Goal: Task Accomplishment & Management: Use online tool/utility

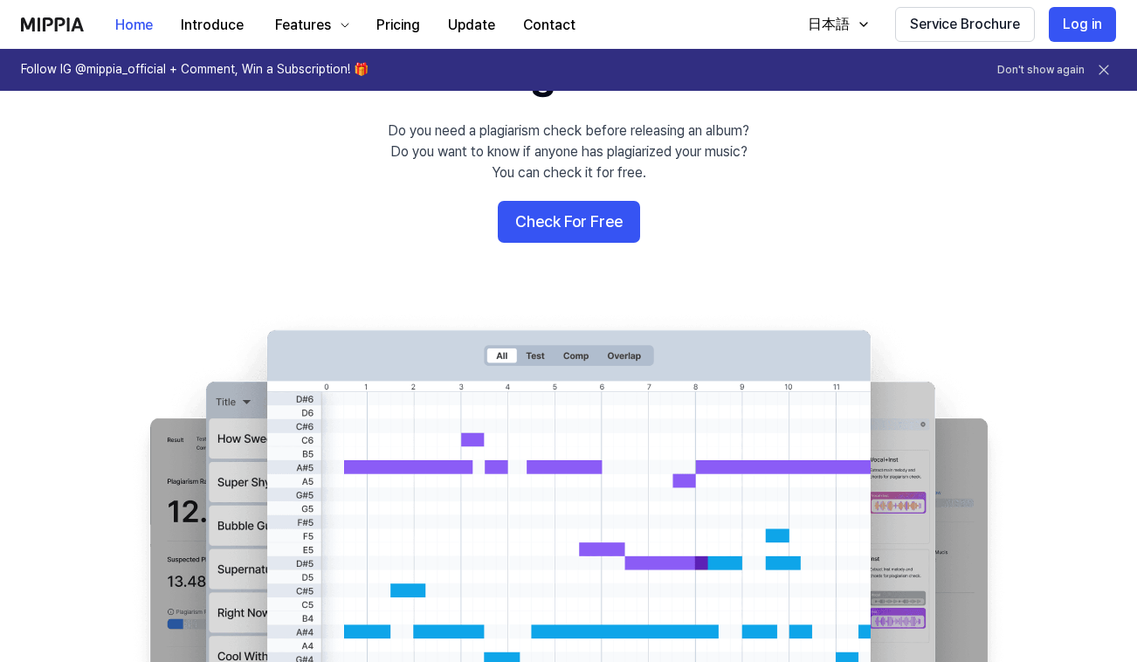
scroll to position [122, 0]
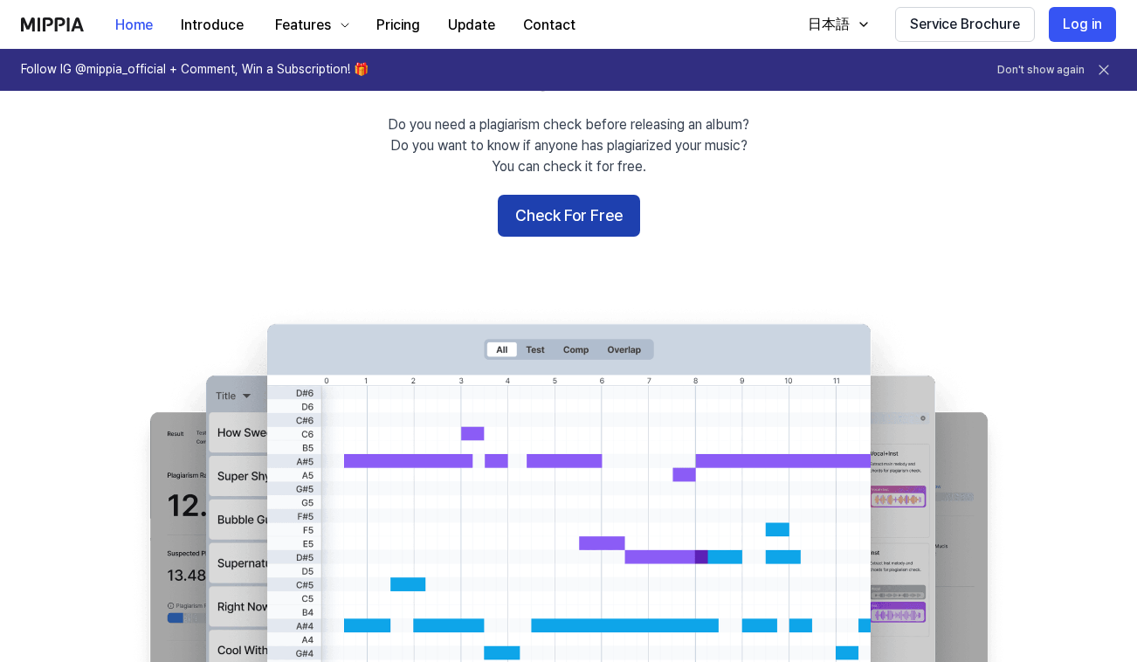
click at [577, 224] on button "Check For Free" at bounding box center [569, 216] width 142 height 42
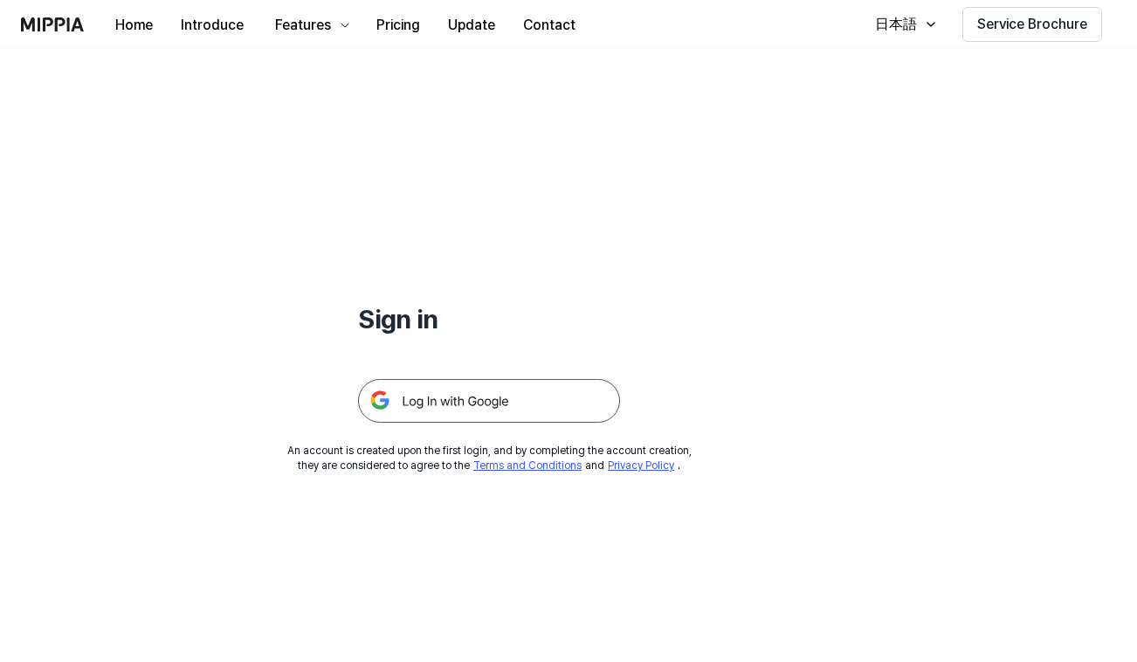
click at [579, 402] on img at bounding box center [489, 401] width 262 height 44
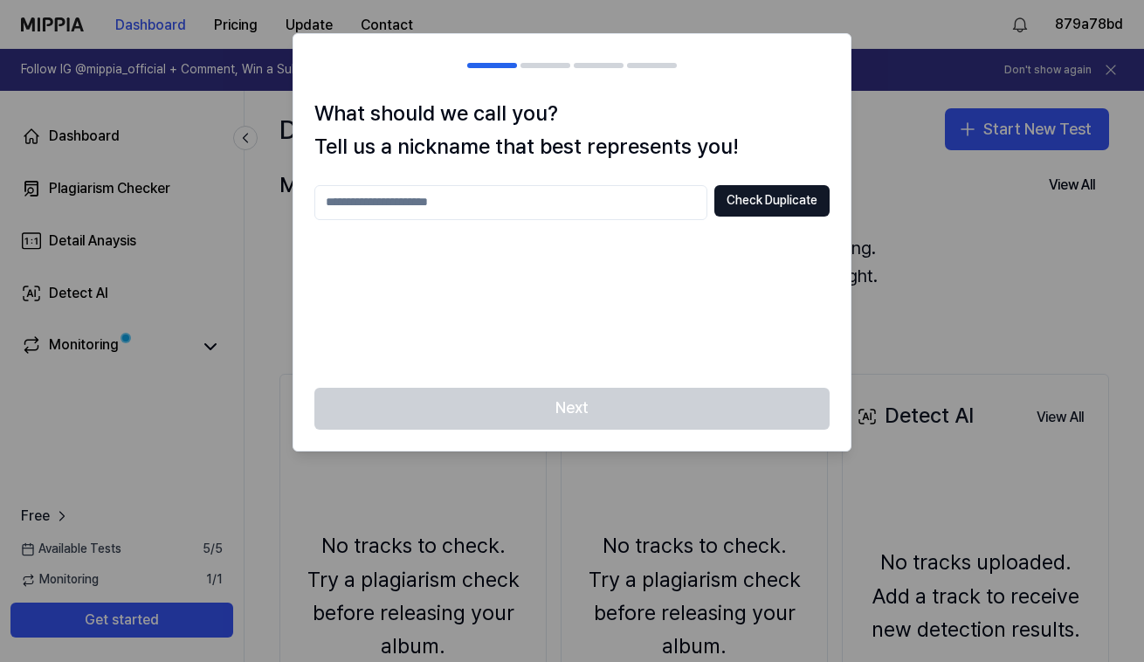
click at [586, 203] on input "text" at bounding box center [510, 202] width 393 height 35
type input "*******"
click at [815, 196] on button "Check Duplicate" at bounding box center [771, 200] width 115 height 31
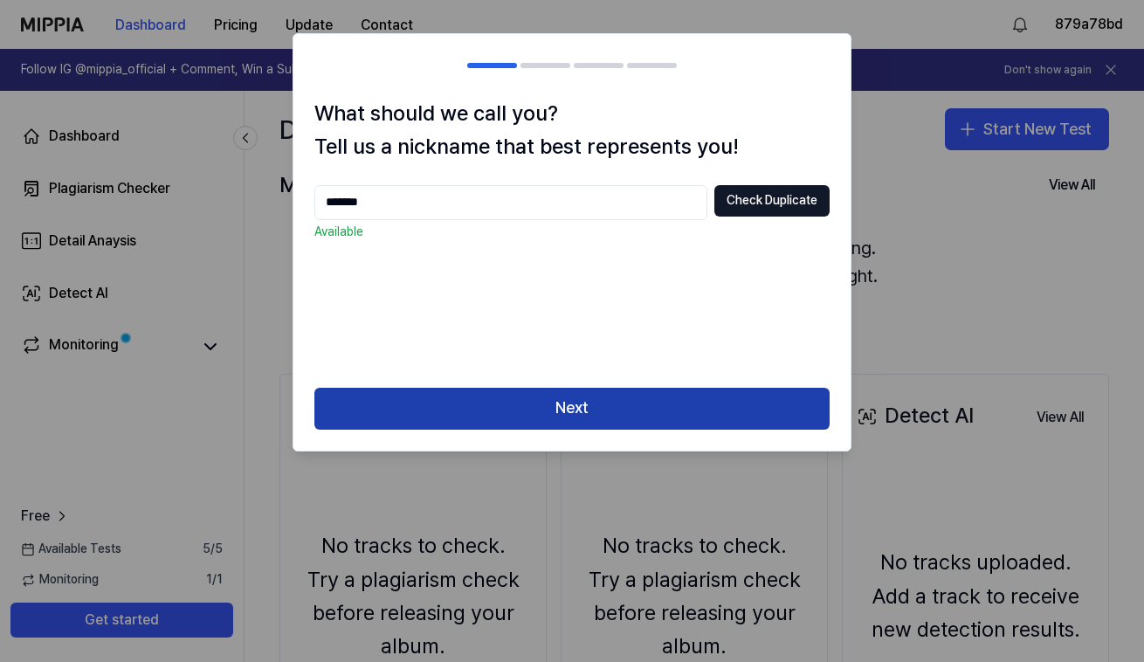
click at [615, 409] on button "Next" at bounding box center [571, 409] width 515 height 42
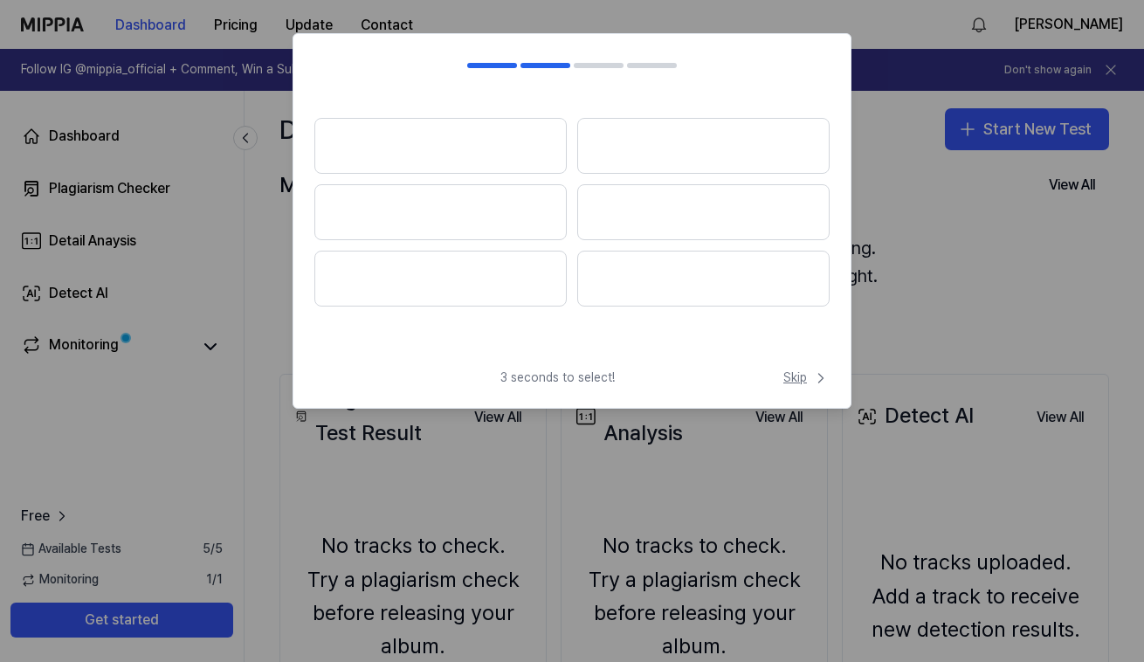
click at [802, 376] on span "Skip" at bounding box center [806, 377] width 46 height 17
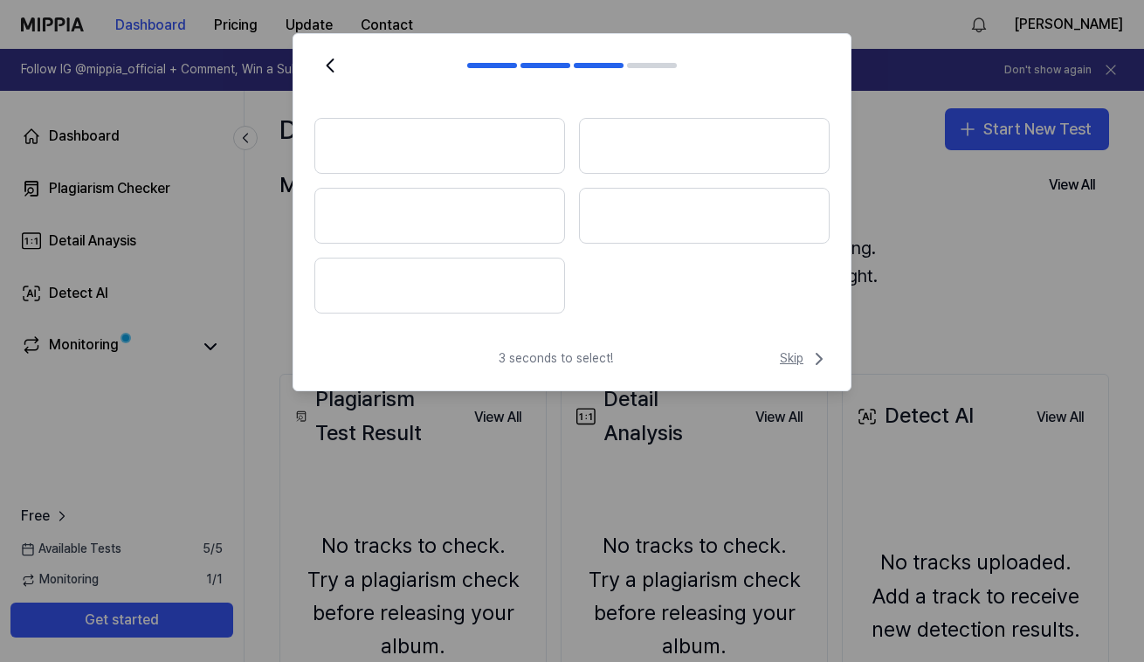
click at [785, 354] on span "Skip" at bounding box center [805, 358] width 50 height 21
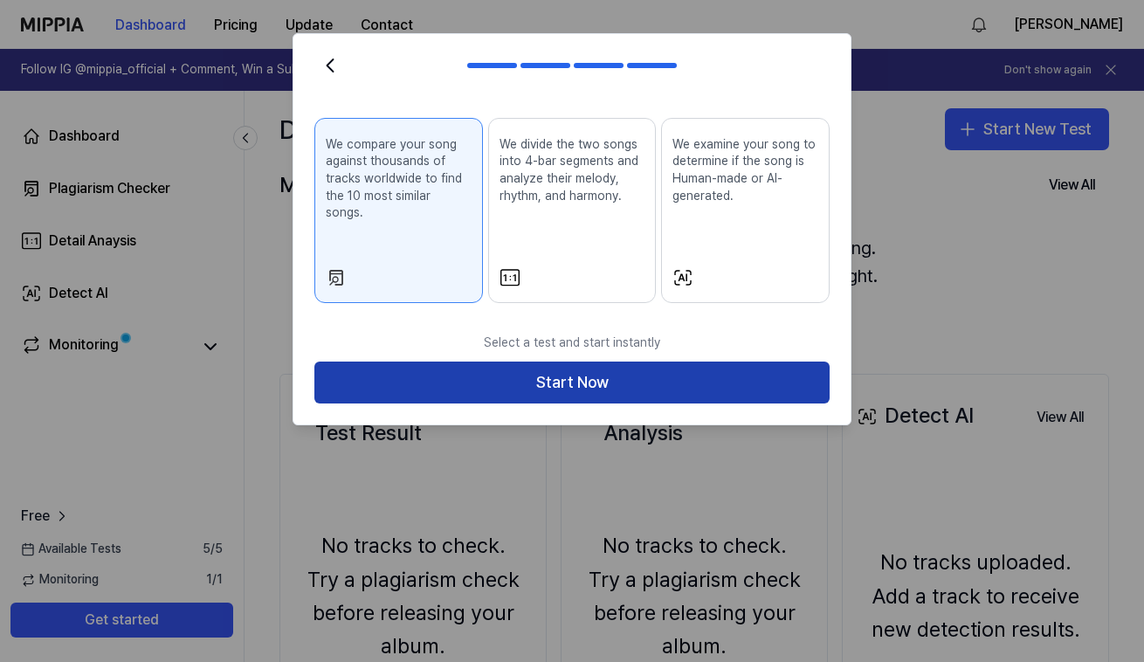
click at [590, 368] on button "Start Now" at bounding box center [571, 382] width 515 height 42
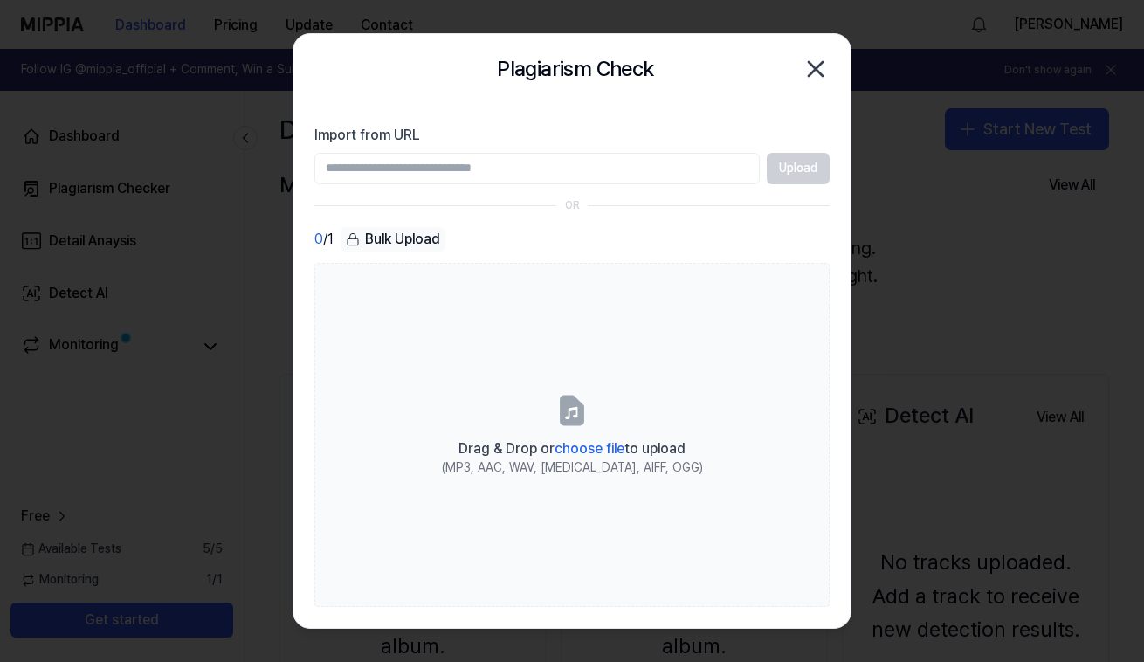
paste input "**********"
type input "**********"
click at [801, 170] on button "Upload" at bounding box center [798, 168] width 63 height 31
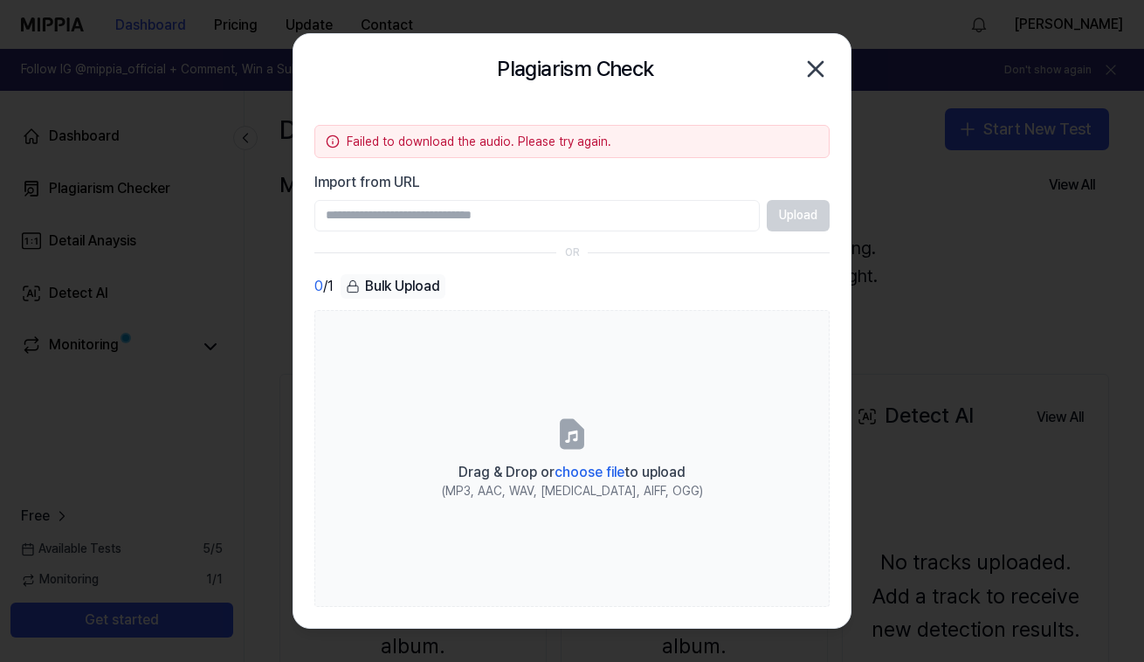
paste input "**********"
type input "**********"
click at [798, 211] on button "Upload" at bounding box center [798, 215] width 63 height 31
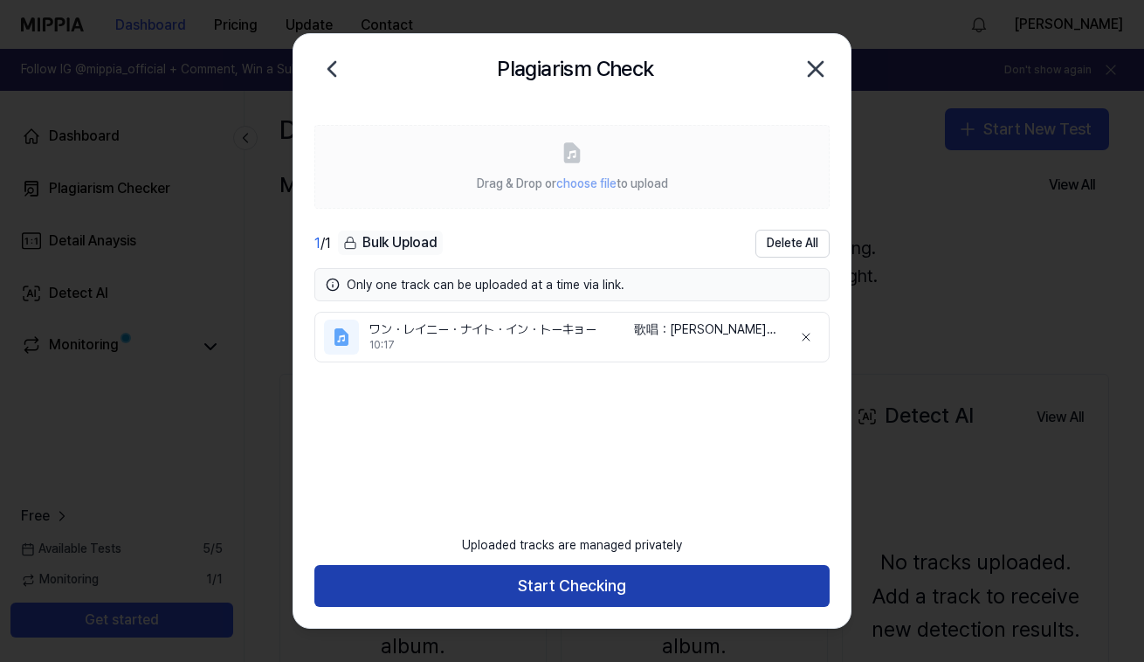
click at [569, 584] on button "Start Checking" at bounding box center [571, 586] width 515 height 42
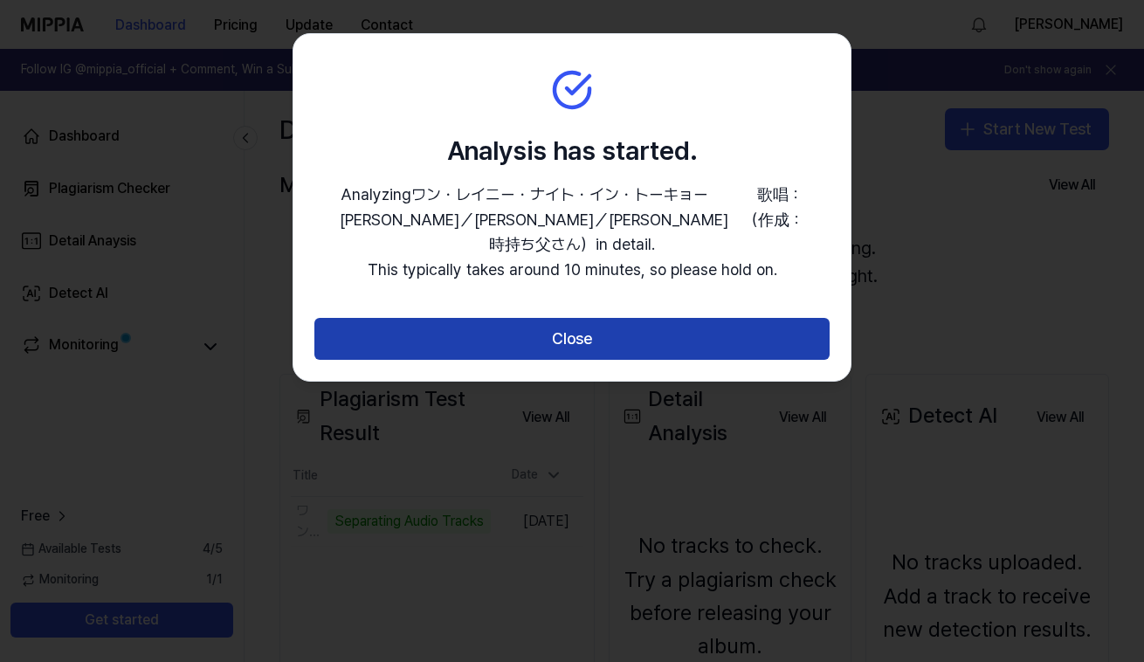
click at [596, 318] on button "Close" at bounding box center [571, 339] width 515 height 42
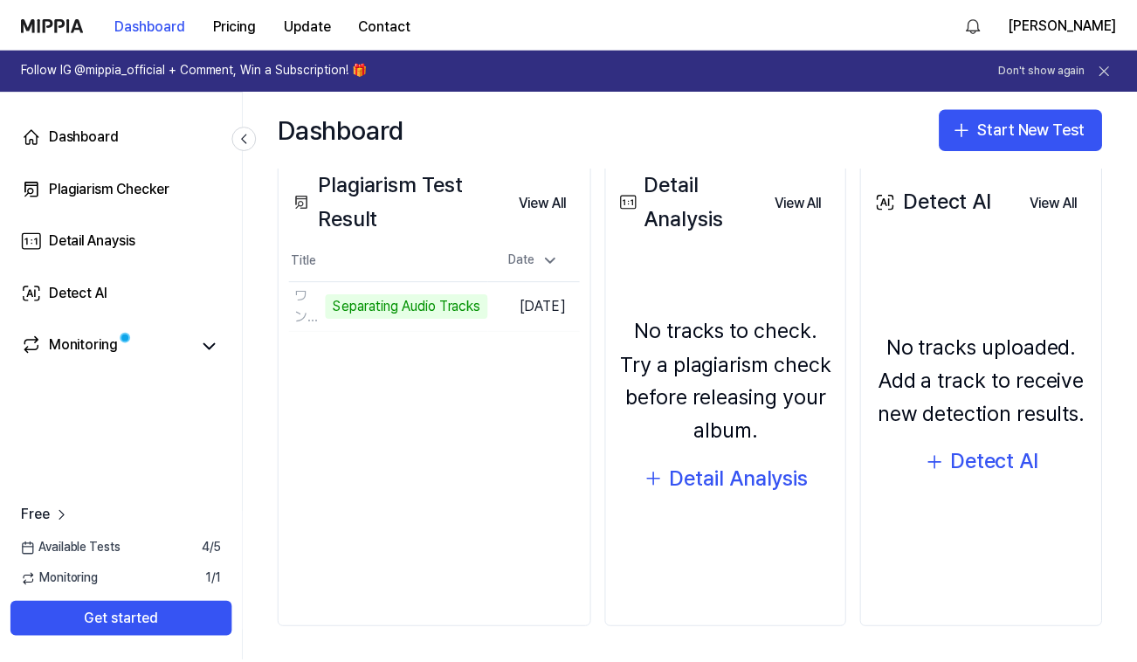
scroll to position [211, 0]
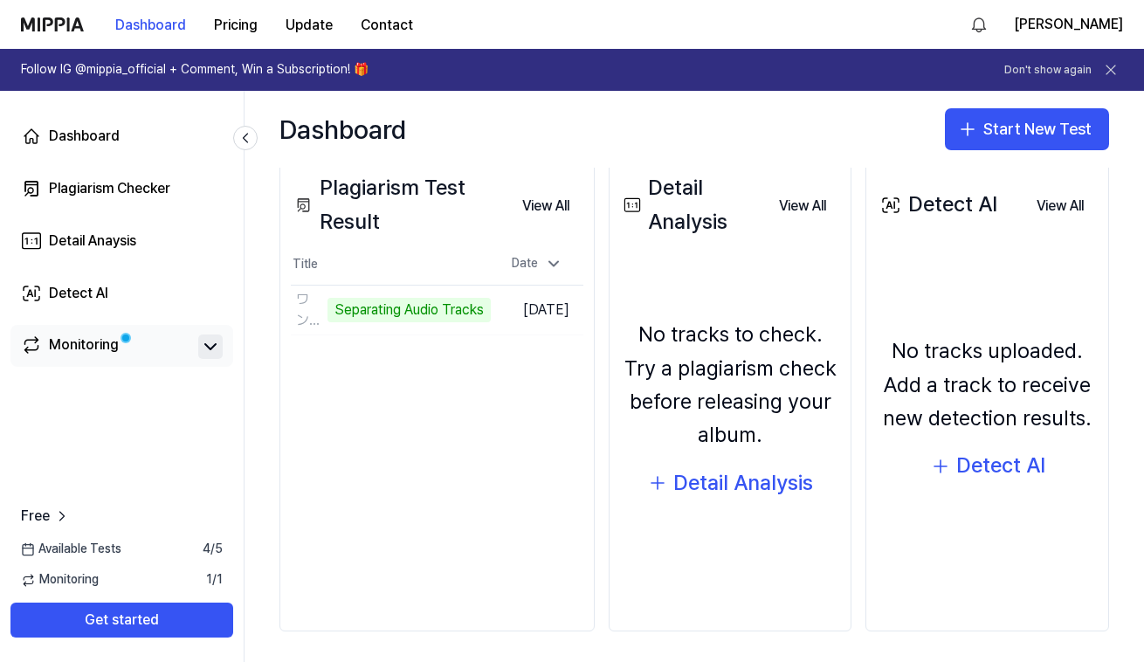
click at [200, 348] on icon at bounding box center [210, 346] width 21 height 21
click at [137, 344] on link "Monitoring" at bounding box center [106, 346] width 170 height 24
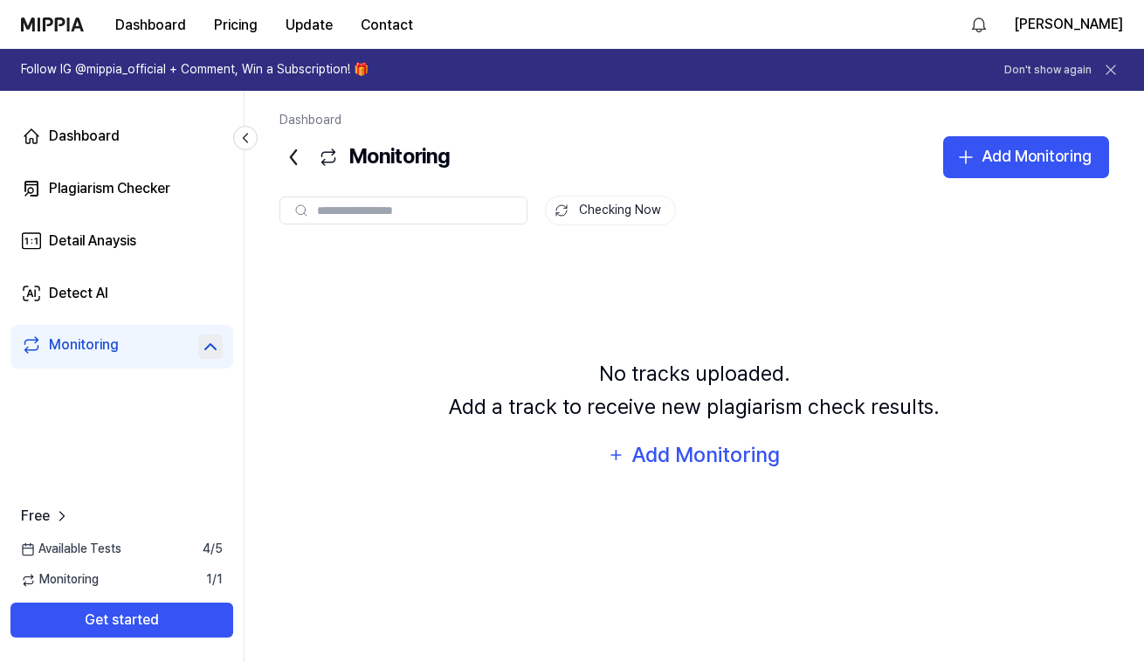
click at [215, 351] on icon at bounding box center [210, 346] width 21 height 21
click at [123, 193] on div "Plagiarism Checker" at bounding box center [109, 188] width 121 height 21
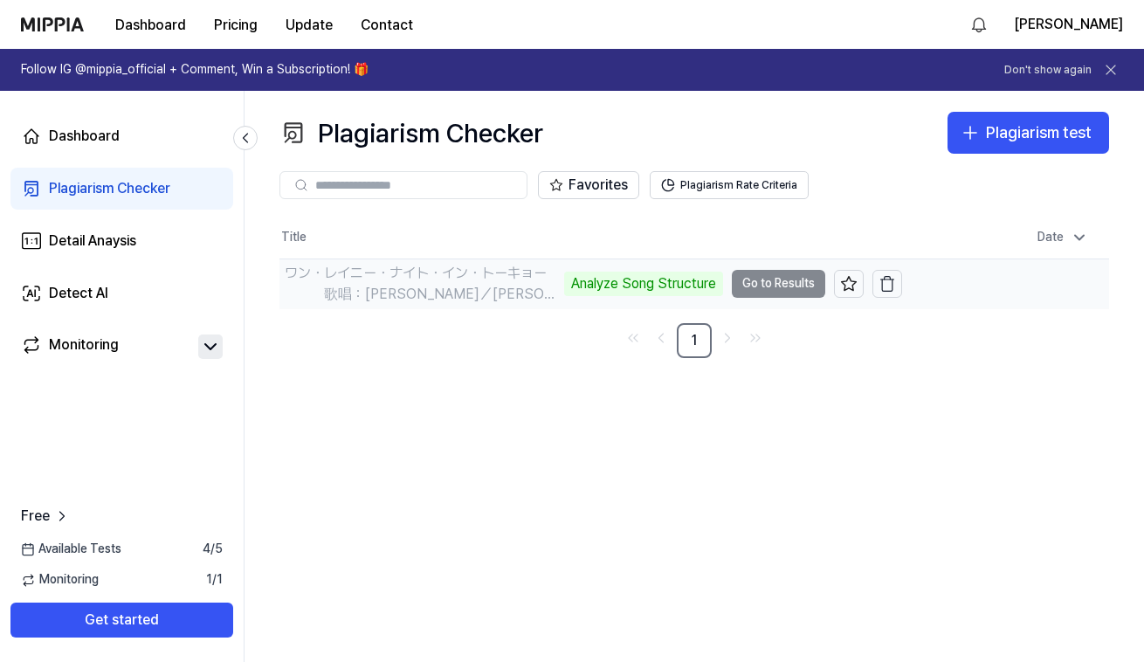
click at [786, 284] on td "ワン・レイニー・ナイト・イン・トーキョー 　　　歌唱：[PERSON_NAME]／[PERSON_NAME]／[PERSON_NAME]　（作成：時持 Ana…" at bounding box center [590, 283] width 623 height 49
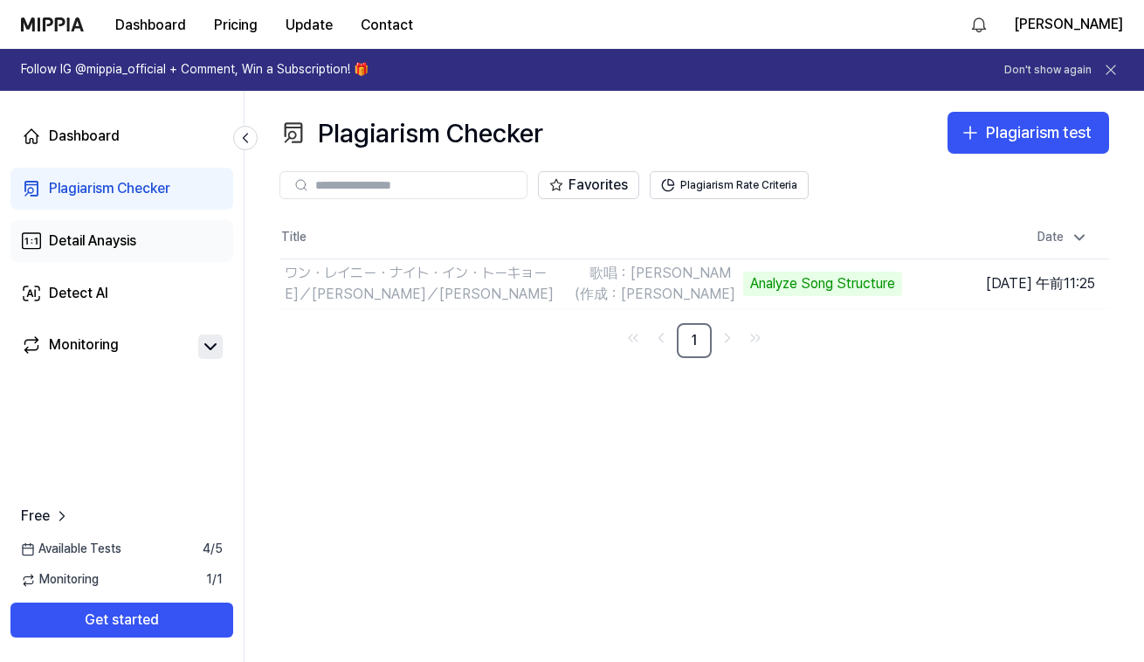
click at [97, 240] on div "Detail Anaysis" at bounding box center [92, 240] width 87 height 21
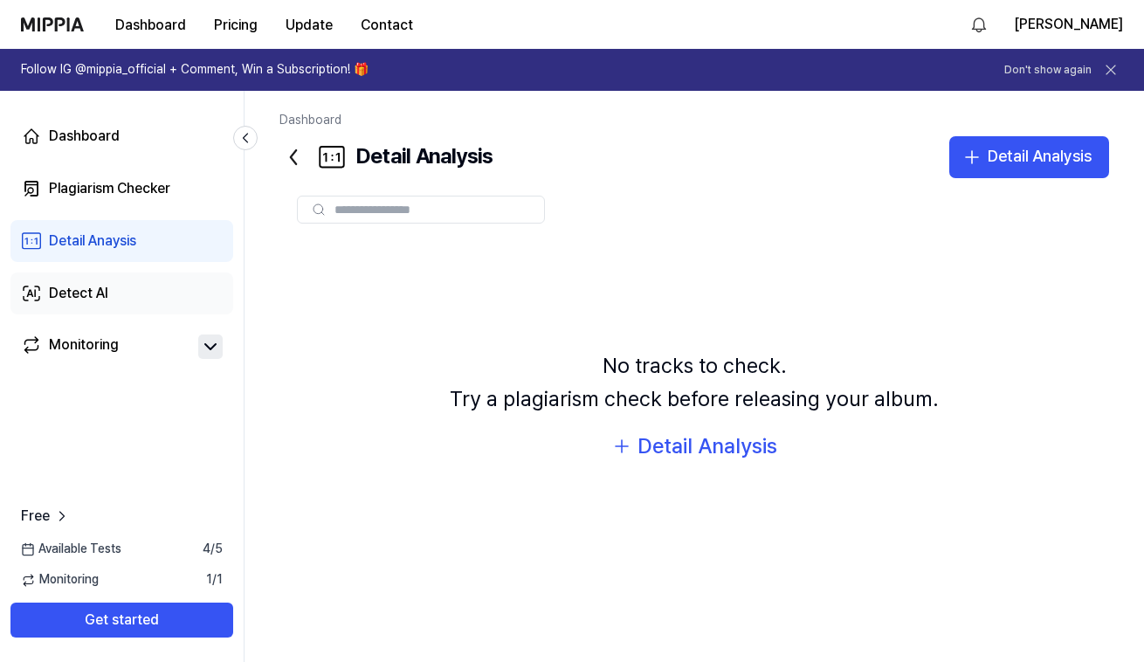
click at [90, 281] on link "Detect AI" at bounding box center [121, 293] width 223 height 42
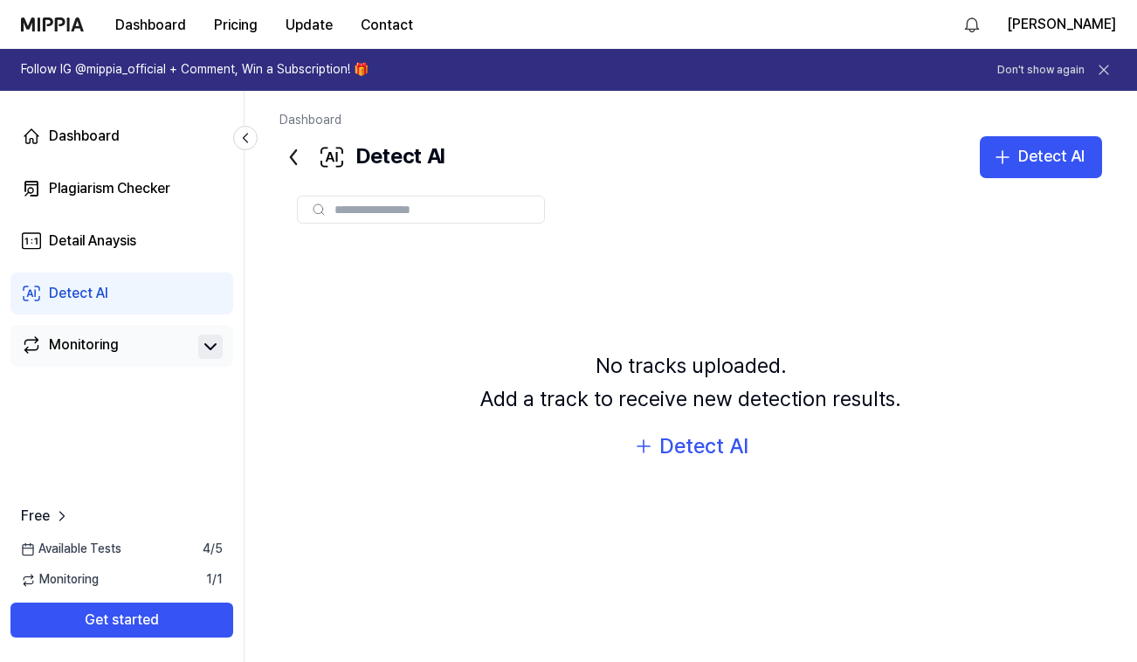
click at [98, 343] on div "Monitoring" at bounding box center [84, 346] width 70 height 24
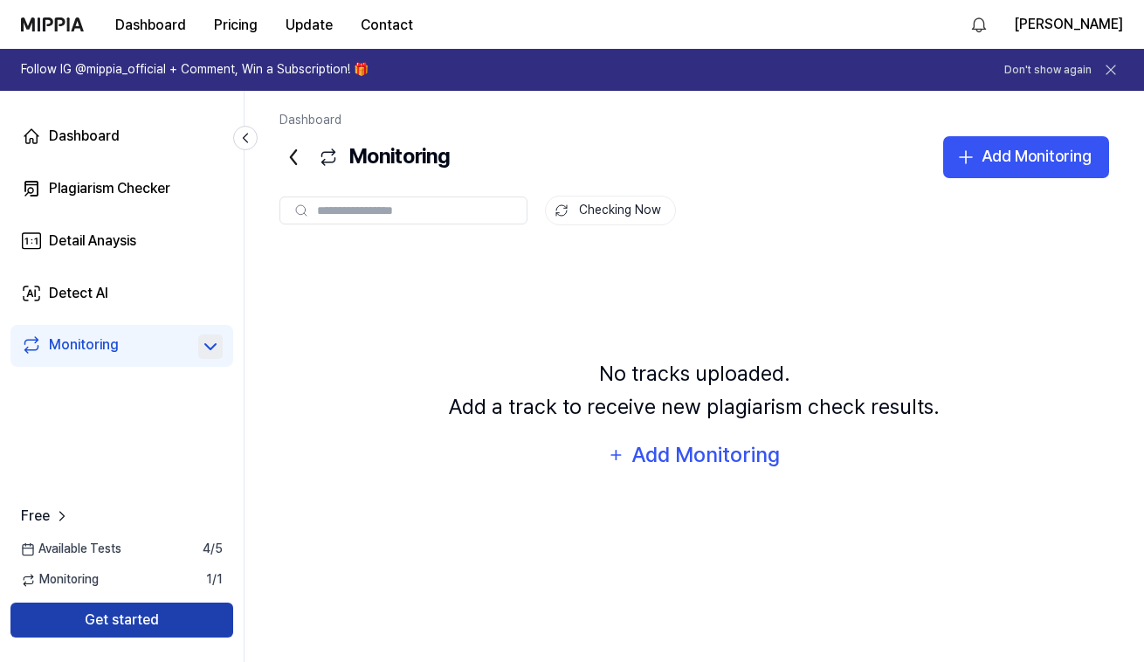
click at [61, 623] on button "Get started" at bounding box center [121, 619] width 223 height 35
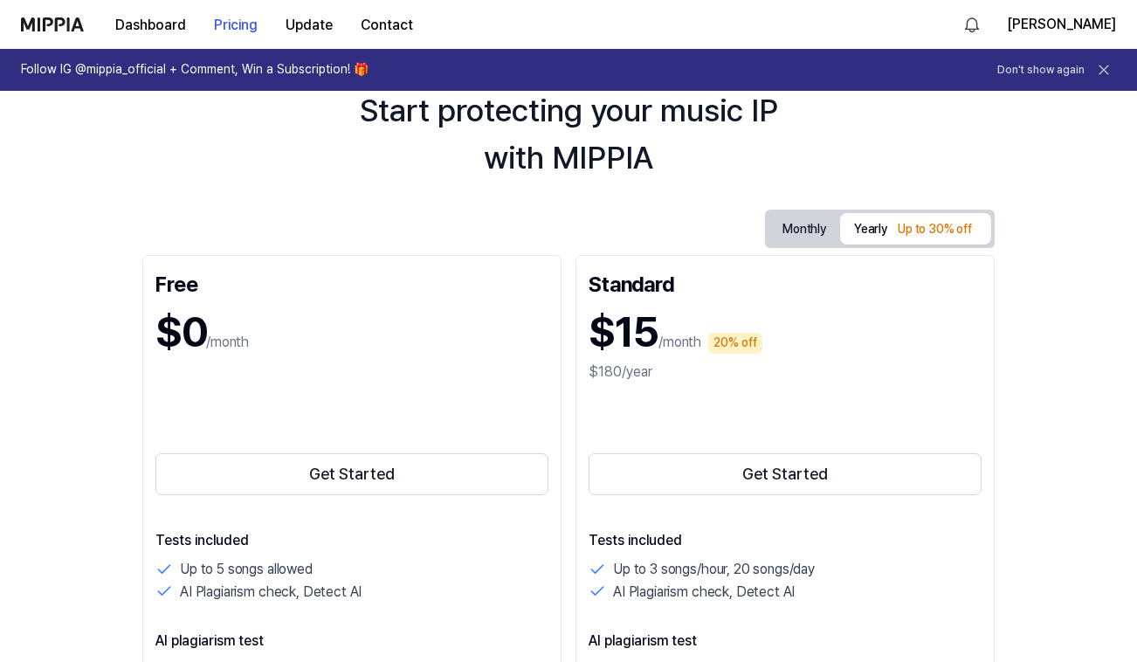
scroll to position [0, 0]
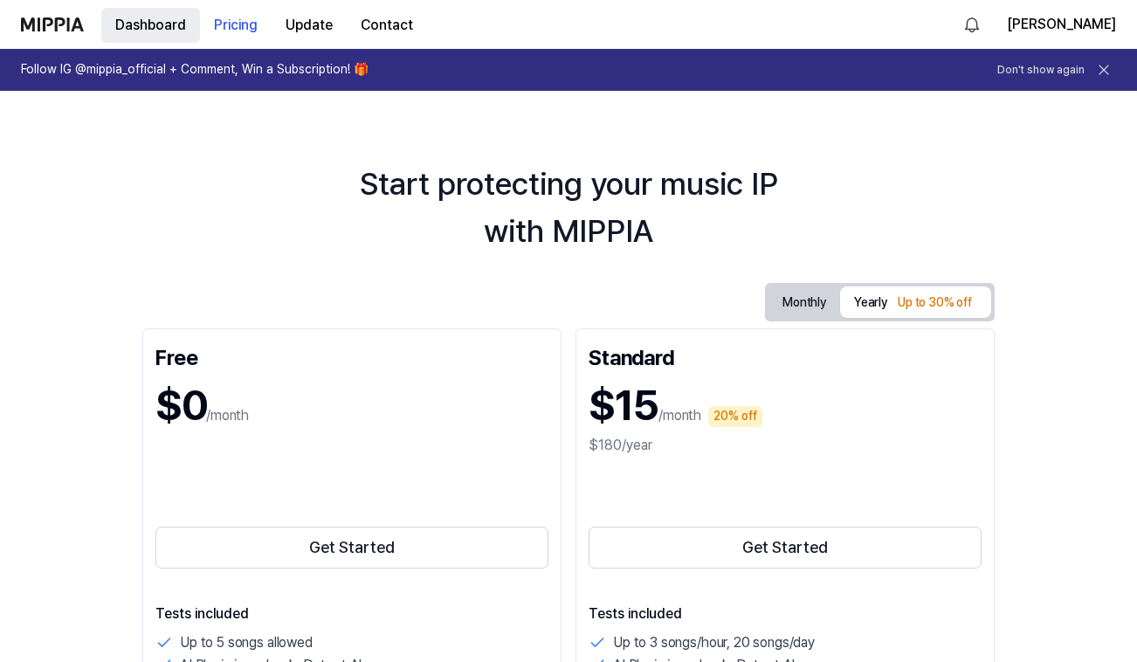
click at [131, 31] on button "Dashboard" at bounding box center [150, 25] width 99 height 35
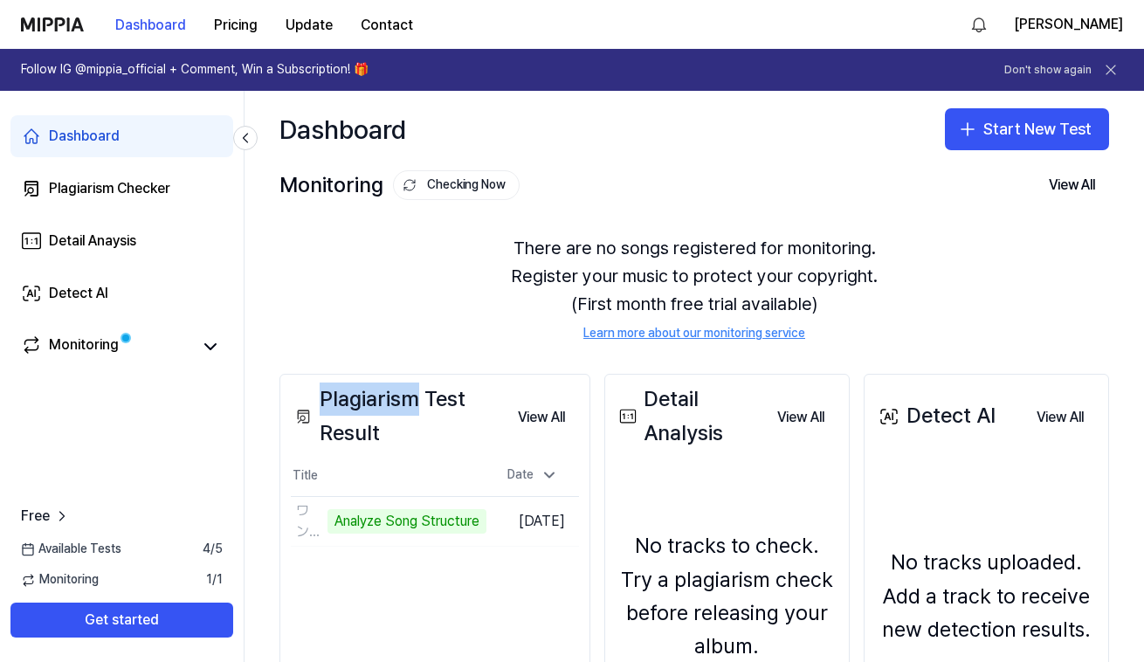
drag, startPoint x: 323, startPoint y: 397, endPoint x: 413, endPoint y: 402, distance: 90.0
click at [416, 402] on div "Plagiarism Test Result" at bounding box center [397, 415] width 213 height 67
click at [417, 416] on div "Plagiarism Test Result" at bounding box center [397, 415] width 213 height 67
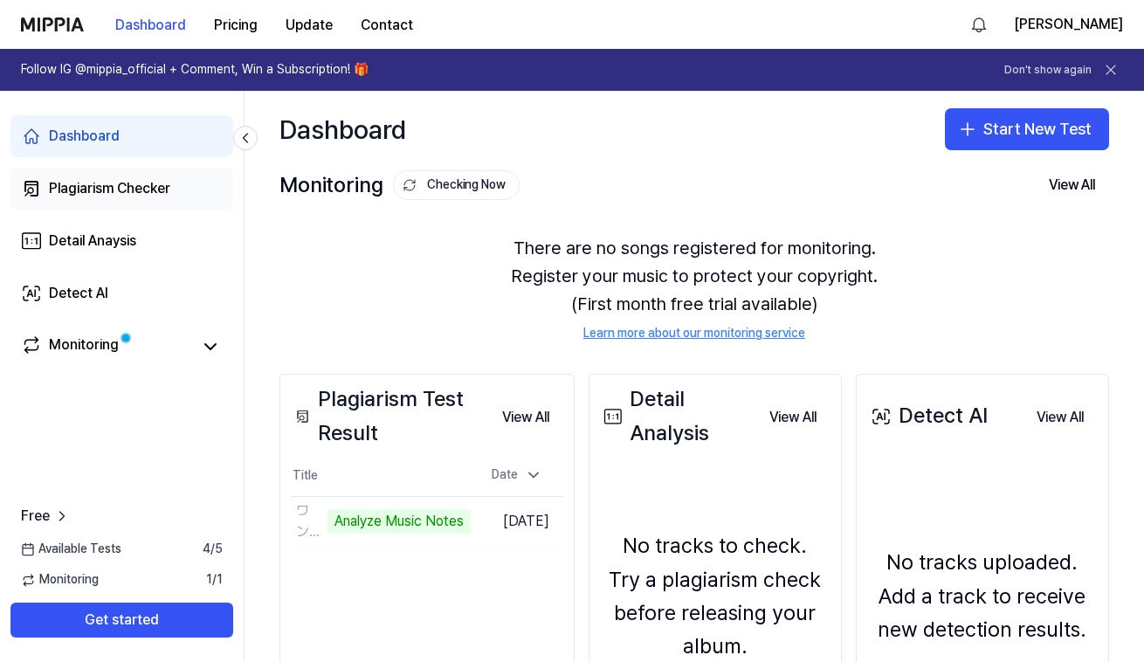
click at [86, 189] on div "Plagiarism Checker" at bounding box center [109, 188] width 121 height 21
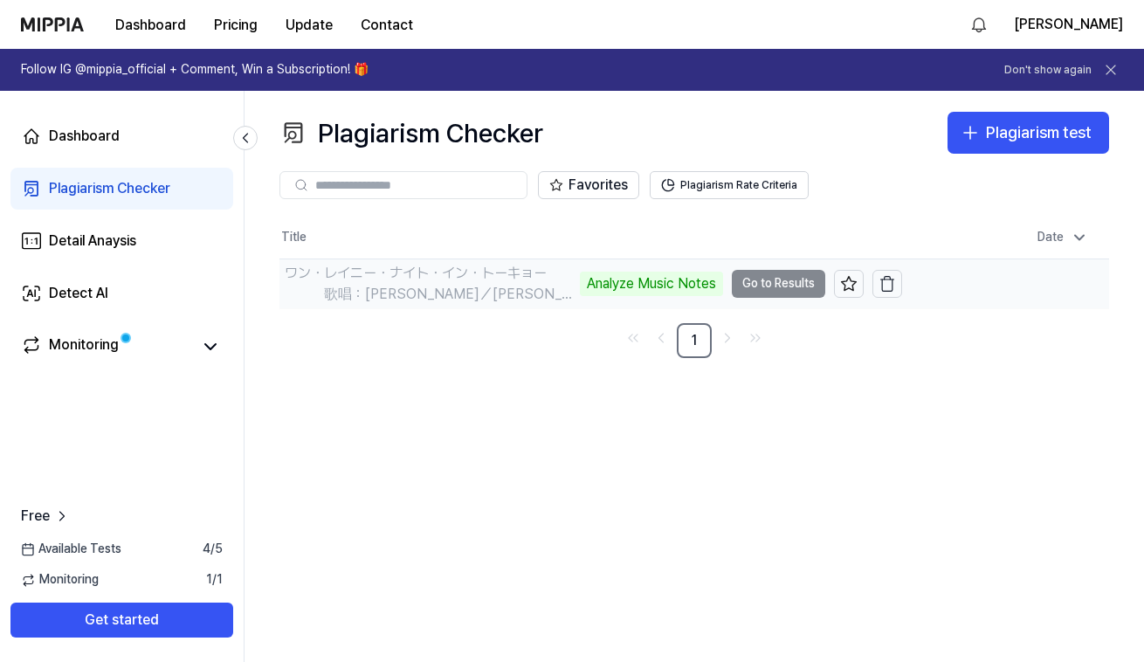
click at [657, 279] on div "Analyze Music Notes" at bounding box center [651, 284] width 143 height 24
click at [762, 285] on td "ワン・レイニー・ナイト・イン・トーキョー 　　　歌唱：[PERSON_NAME]／[PERSON_NAME]／[PERSON_NAME]　（作成：時持 Ana…" at bounding box center [590, 283] width 623 height 49
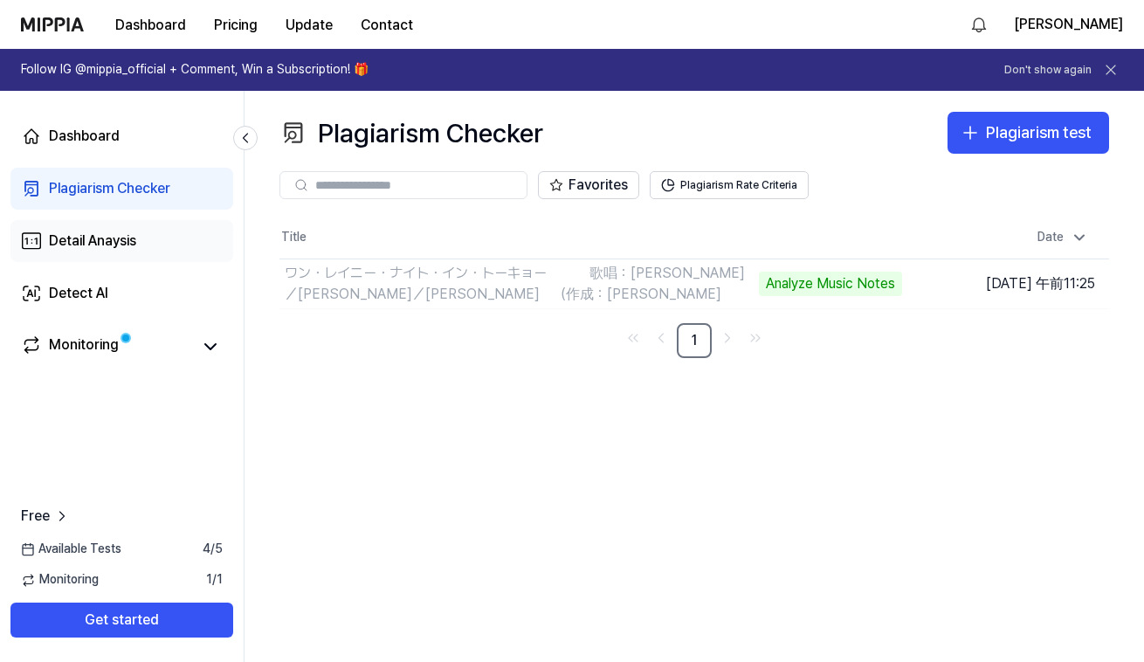
click at [120, 248] on div "Detail Anaysis" at bounding box center [92, 240] width 87 height 21
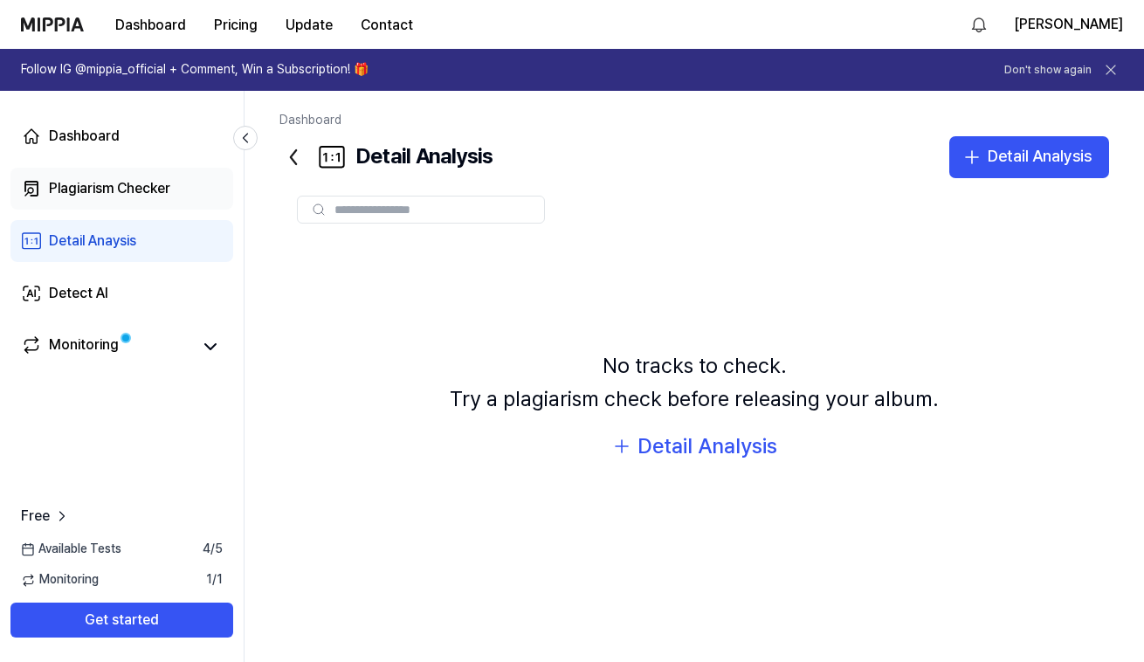
click at [93, 192] on div "Plagiarism Checker" at bounding box center [109, 188] width 121 height 21
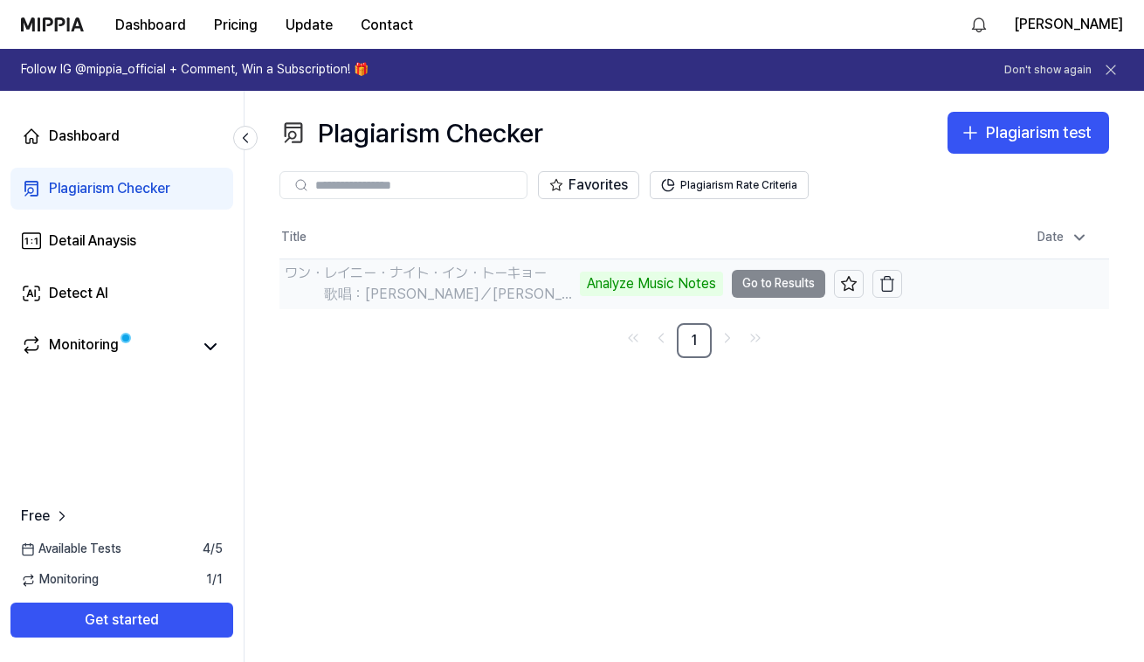
click at [774, 279] on td "ワン・レイニー・ナイト・イン・トーキョー 　　　歌唱：[PERSON_NAME]／[PERSON_NAME]／[PERSON_NAME]　（作成：時持 Ana…" at bounding box center [590, 283] width 623 height 49
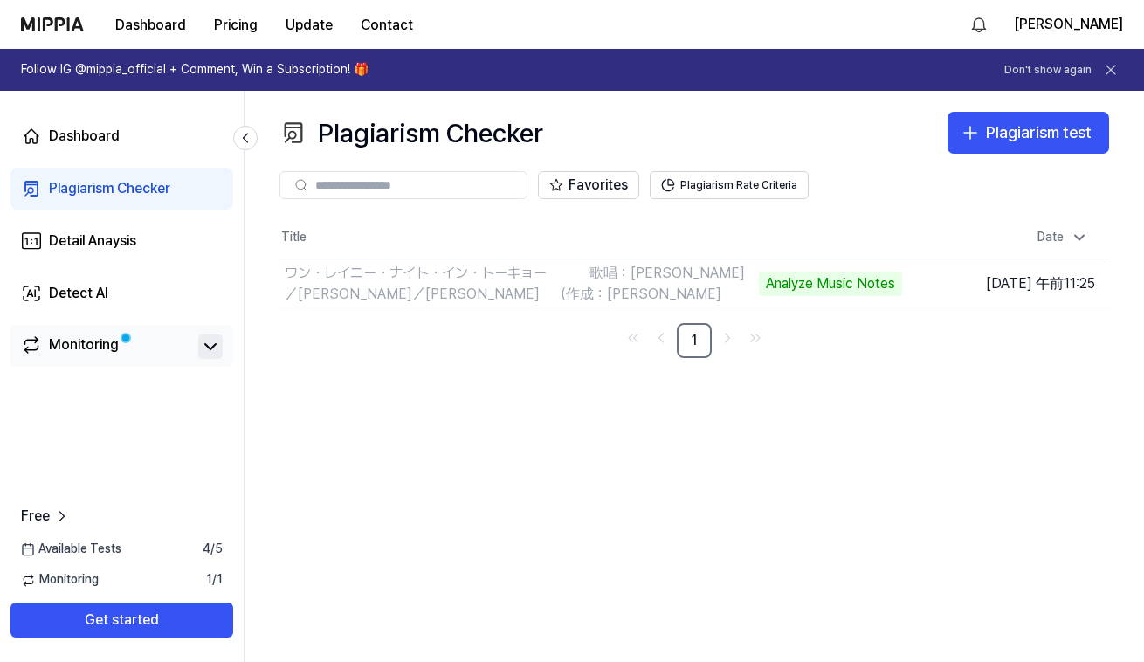
click at [203, 347] on icon at bounding box center [210, 346] width 21 height 21
click at [161, 350] on link "Monitoring" at bounding box center [106, 346] width 170 height 24
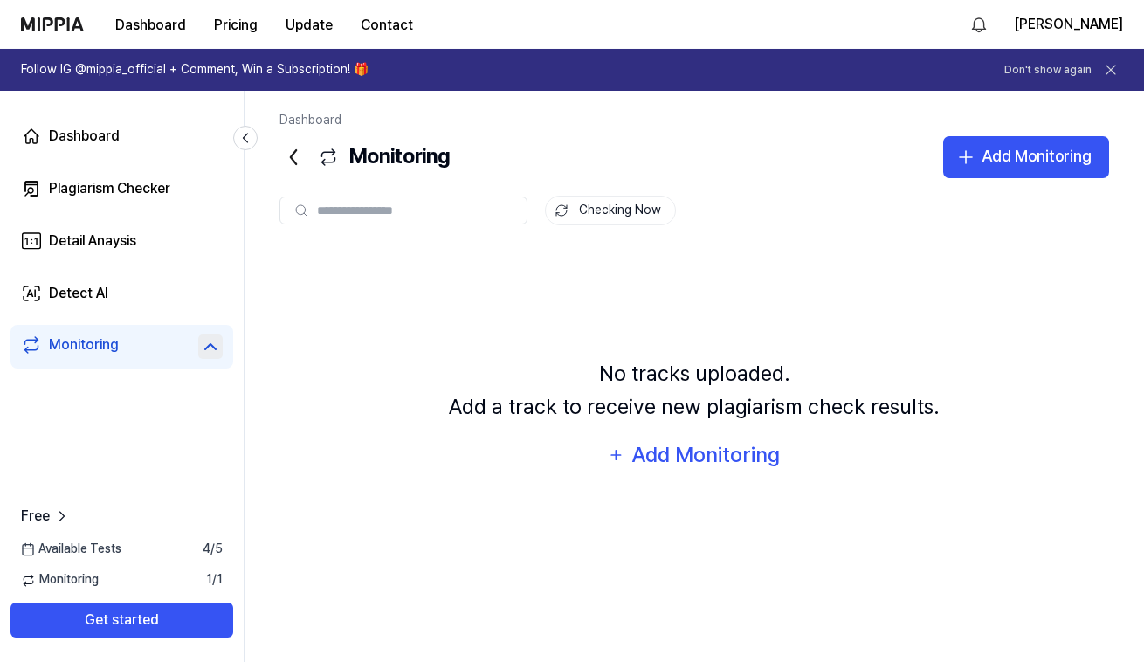
click at [139, 347] on link "Monitoring" at bounding box center [106, 346] width 170 height 24
click at [211, 347] on icon at bounding box center [210, 346] width 21 height 21
click at [85, 347] on div "Monitoring" at bounding box center [84, 346] width 70 height 24
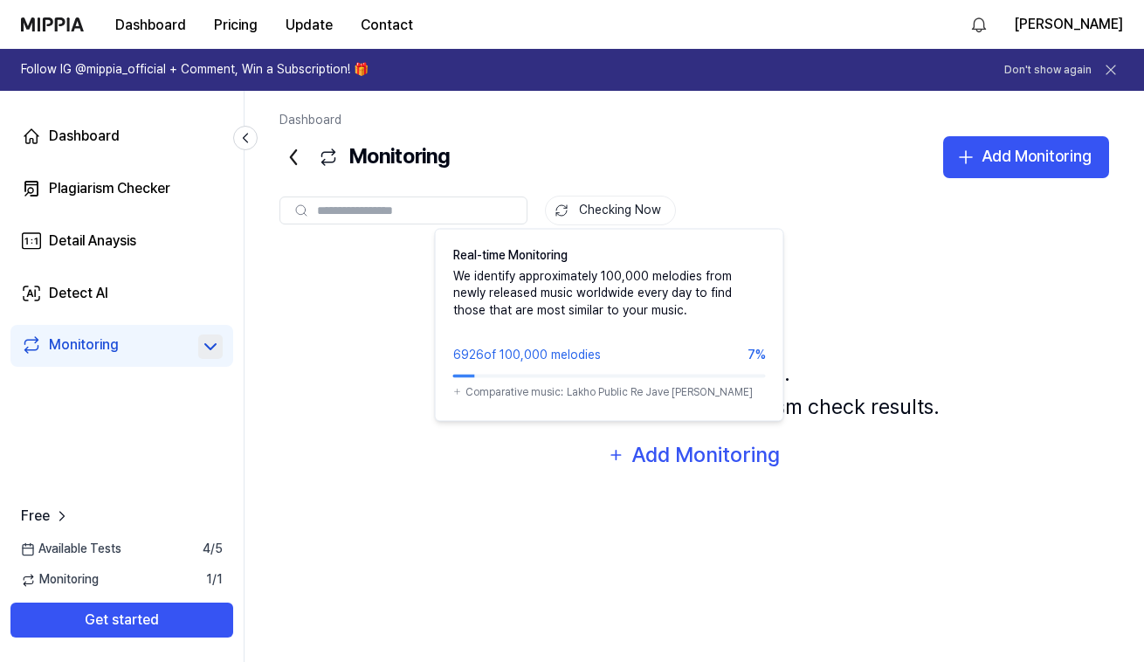
click at [624, 211] on button "Checking Now" at bounding box center [610, 211] width 131 height 30
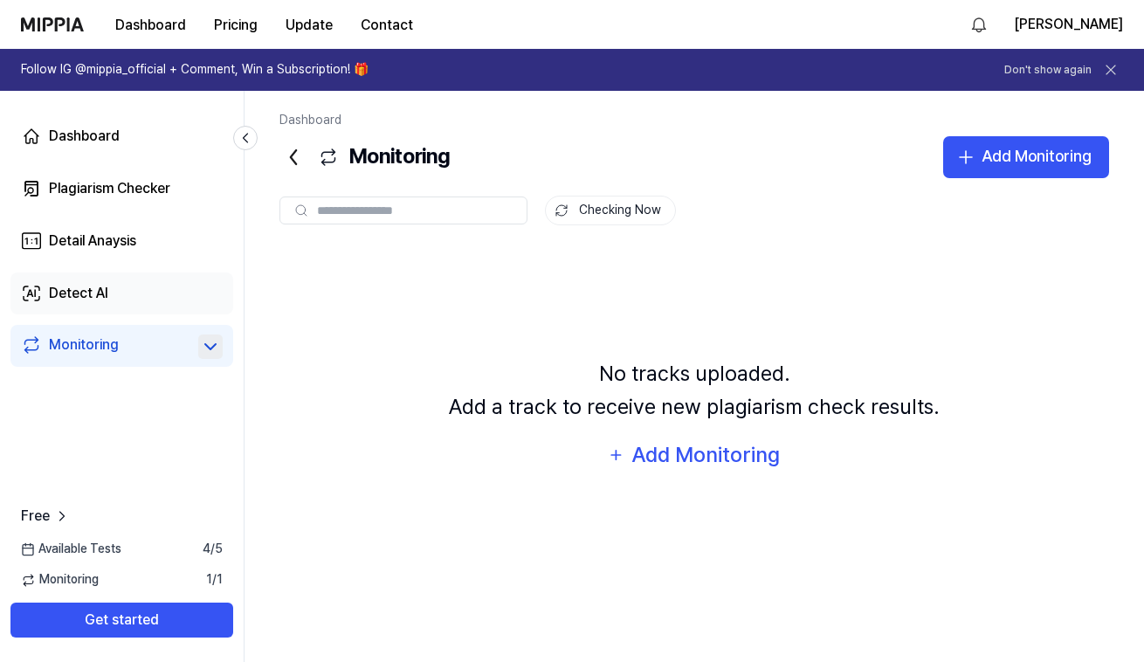
click at [129, 310] on link "Detect AI" at bounding box center [121, 293] width 223 height 42
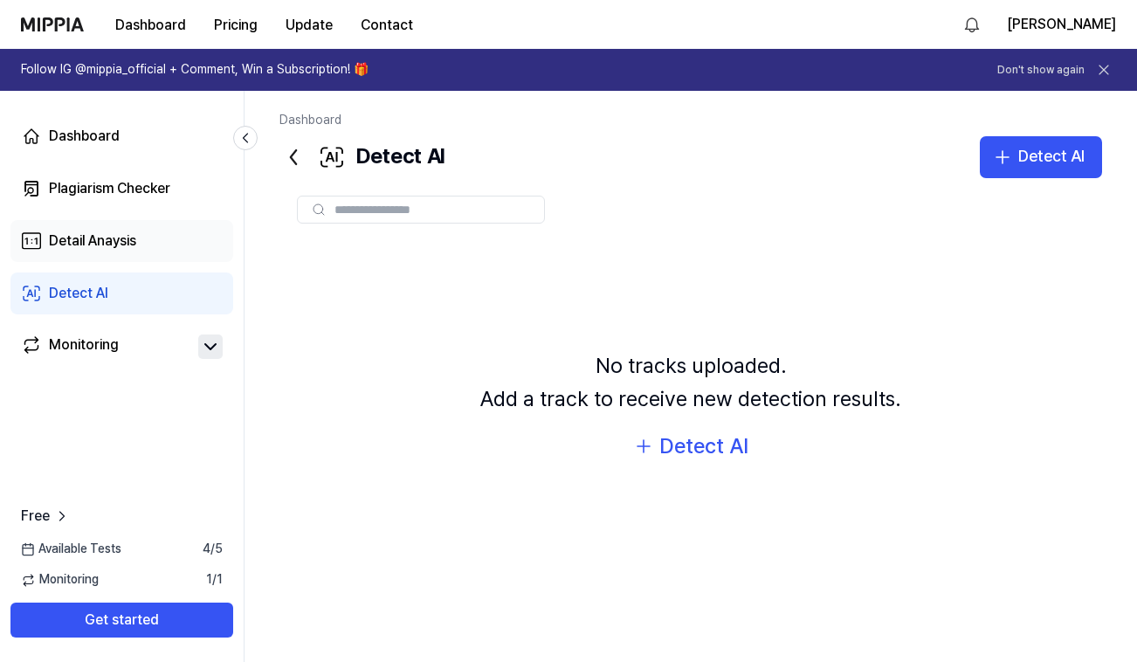
click at [127, 257] on link "Detail Anaysis" at bounding box center [121, 241] width 223 height 42
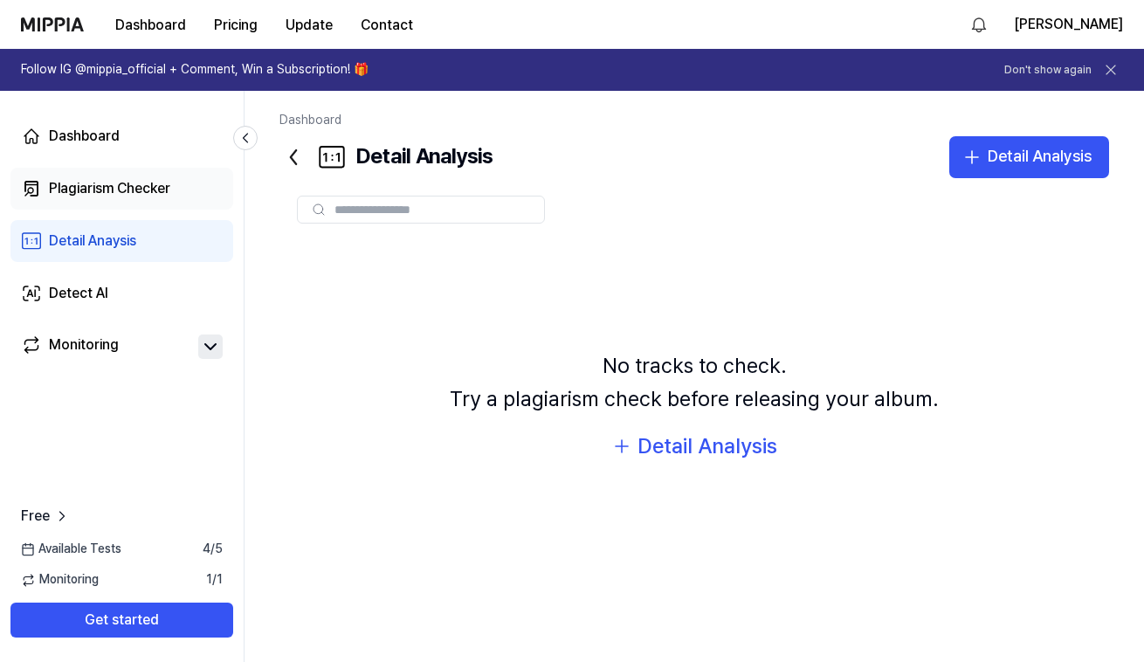
click at [133, 205] on link "Plagiarism Checker" at bounding box center [121, 189] width 223 height 42
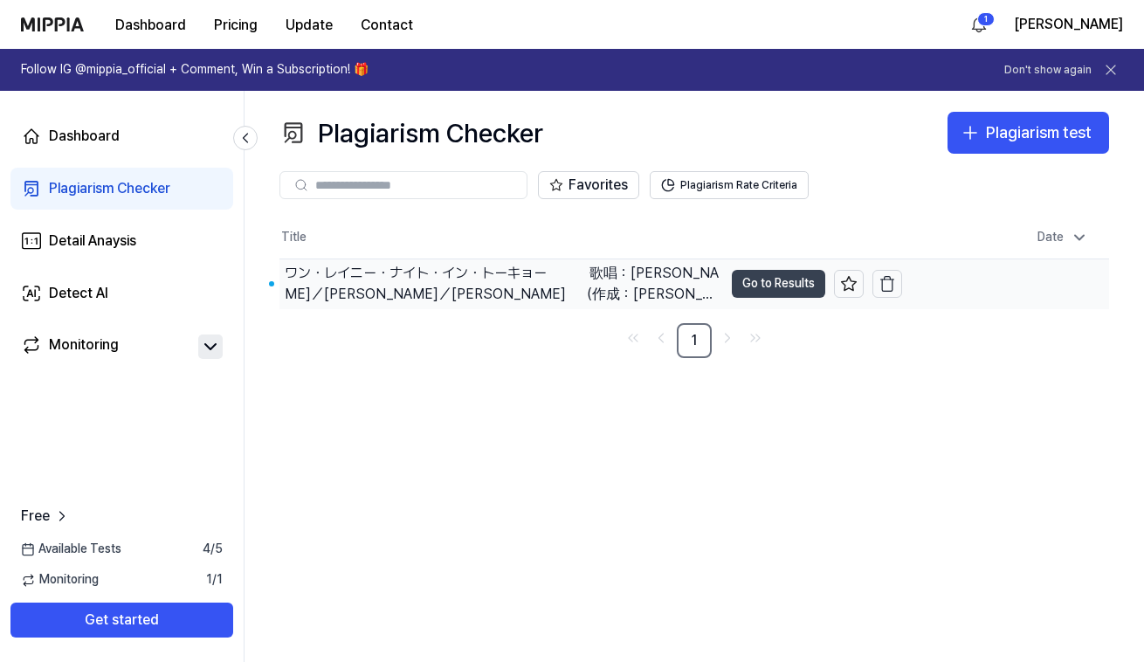
click at [778, 285] on button "Go to Results" at bounding box center [778, 284] width 93 height 28
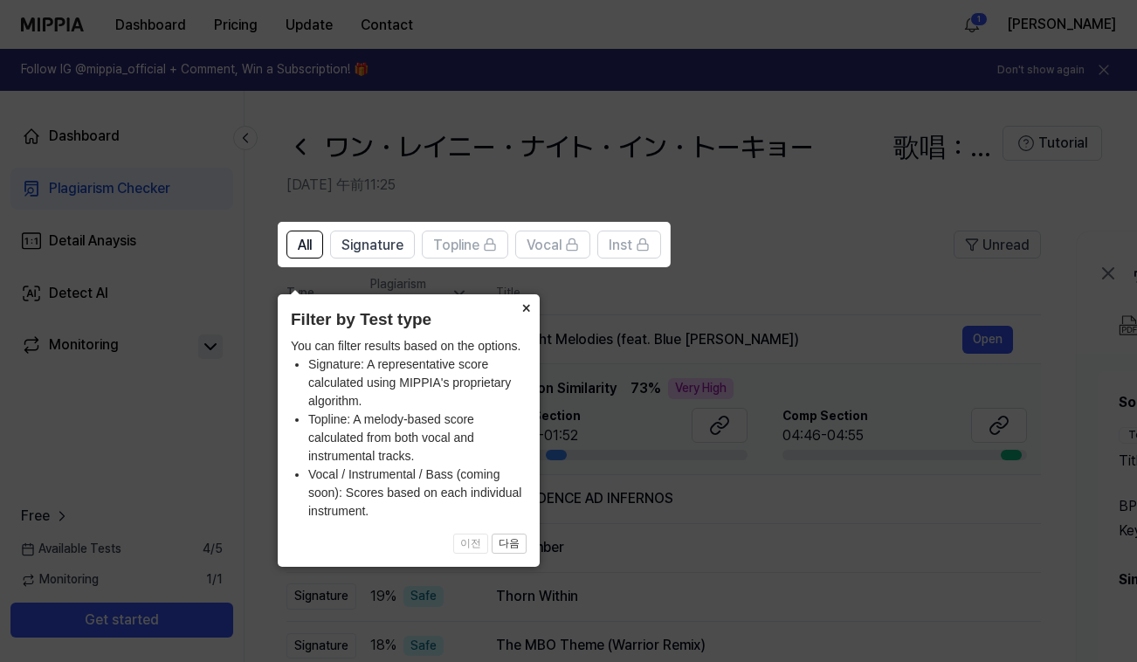
click at [525, 294] on button "×" at bounding box center [526, 306] width 28 height 24
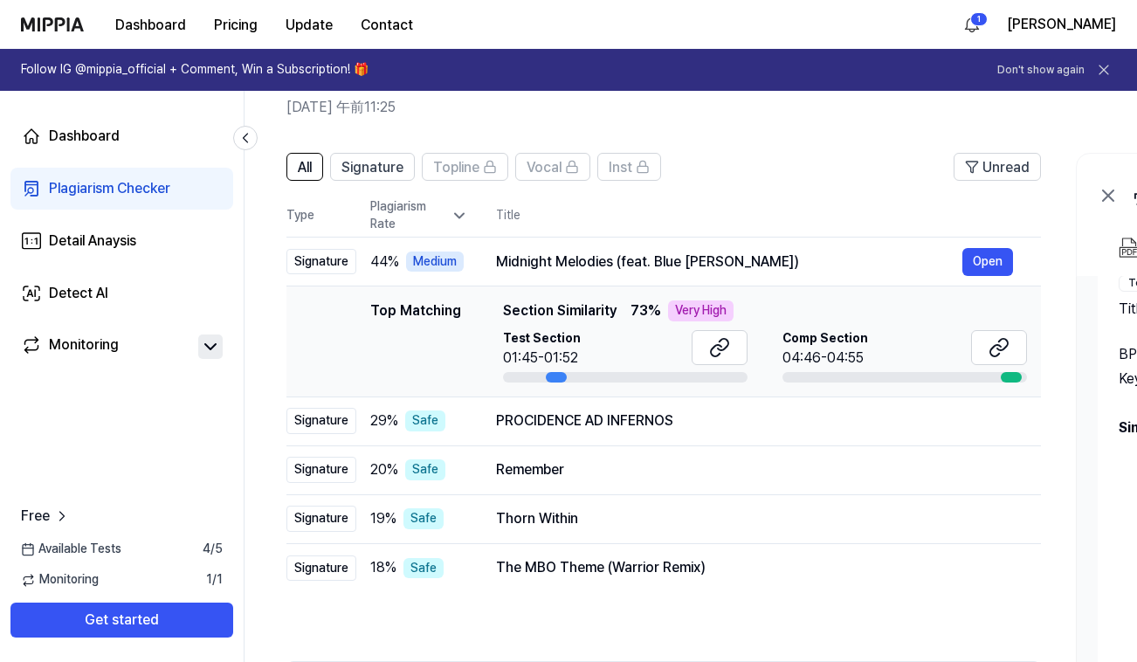
scroll to position [65, 0]
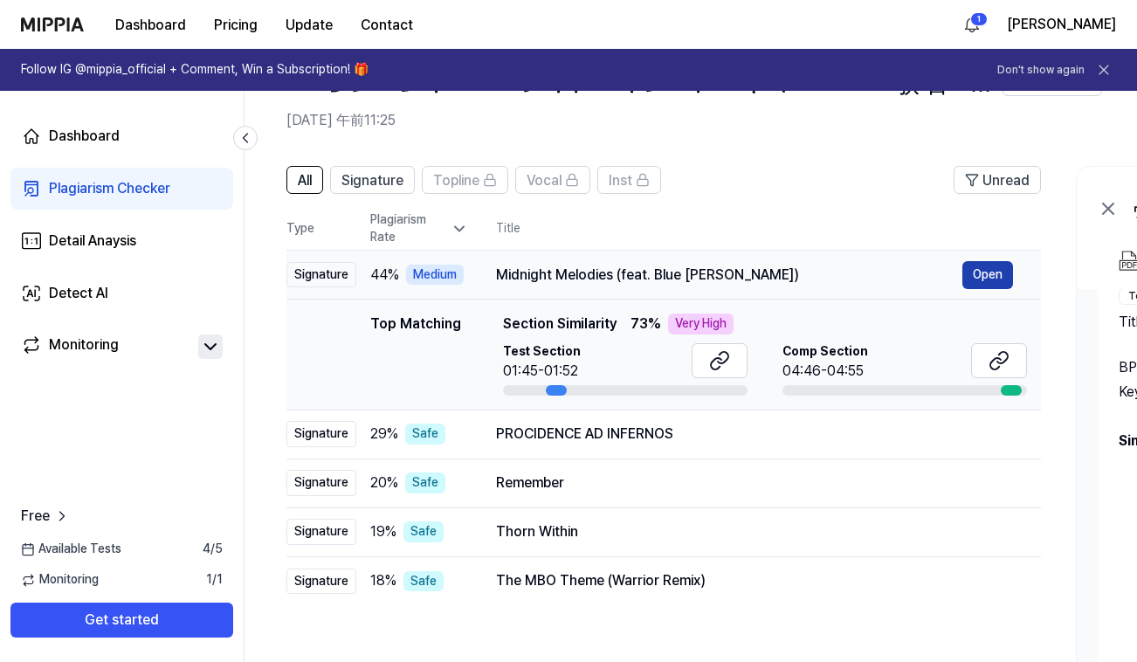
click at [990, 279] on button "Open" at bounding box center [987, 275] width 51 height 28
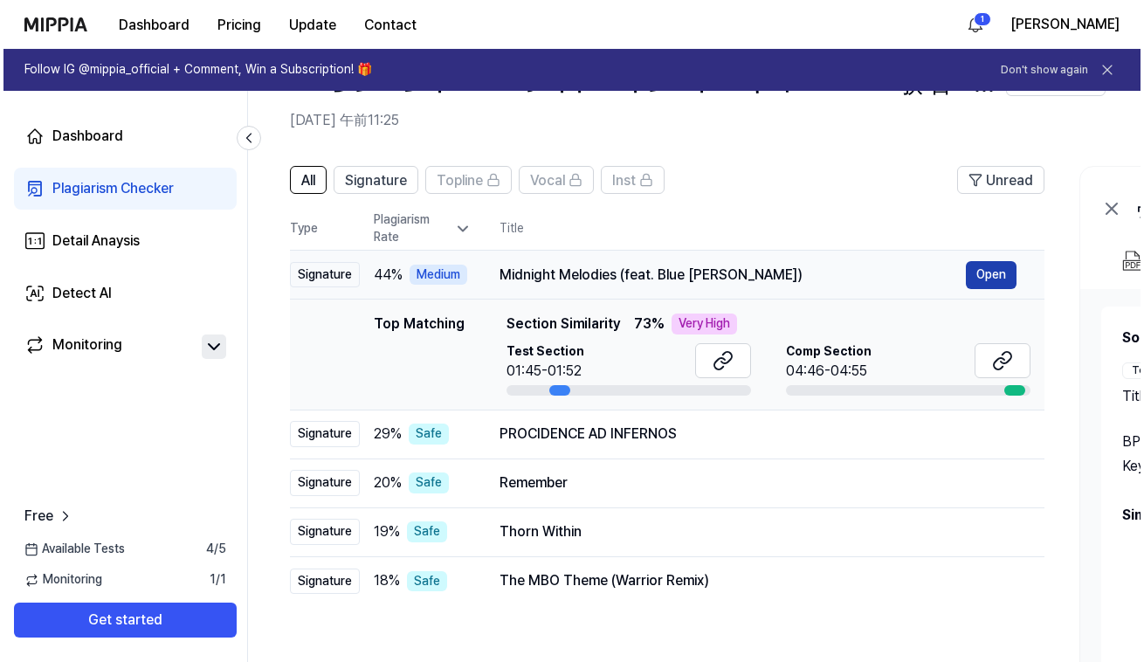
scroll to position [0, 0]
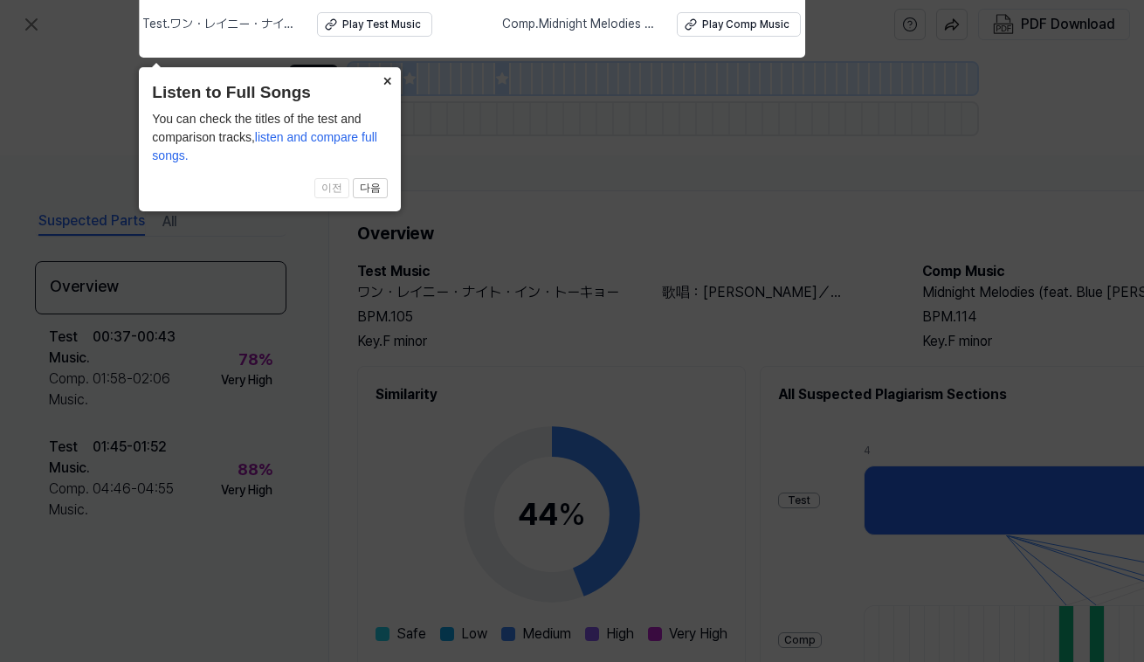
click at [388, 80] on button "×" at bounding box center [387, 79] width 28 height 24
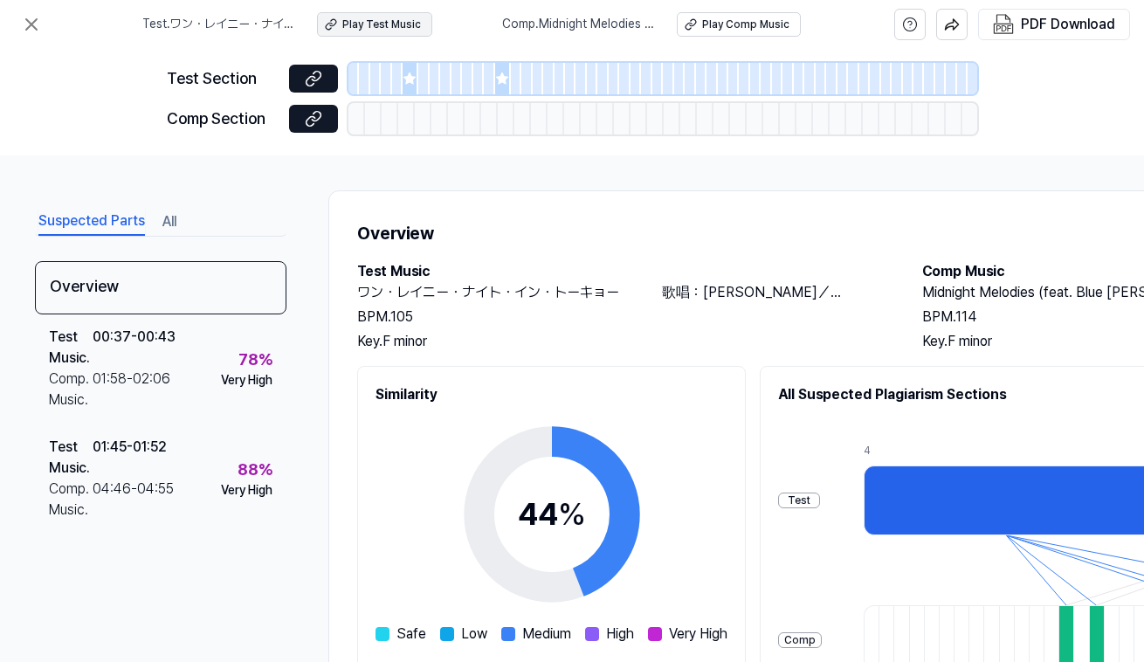
click at [392, 20] on div "Play Test Music" at bounding box center [381, 24] width 79 height 15
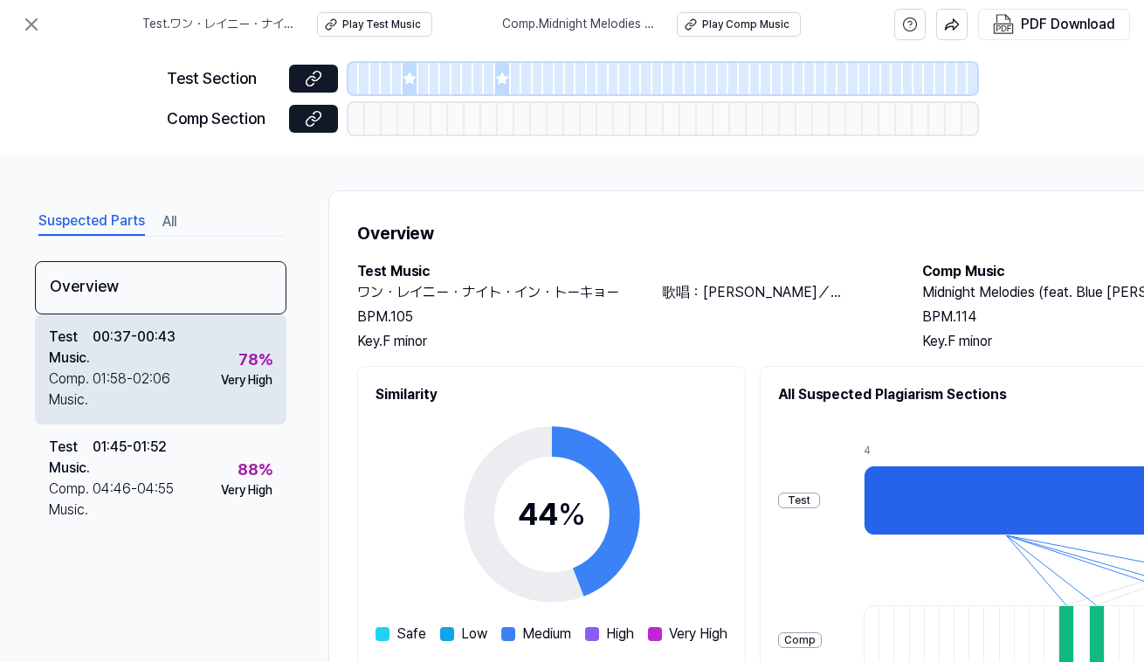
click at [234, 380] on div "Very High" at bounding box center [247, 380] width 52 height 17
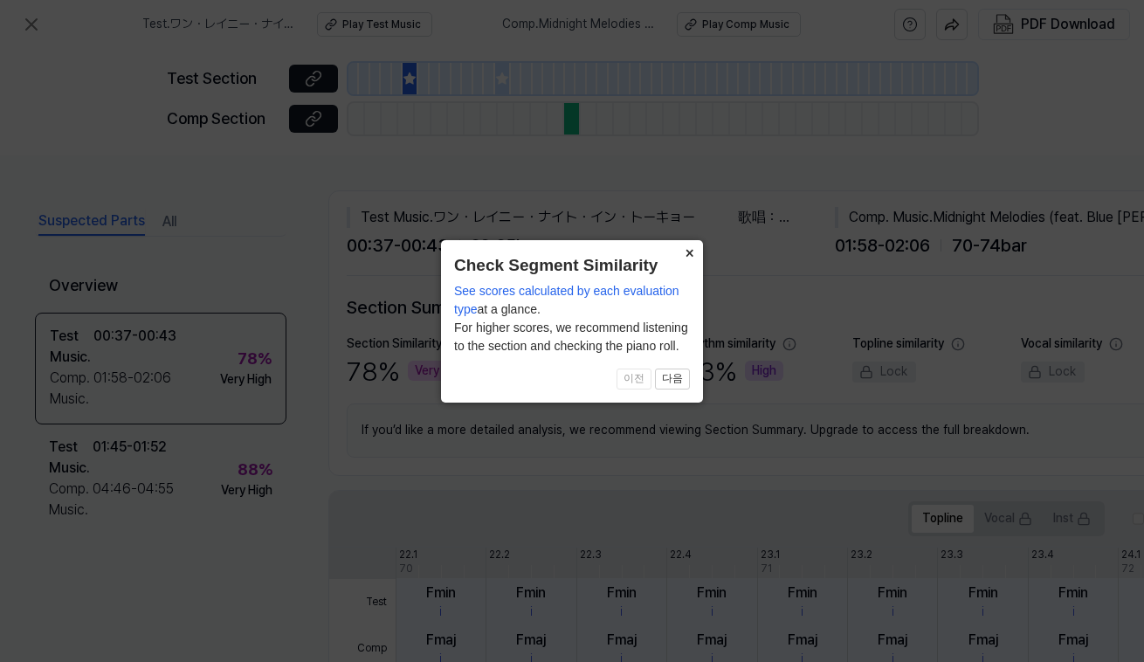
click at [688, 254] on button "×" at bounding box center [689, 252] width 28 height 24
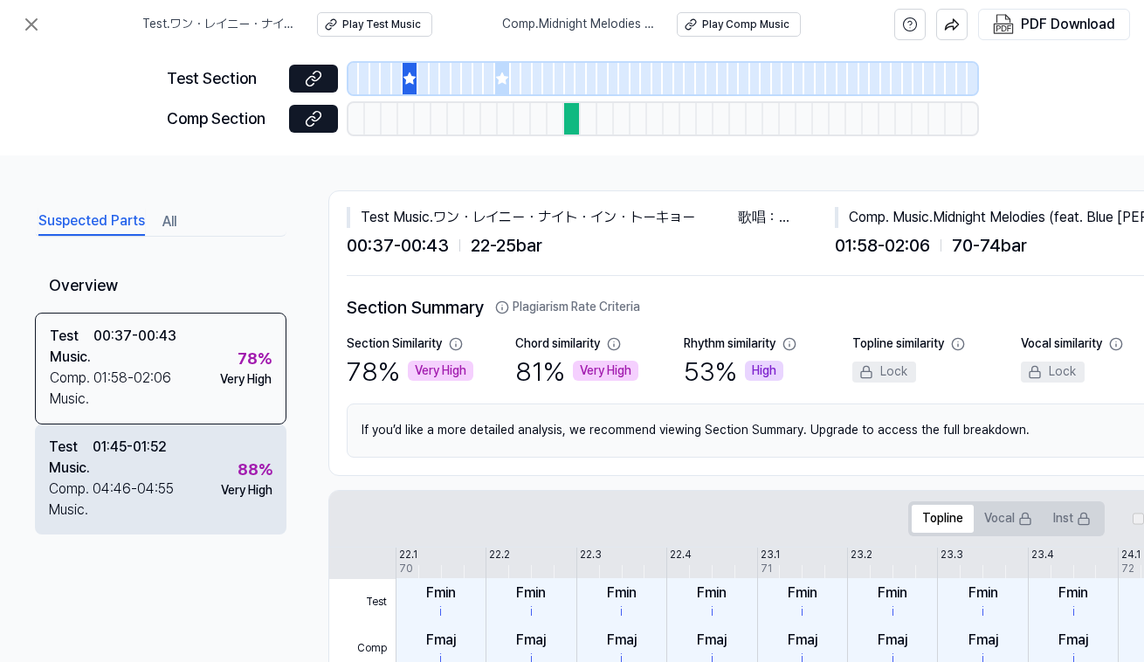
click at [191, 476] on div "Test Music . 01:45 - 01:52 Comp. Music . 04:46 - 04:55 88 % Very High" at bounding box center [160, 479] width 251 height 110
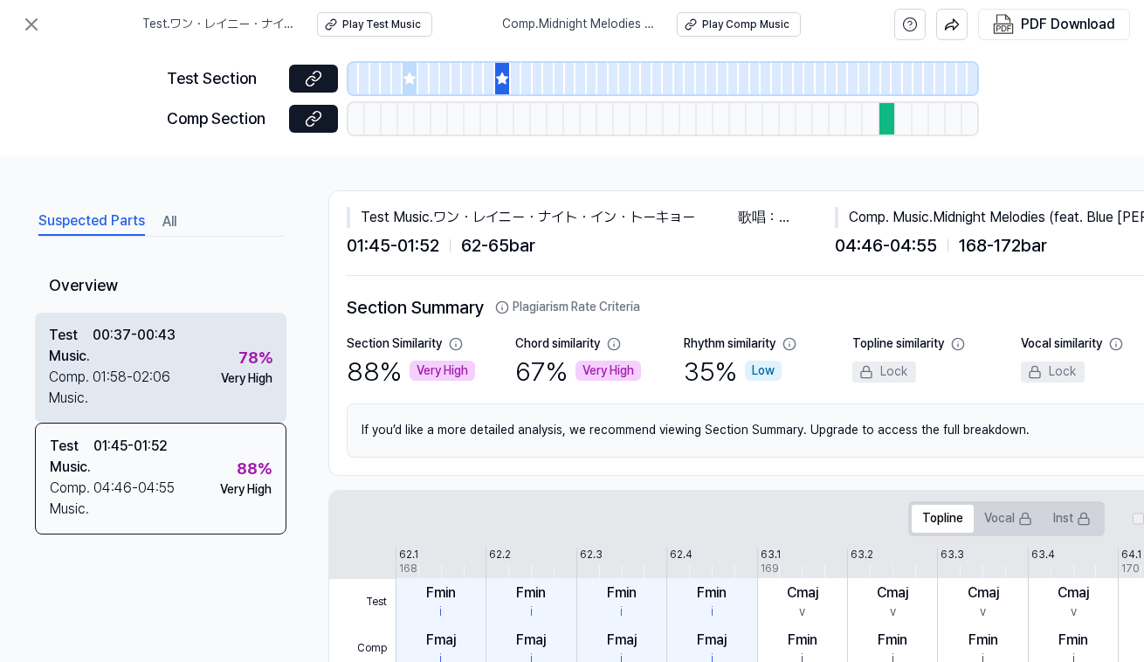
click at [195, 354] on div "Test Music . 00:37 - 00:43 Comp. Music . 01:58 - 02:06 78 % Very High" at bounding box center [160, 368] width 251 height 110
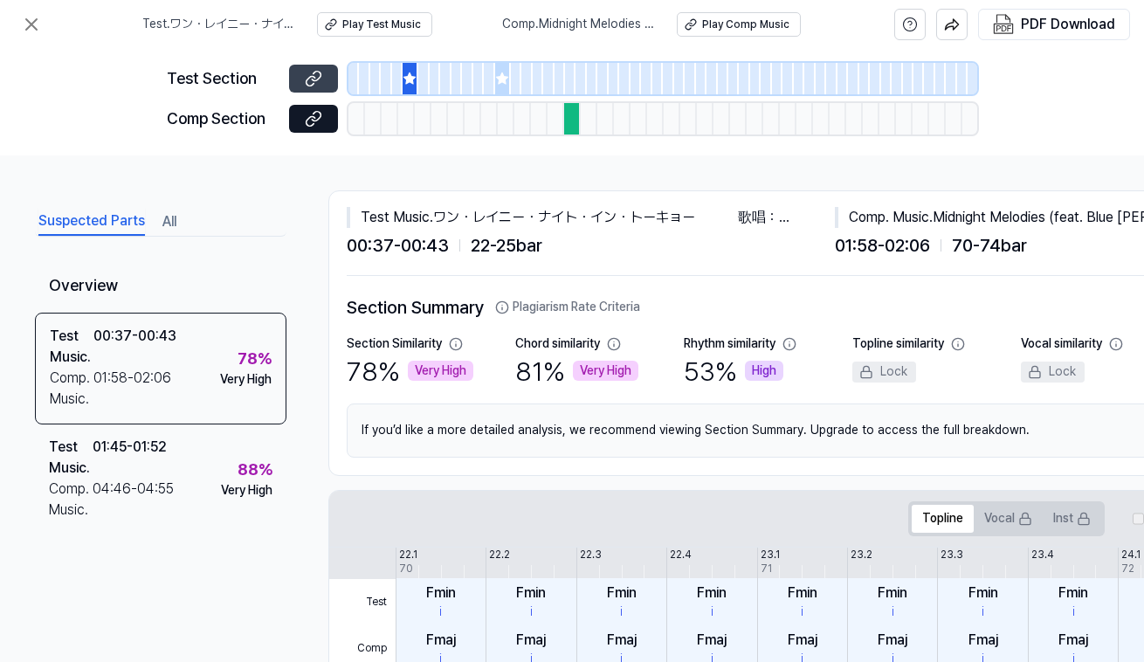
click at [306, 85] on icon at bounding box center [313, 78] width 17 height 17
click at [311, 126] on icon at bounding box center [310, 121] width 9 height 10
click at [739, 24] on div "Play Comp Music" at bounding box center [745, 24] width 87 height 15
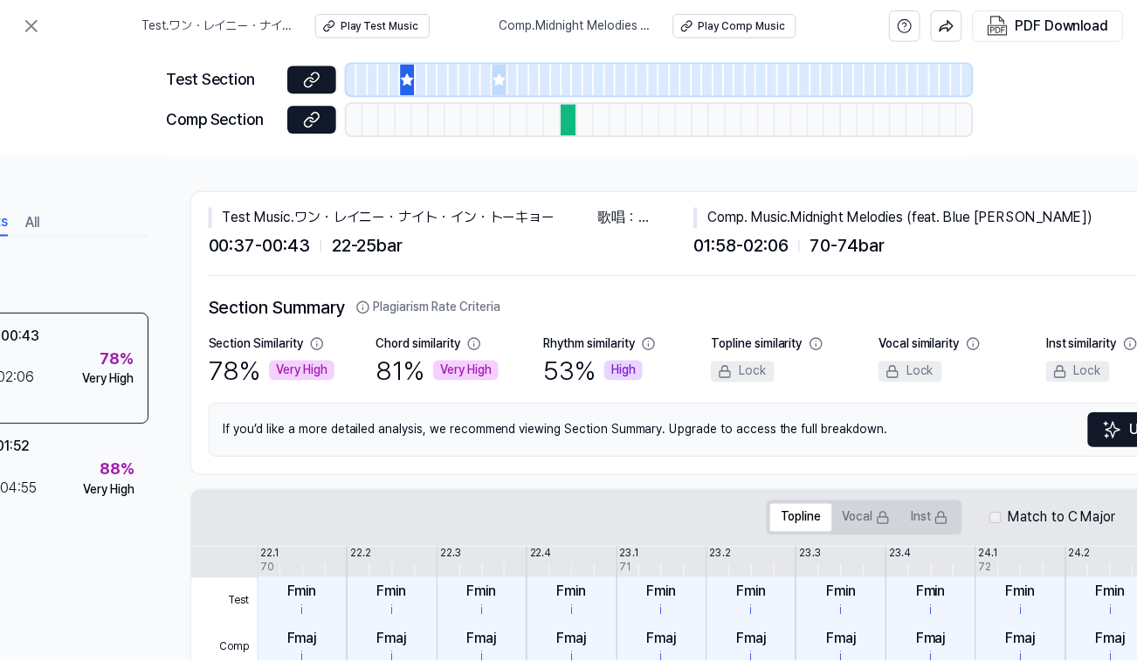
scroll to position [0, 139]
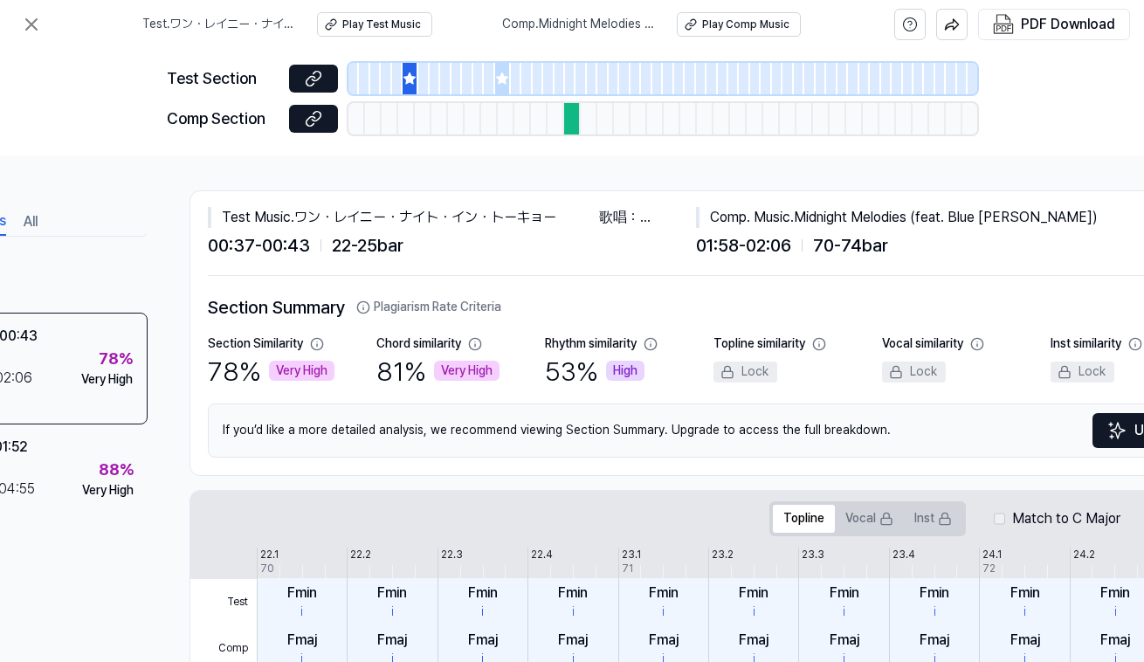
click at [813, 219] on div "Comp. Music . Midnight Melodies (feat. Blue [PERSON_NAME])" at bounding box center [940, 217] width 488 height 21
drag, startPoint x: 813, startPoint y: 219, endPoint x: 1008, endPoint y: 221, distance: 195.6
click at [1008, 221] on div "Comp. Music . Midnight Melodies (feat. Blue [PERSON_NAME])" at bounding box center [940, 217] width 488 height 21
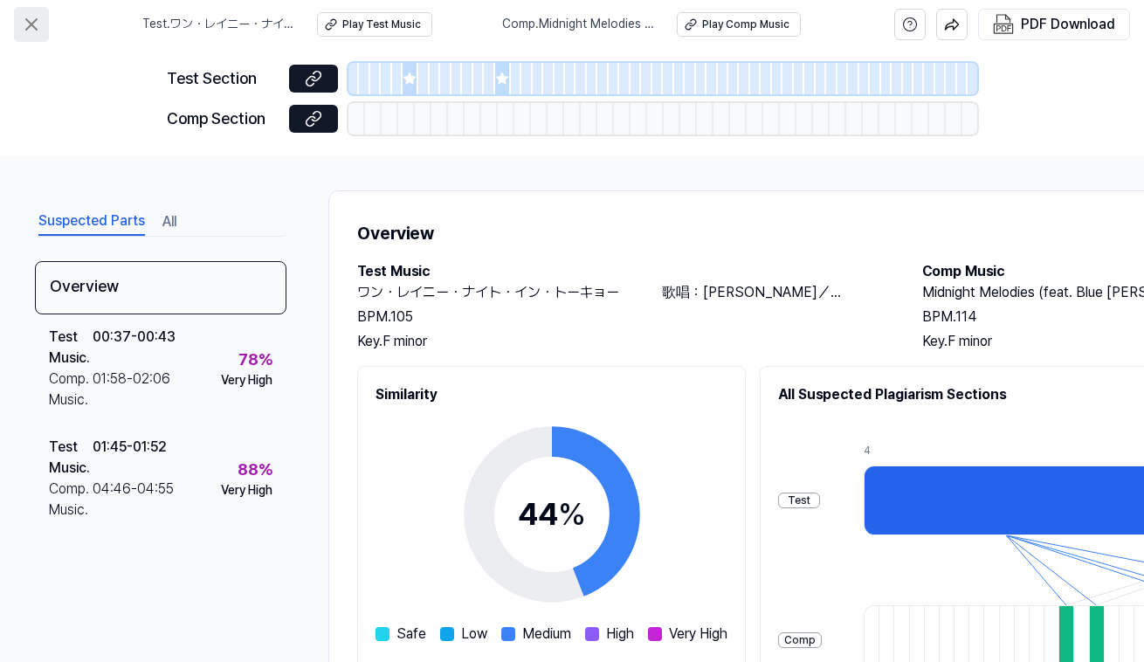
click at [24, 26] on icon at bounding box center [31, 24] width 21 height 21
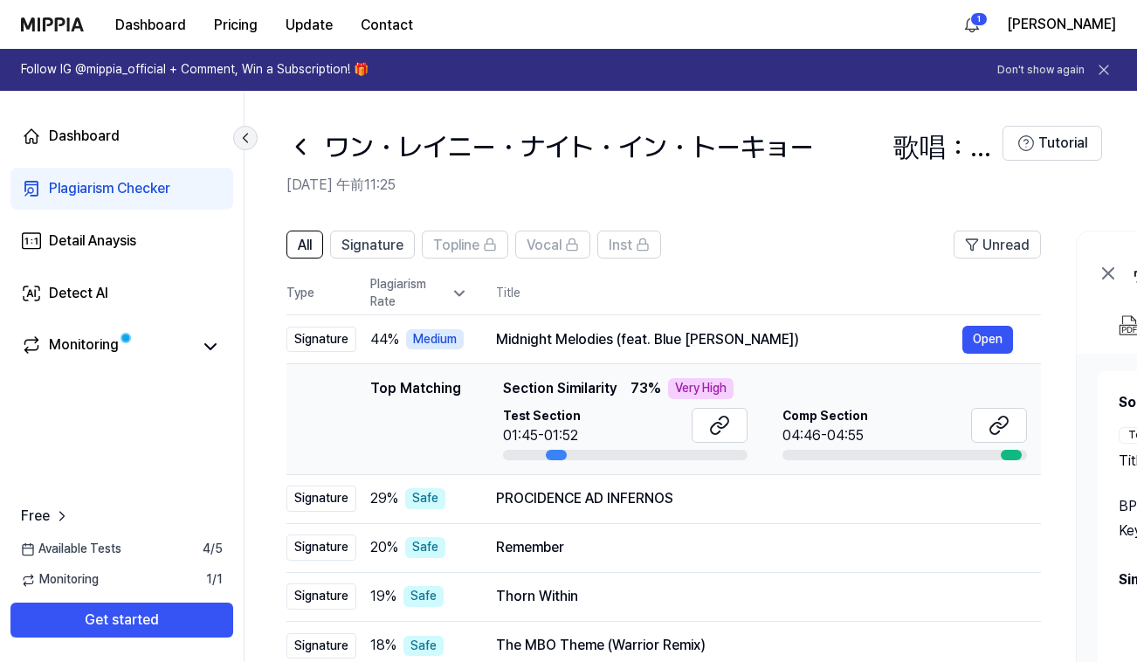
click at [244, 141] on icon at bounding box center [245, 137] width 17 height 17
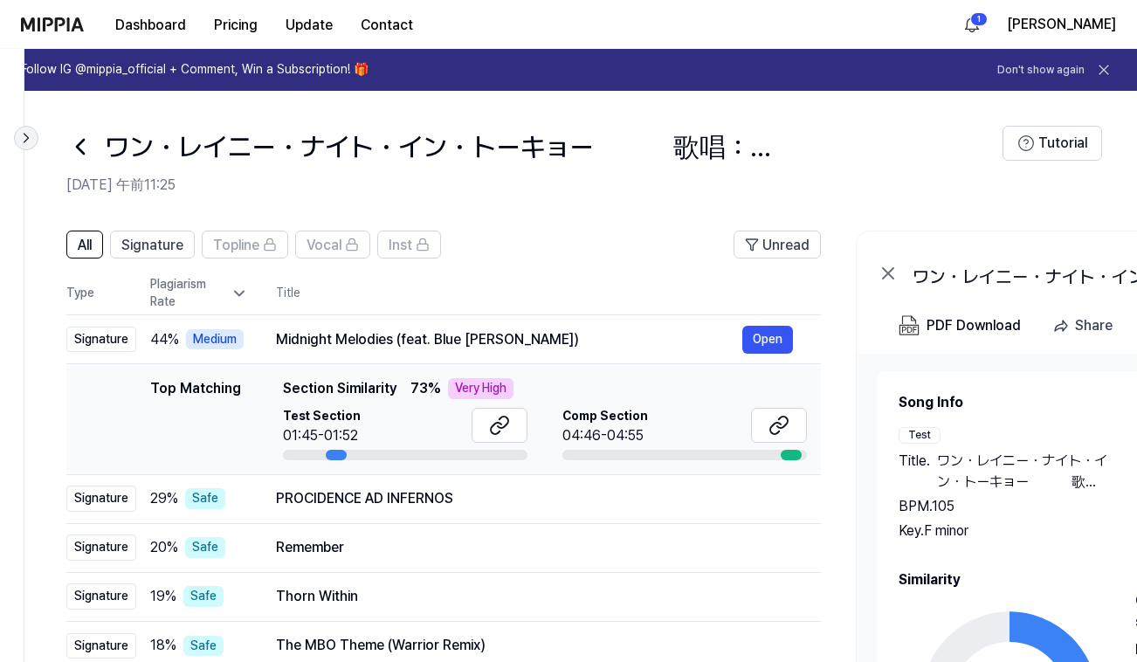
click at [24, 142] on icon at bounding box center [25, 137] width 17 height 17
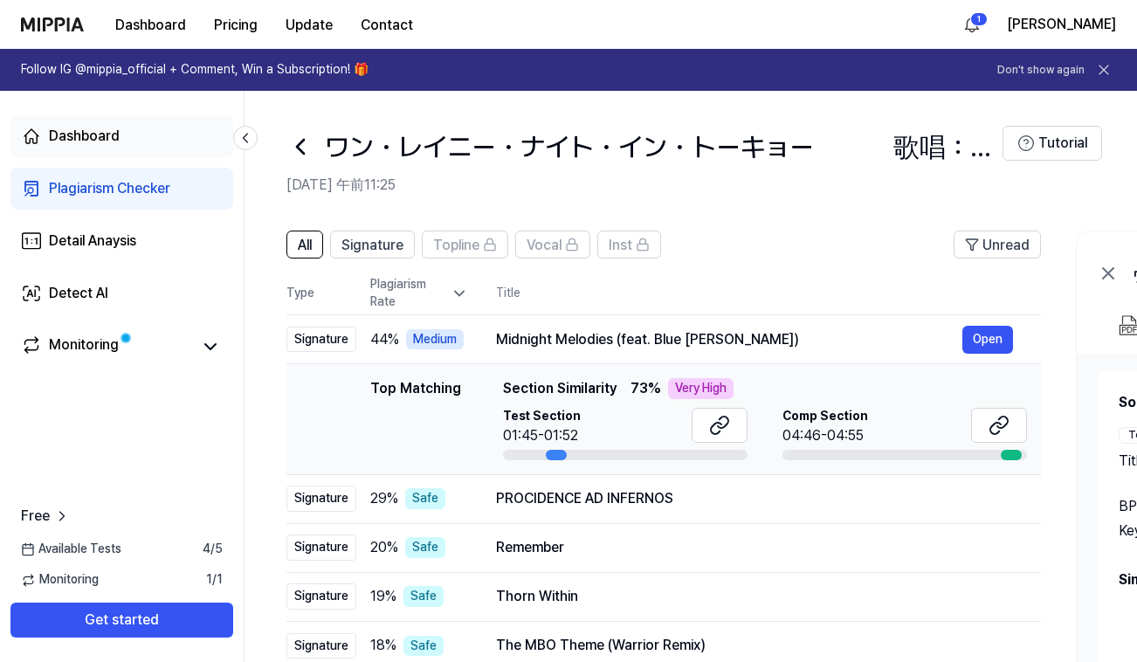
click at [114, 145] on div "Dashboard" at bounding box center [84, 136] width 71 height 21
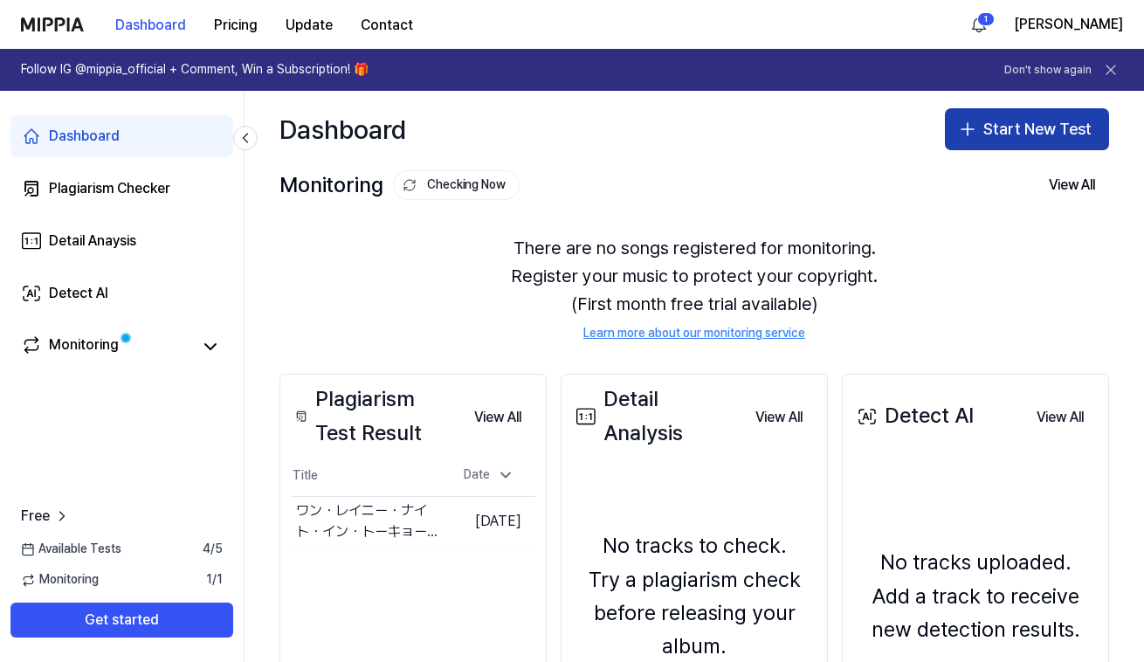
click at [1049, 134] on button "Start New Test" at bounding box center [1027, 129] width 164 height 42
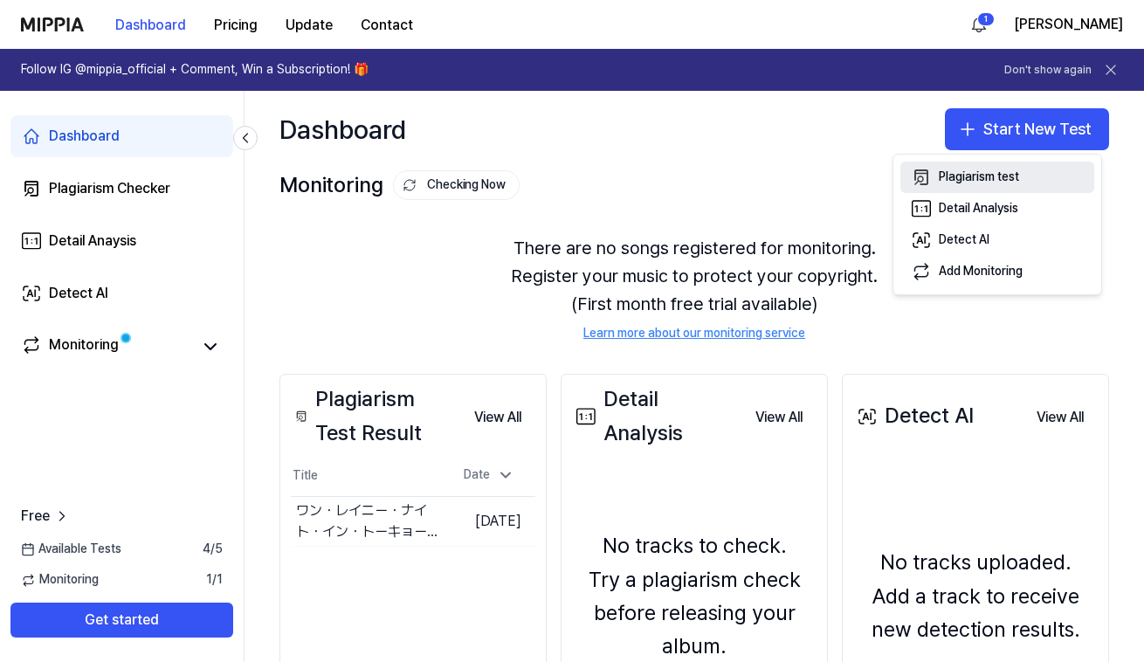
click at [1004, 173] on div "Plagiarism test" at bounding box center [979, 177] width 80 height 17
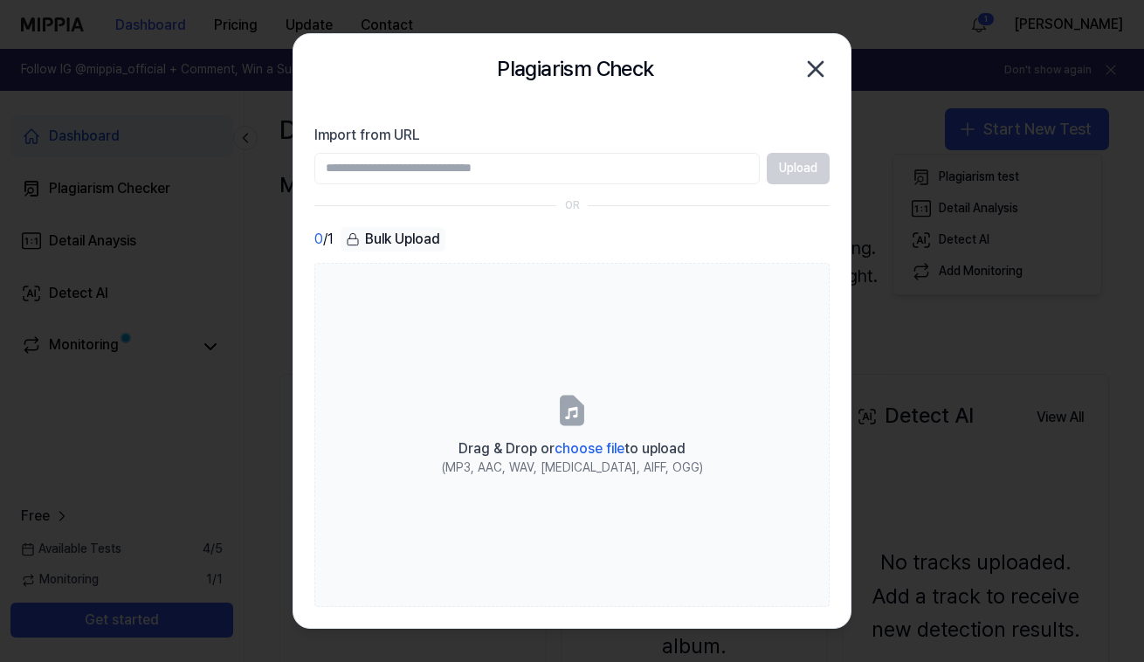
paste input "**********"
type input "**********"
click at [790, 175] on button "Upload" at bounding box center [798, 168] width 63 height 31
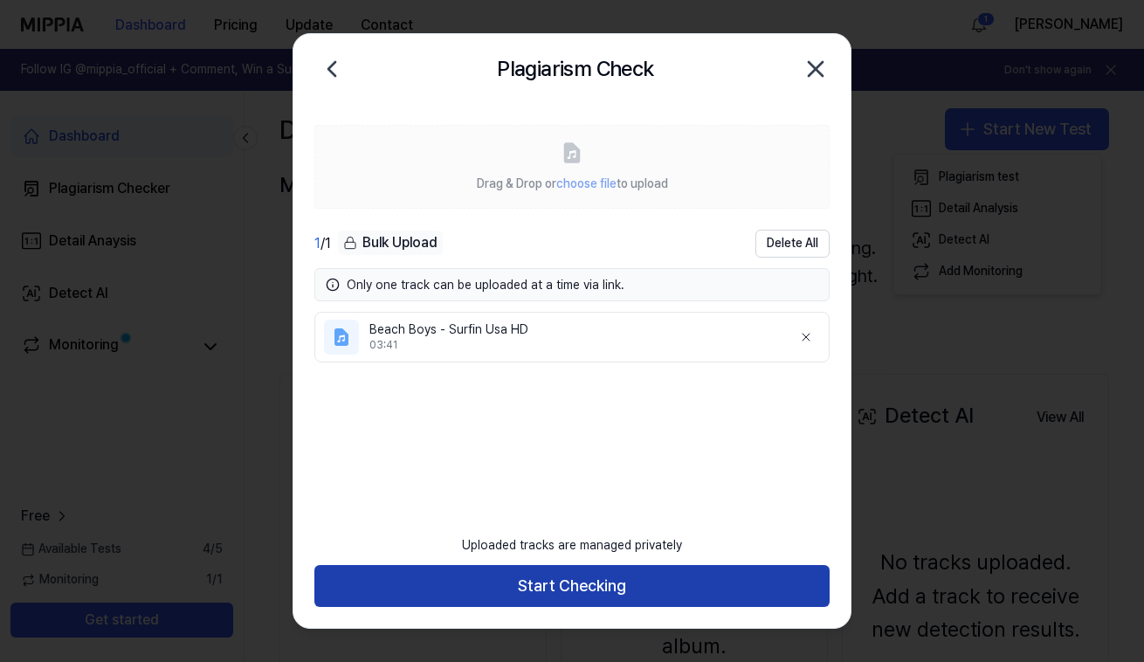
click at [597, 584] on button "Start Checking" at bounding box center [571, 586] width 515 height 42
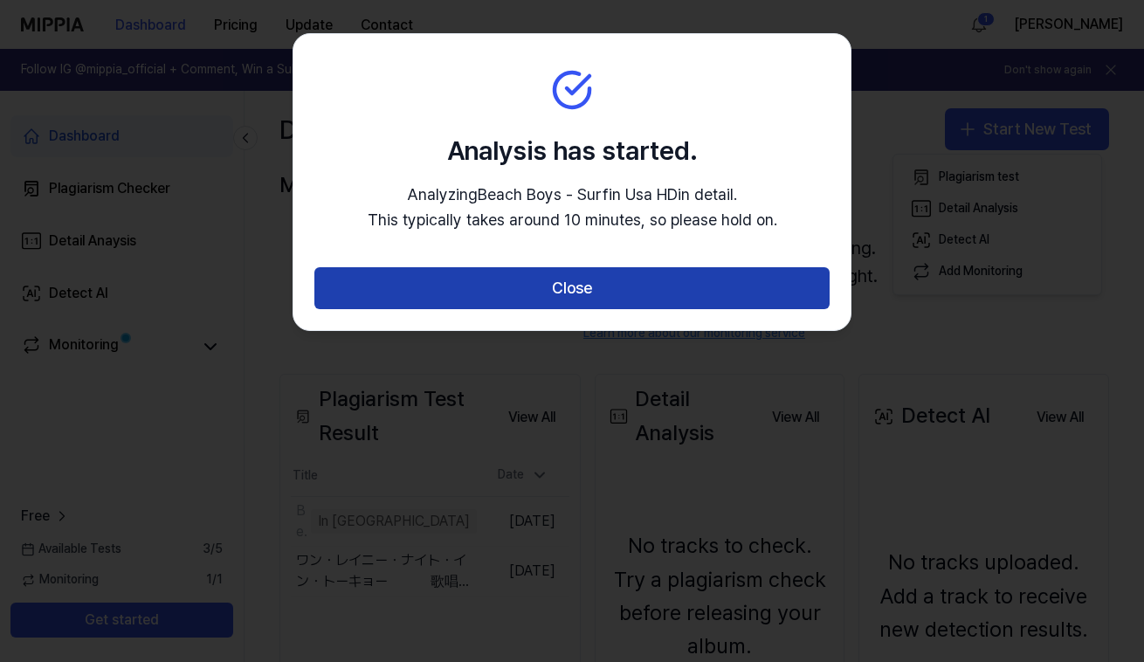
click at [574, 293] on button "Close" at bounding box center [571, 288] width 515 height 42
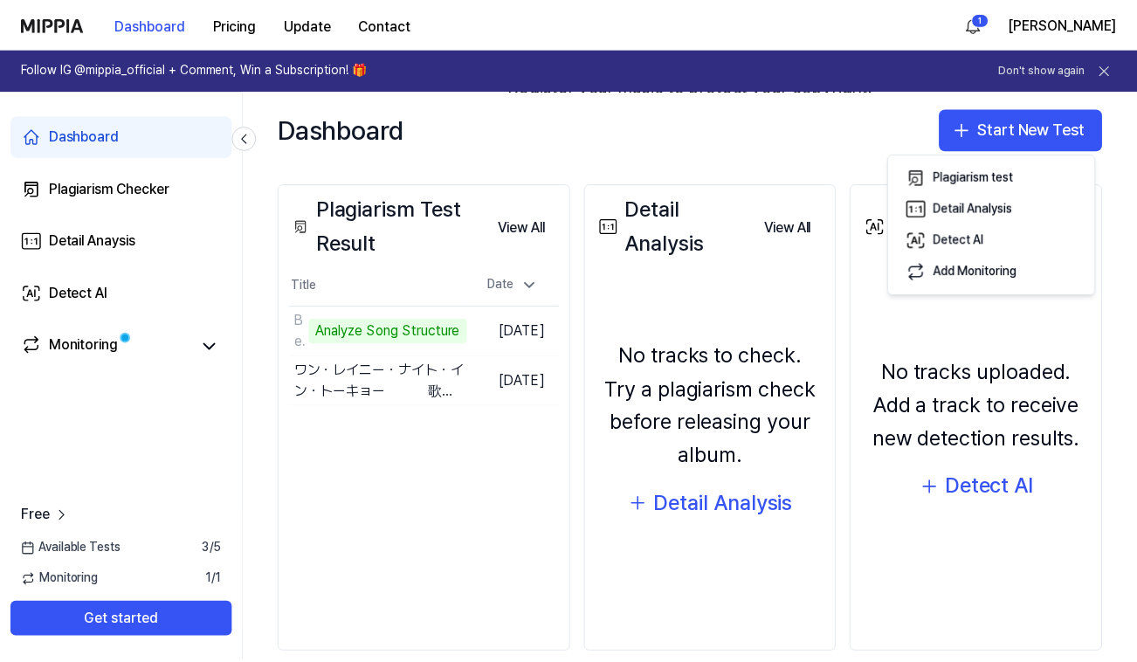
scroll to position [215, 0]
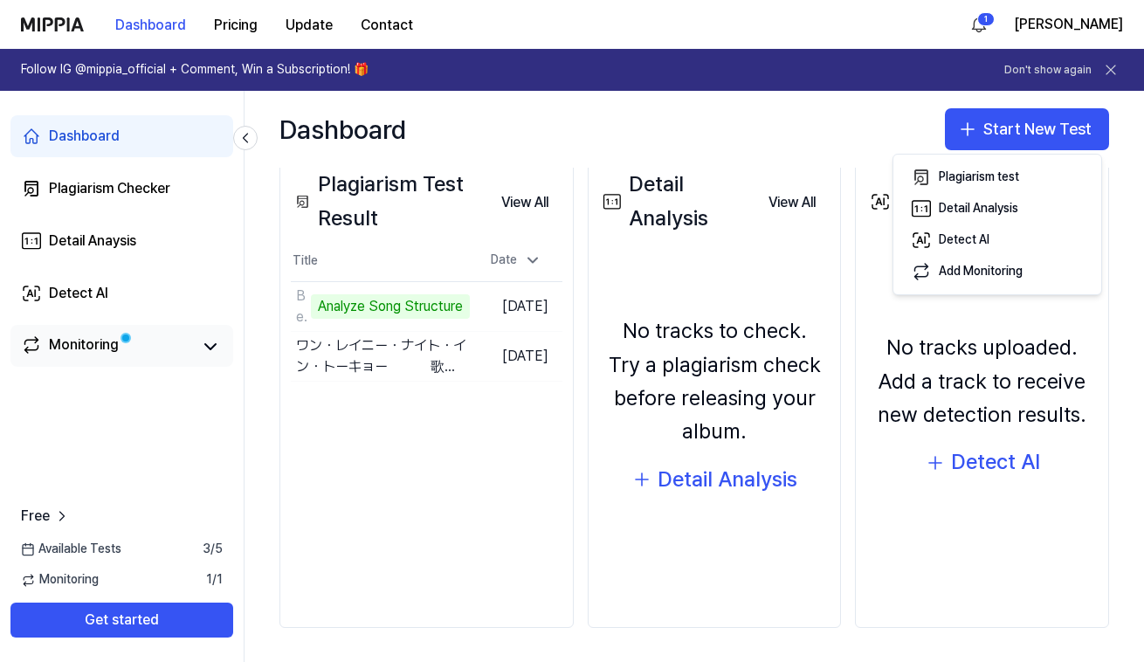
click at [99, 342] on div "Monitoring" at bounding box center [84, 346] width 70 height 24
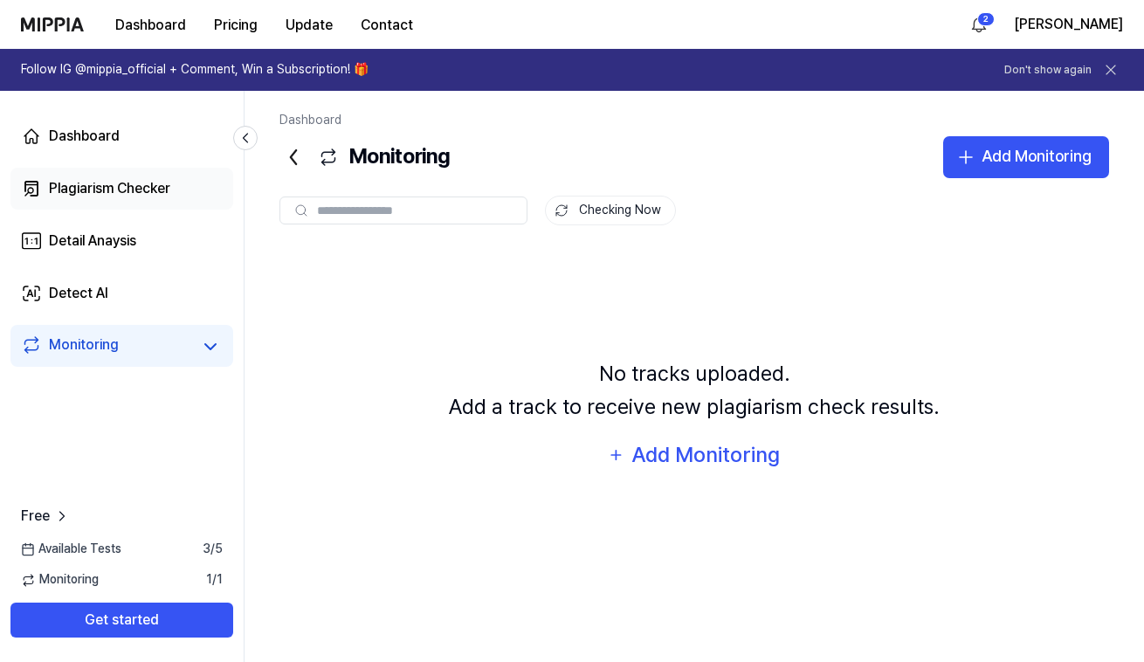
click at [141, 190] on div "Plagiarism Checker" at bounding box center [109, 188] width 121 height 21
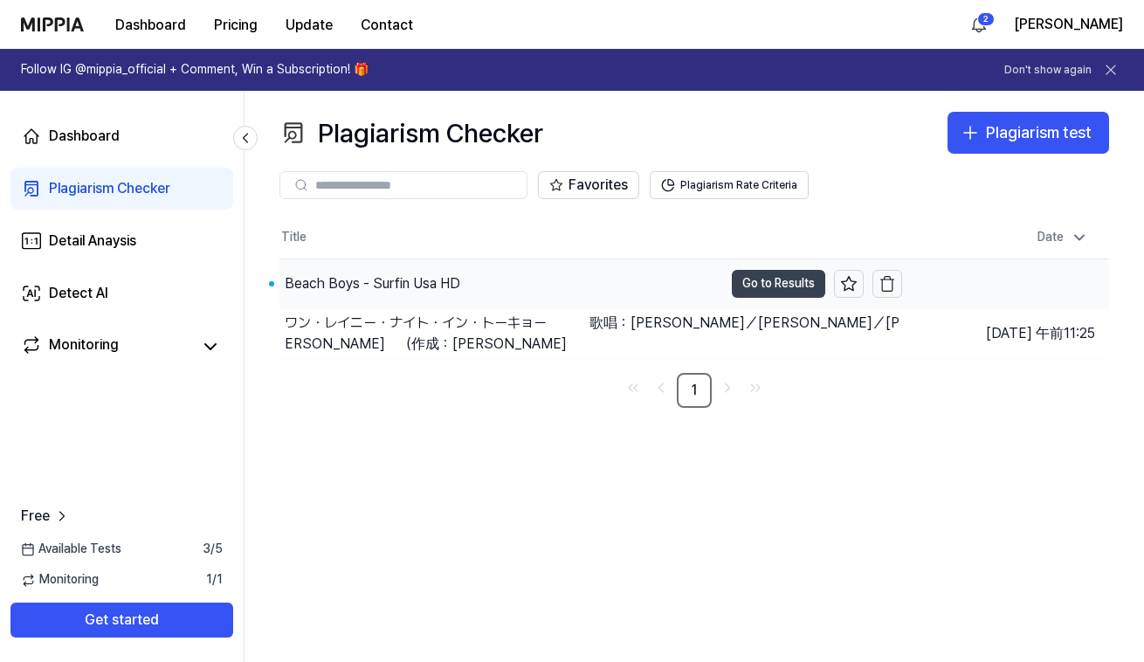
click at [773, 279] on button "Go to Results" at bounding box center [778, 284] width 93 height 28
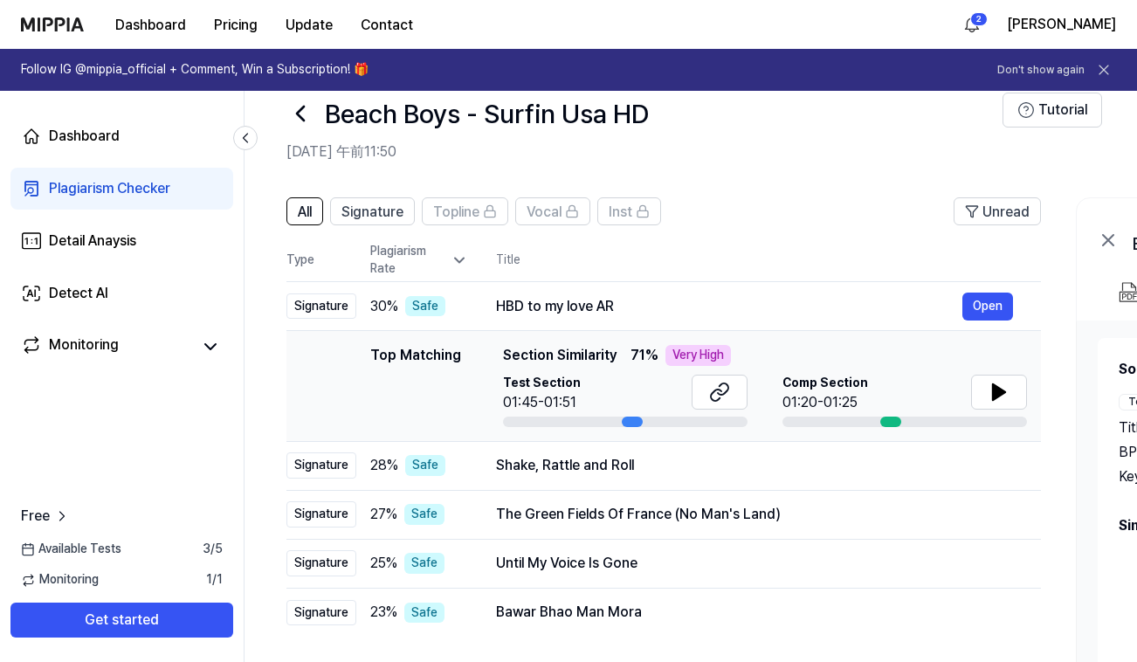
scroll to position [32, 0]
click at [251, 140] on icon at bounding box center [245, 137] width 17 height 17
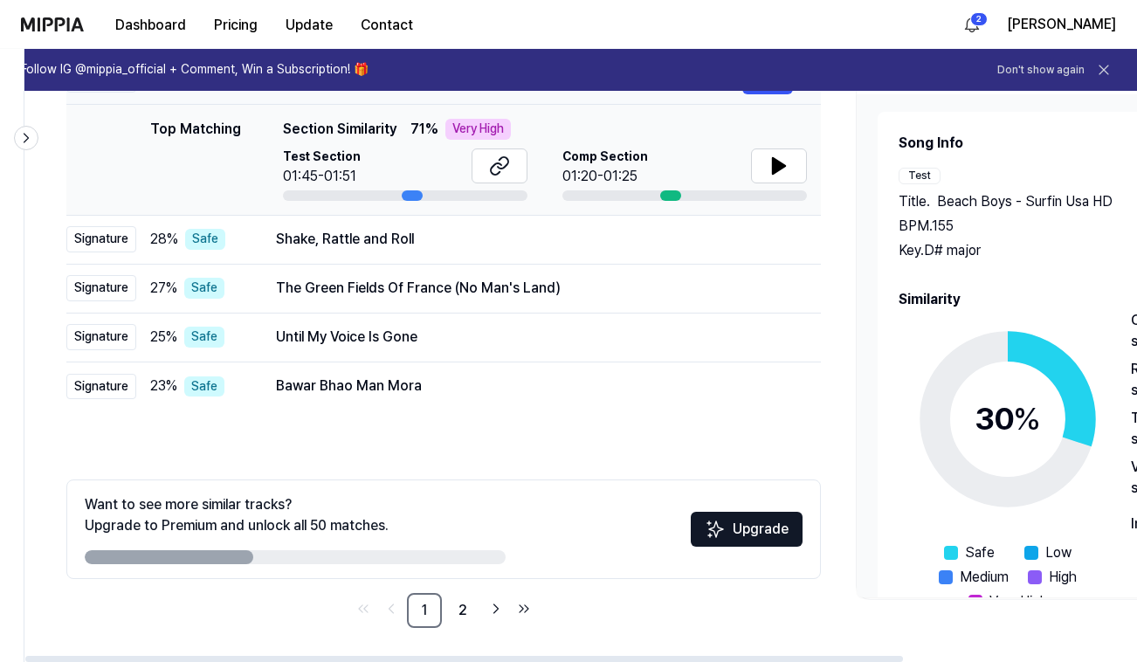
scroll to position [256, 0]
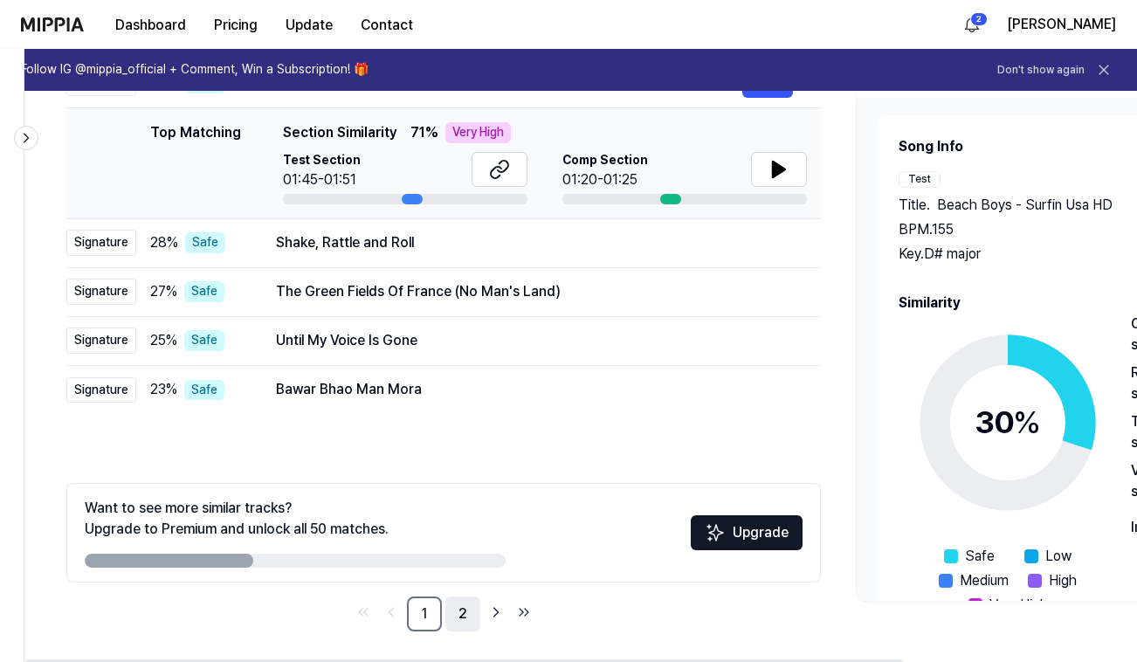
click at [458, 612] on link "2" at bounding box center [462, 613] width 35 height 35
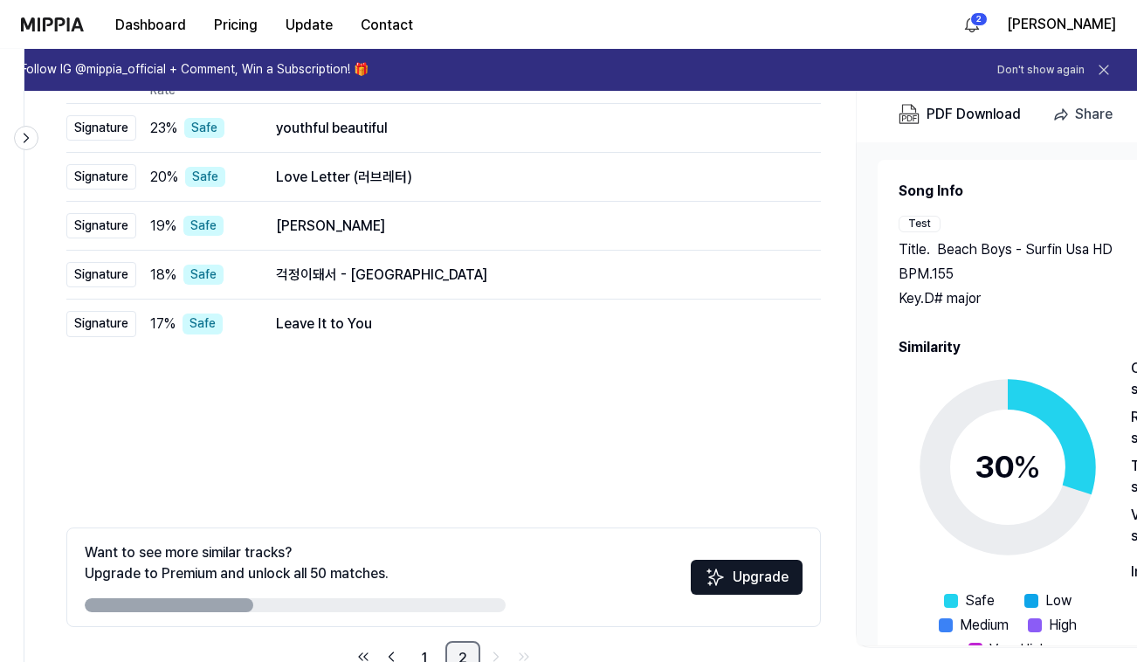
scroll to position [260, 0]
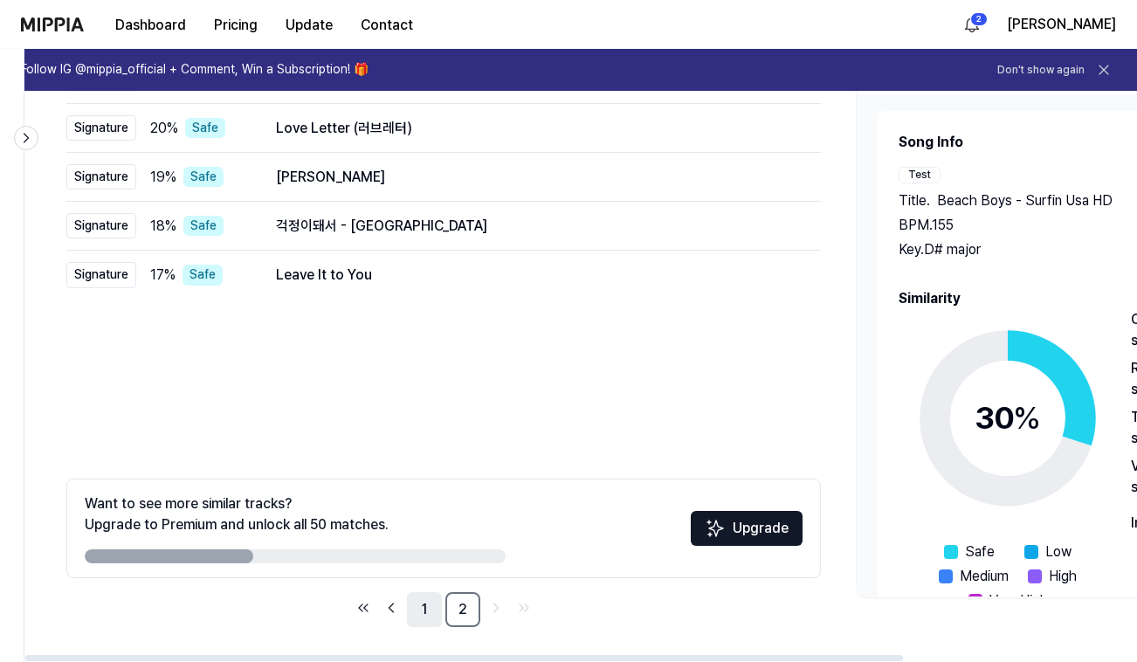
click at [415, 613] on link "1" at bounding box center [424, 609] width 35 height 35
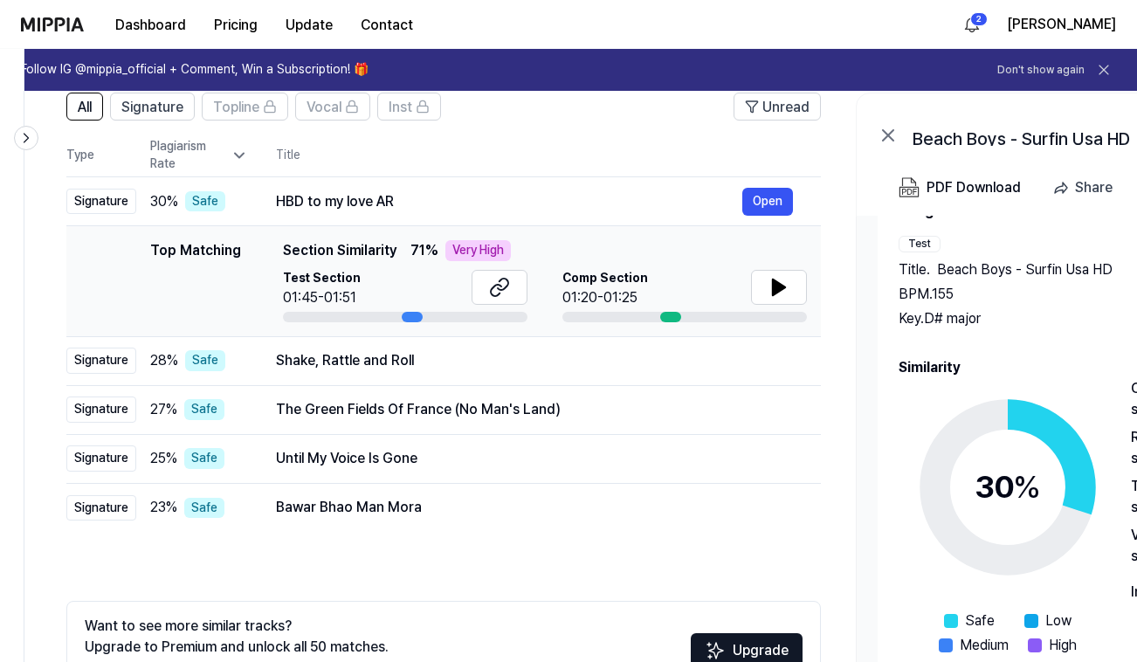
scroll to position [135, 0]
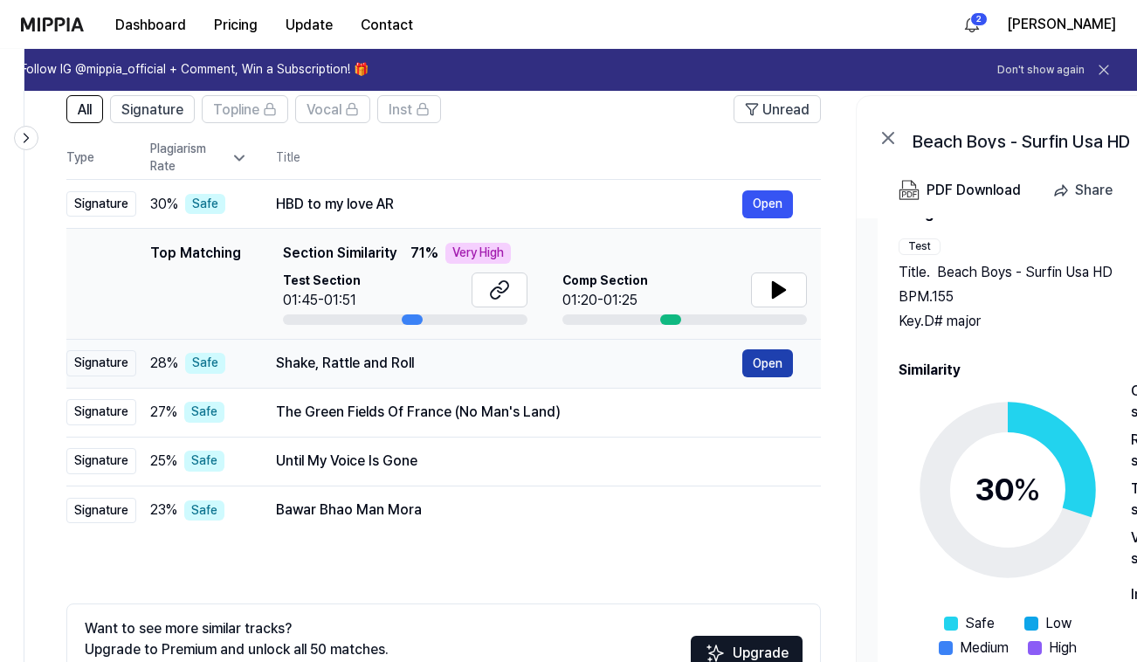
click at [756, 364] on button "Open" at bounding box center [767, 363] width 51 height 28
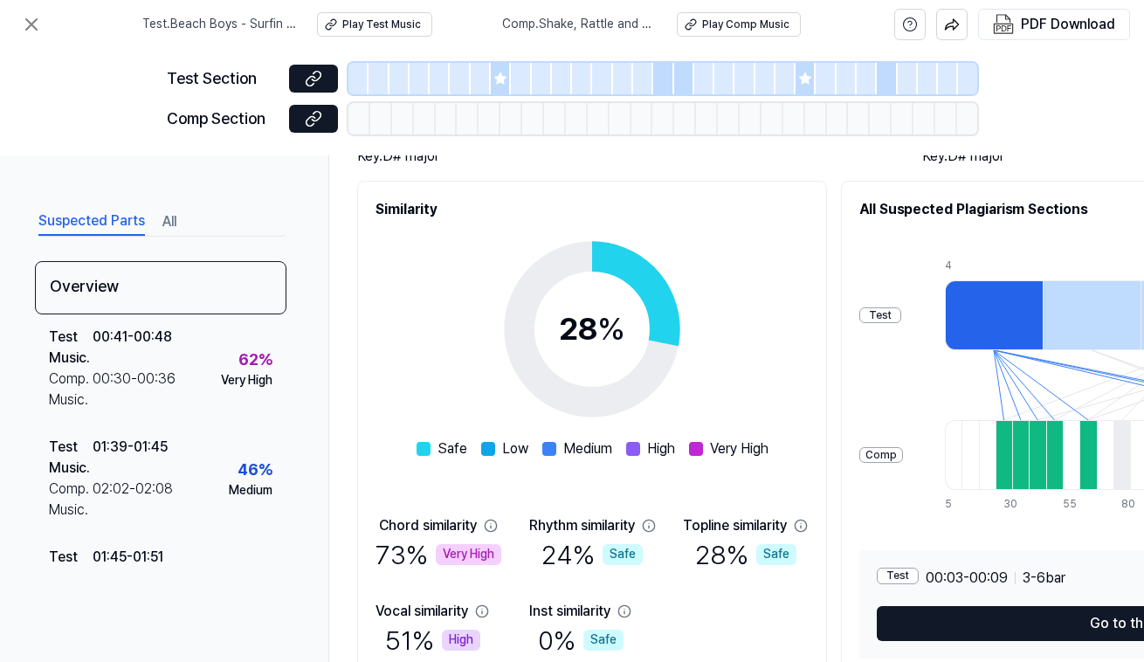
scroll to position [189, 0]
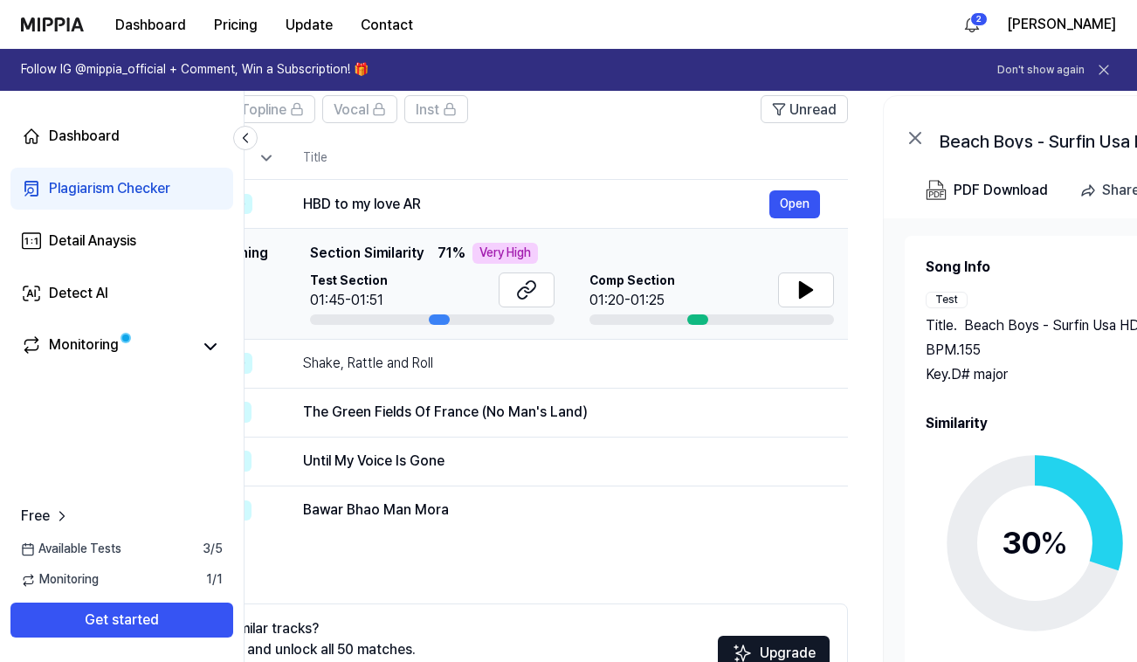
scroll to position [0, 107]
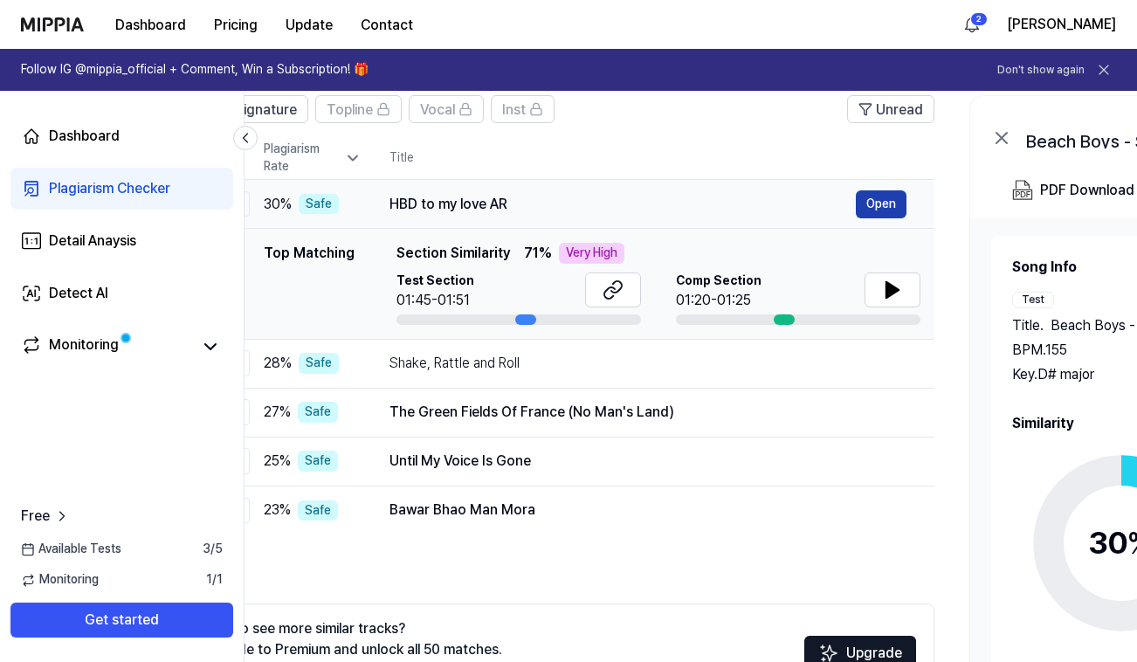
click at [888, 209] on button "Open" at bounding box center [881, 204] width 51 height 28
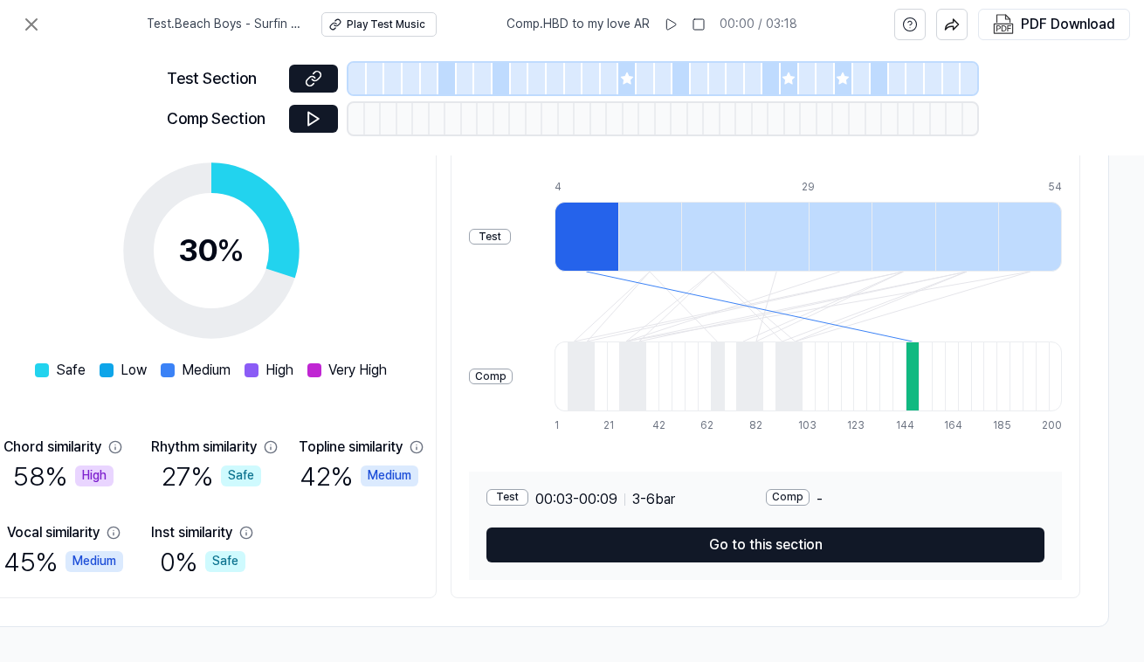
scroll to position [271, 379]
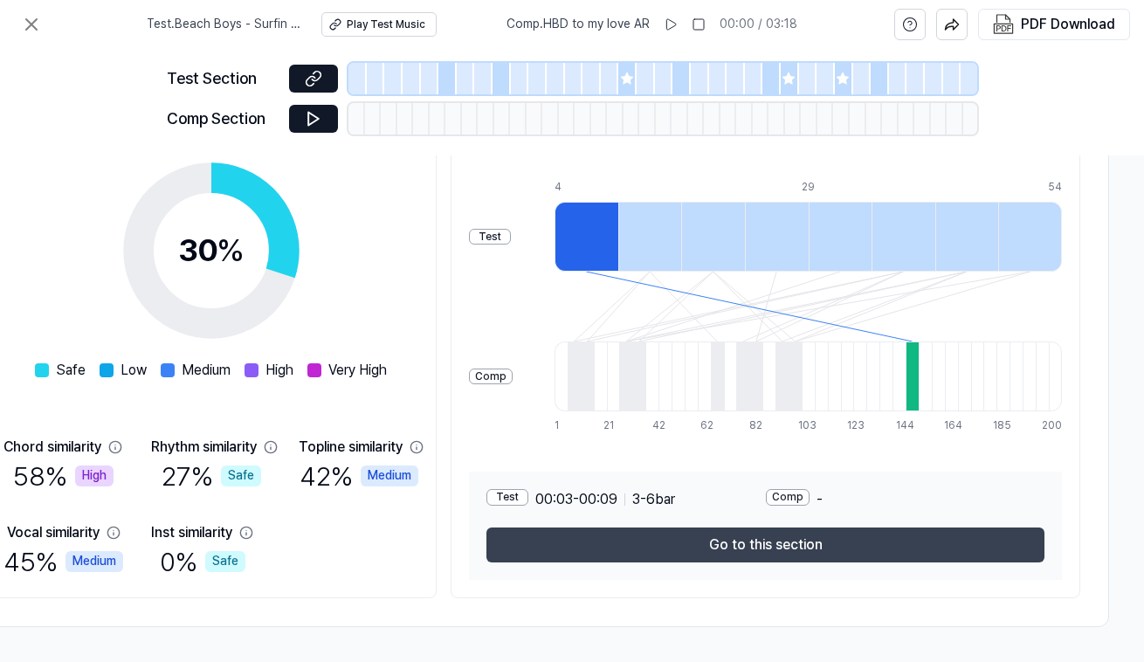
click at [729, 532] on button "Go to this section" at bounding box center [765, 544] width 558 height 35
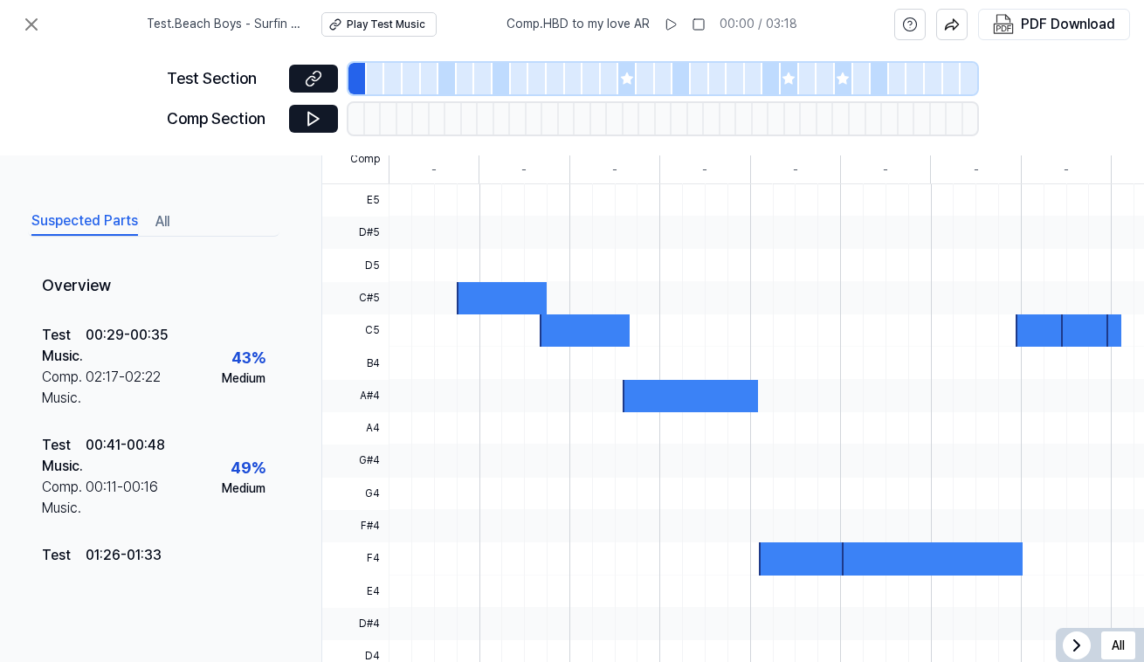
scroll to position [466, 7]
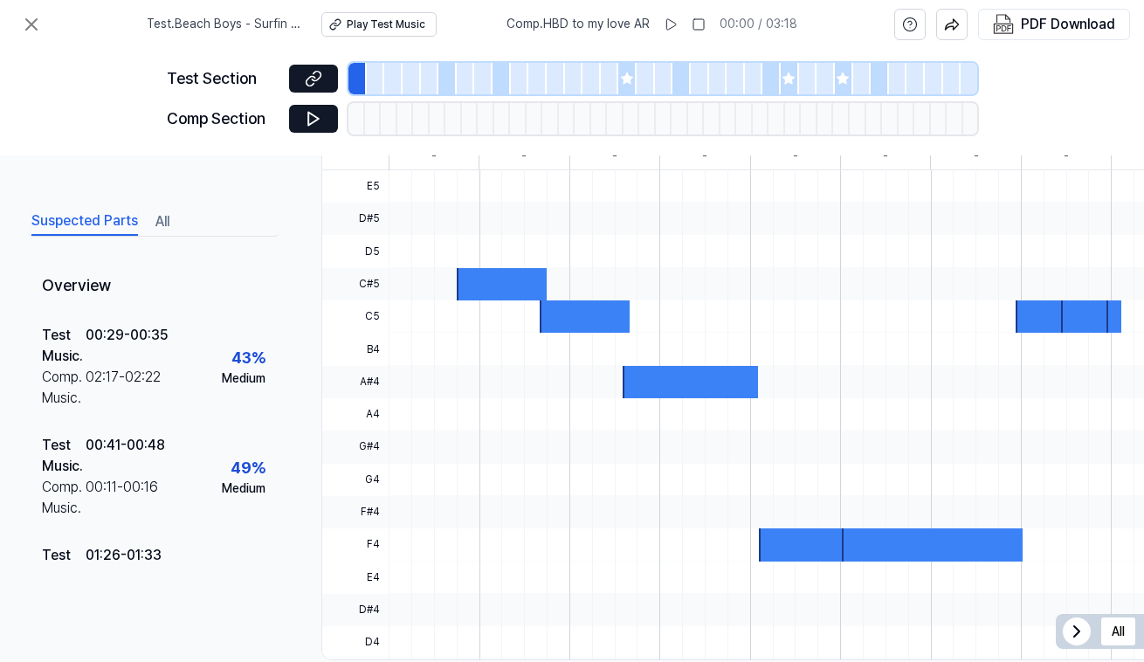
click at [849, 21] on div "Test . Beach Boys - Surfin Usa HD Play Test Music Comp . HBD to my love AR 00:0…" at bounding box center [572, 24] width 1144 height 49
click at [626, 76] on icon at bounding box center [626, 77] width 11 height 11
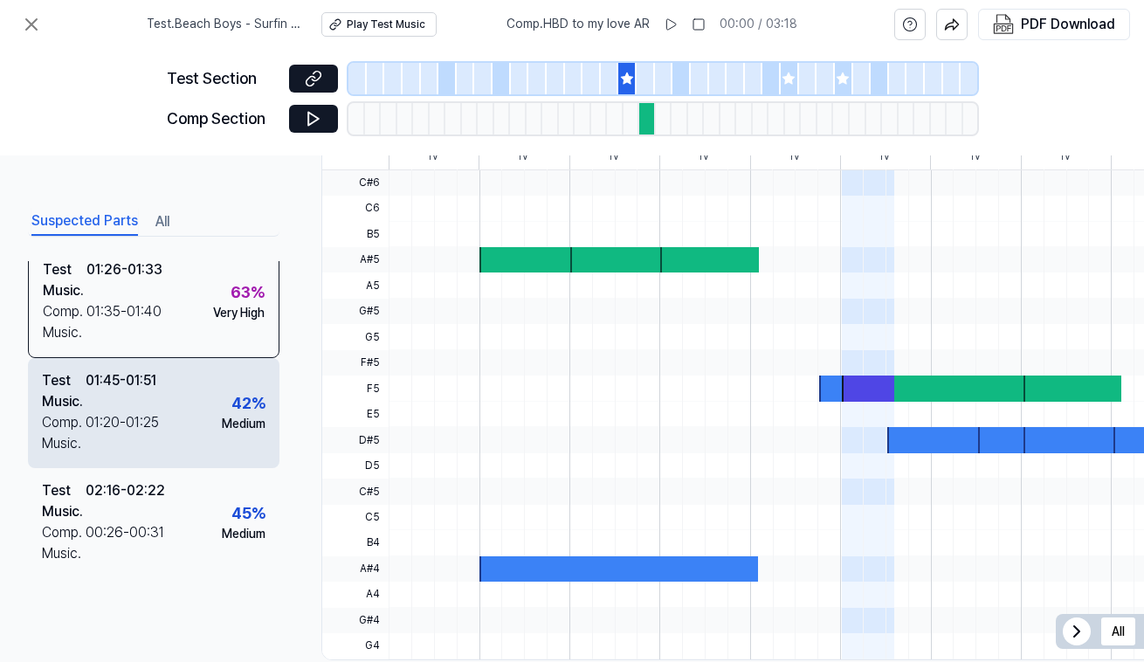
scroll to position [251, 0]
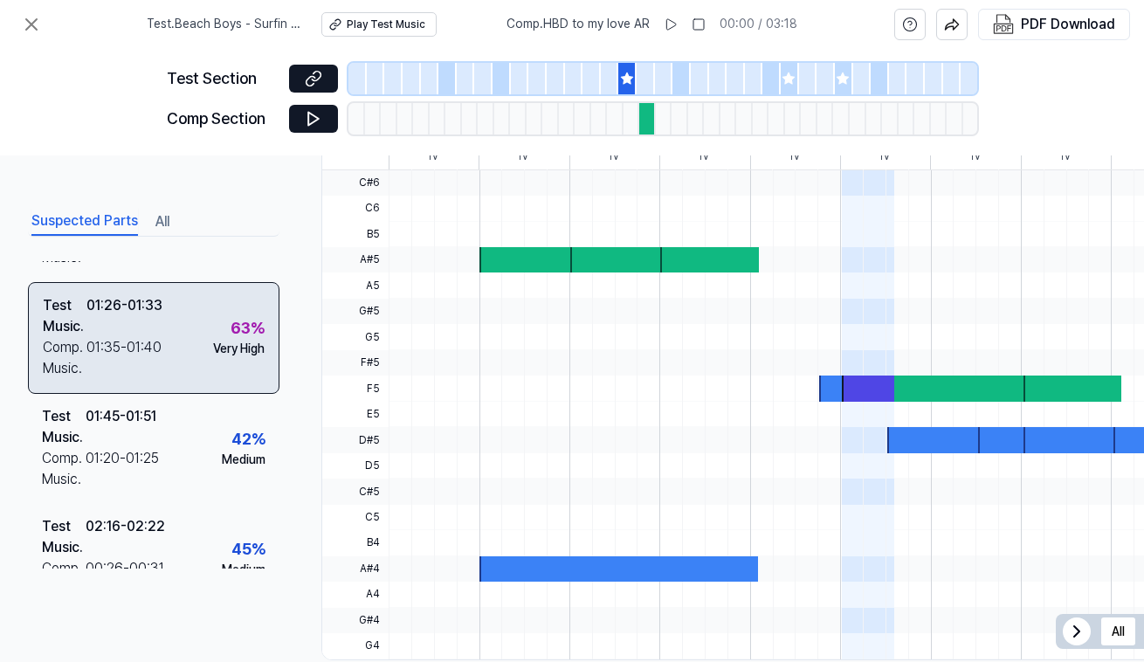
click at [162, 349] on div "Comp. Music . 01:35 - 01:40" at bounding box center [103, 358] width 120 height 42
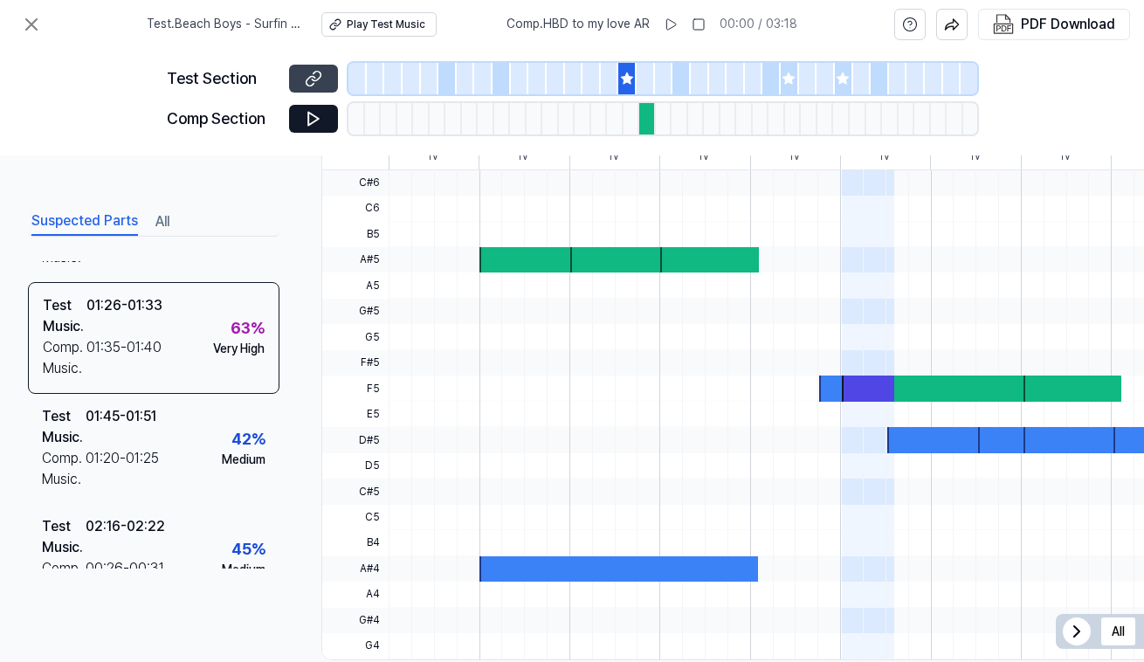
click at [317, 79] on icon at bounding box center [316, 76] width 9 height 10
click at [650, 117] on div at bounding box center [647, 118] width 17 height 31
click at [314, 117] on icon at bounding box center [313, 119] width 10 height 13
click at [31, 22] on icon at bounding box center [31, 24] width 21 height 21
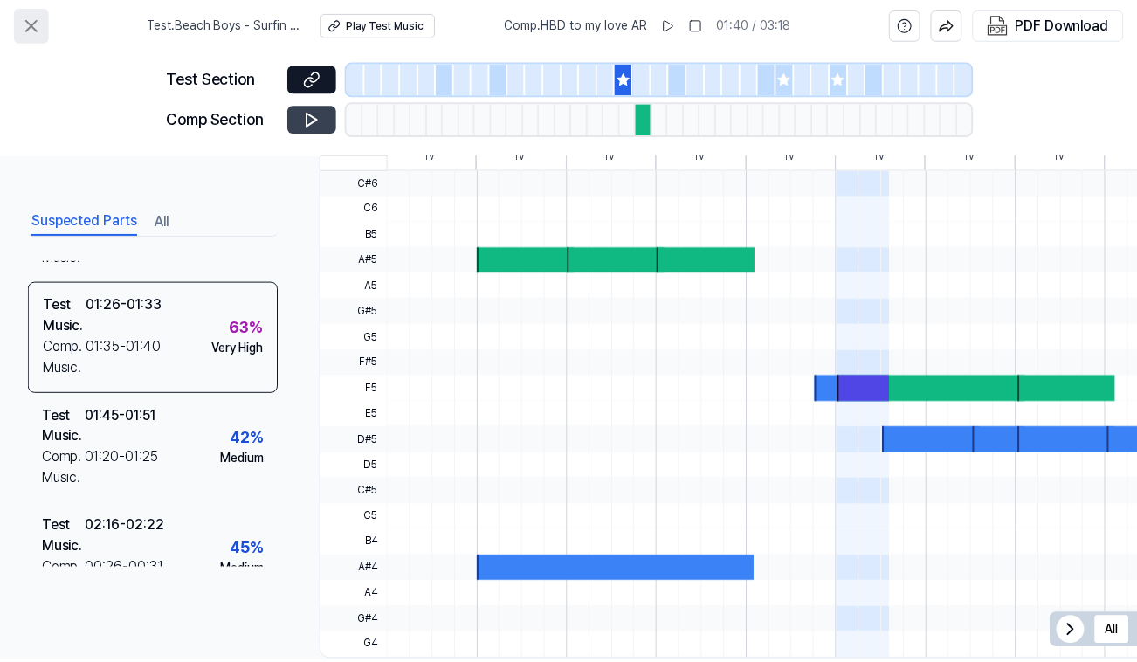
scroll to position [135, 0]
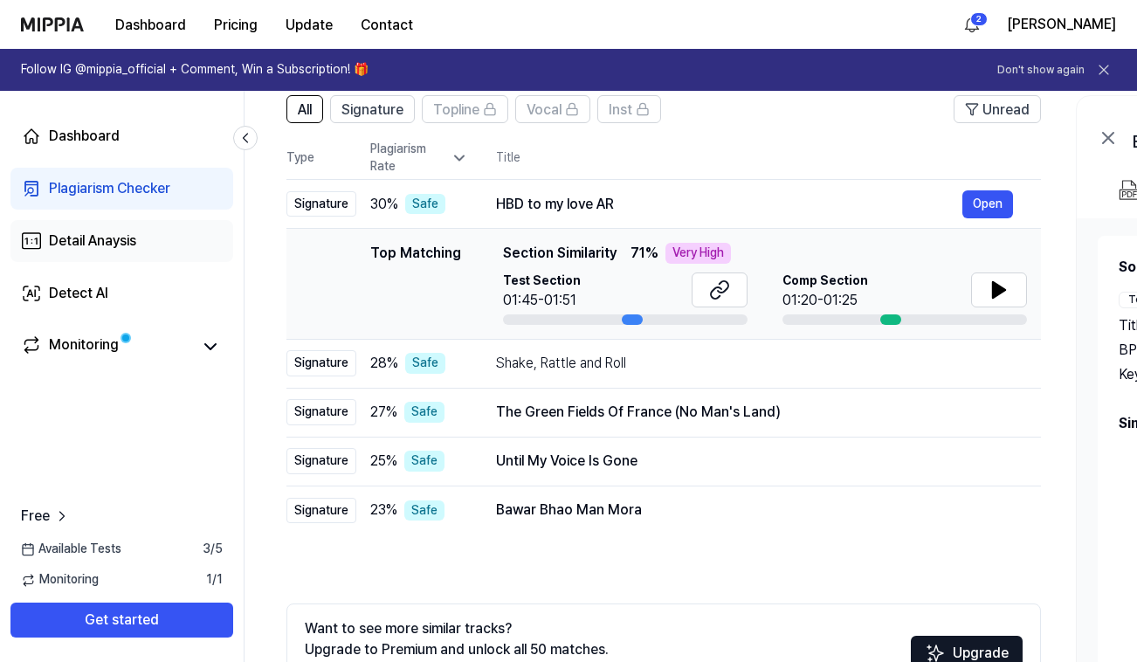
click at [127, 243] on div "Detail Anaysis" at bounding box center [92, 240] width 87 height 21
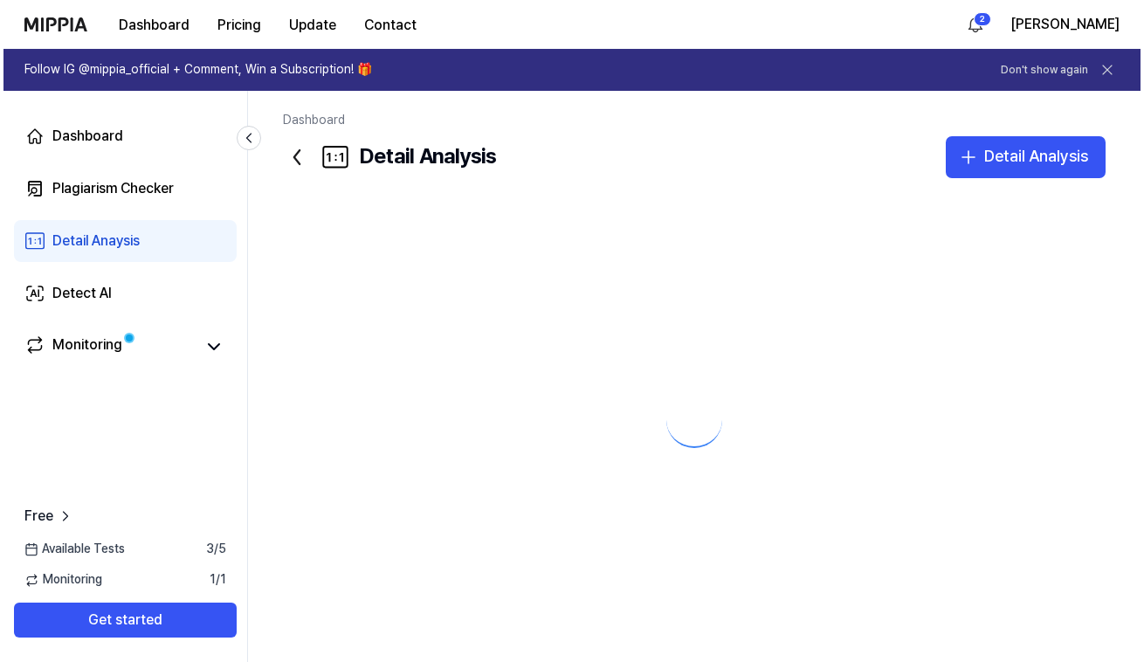
scroll to position [0, 0]
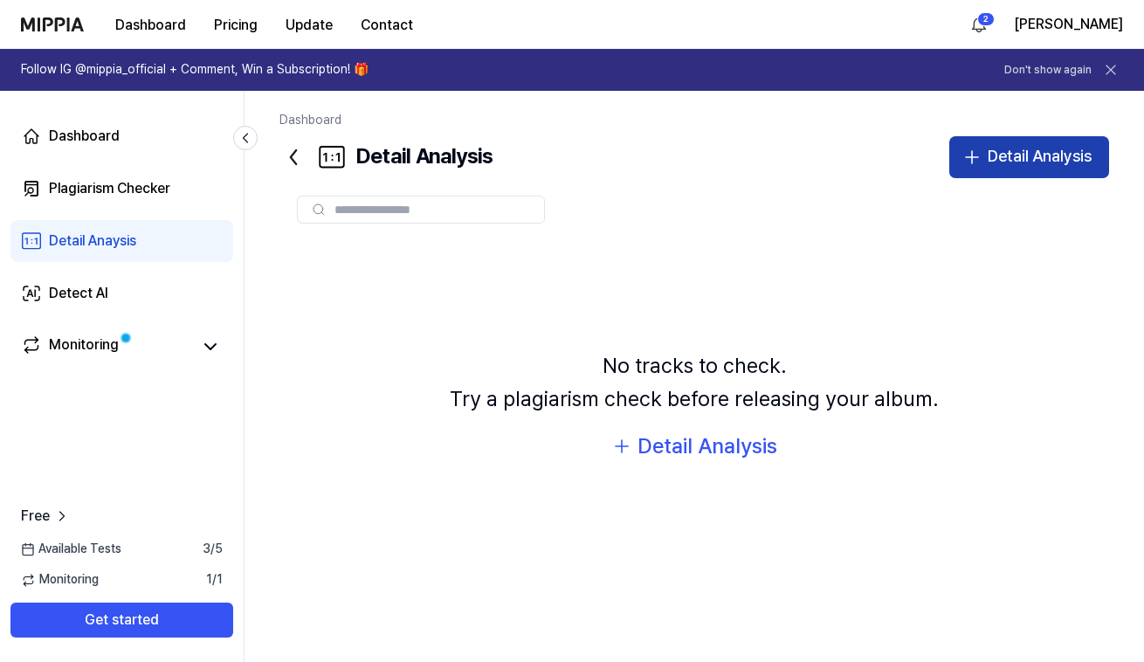
click at [994, 159] on div "Detail Analysis" at bounding box center [1039, 156] width 104 height 25
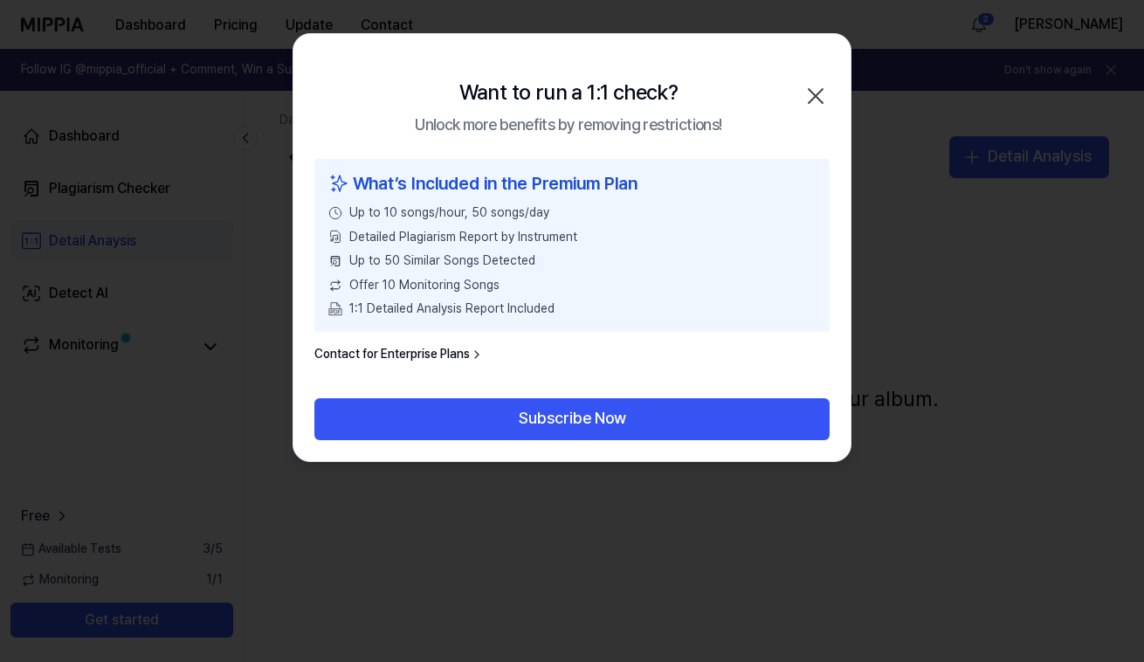
click at [819, 91] on icon "button" at bounding box center [815, 96] width 14 height 14
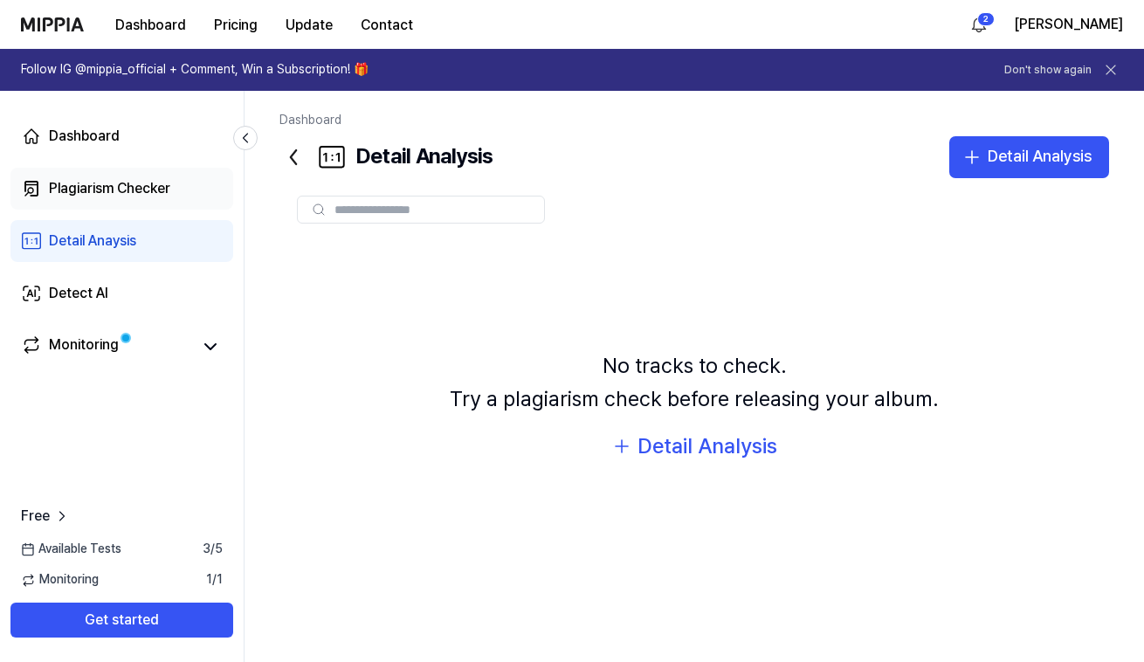
click at [163, 184] on div "Plagiarism Checker" at bounding box center [109, 188] width 121 height 21
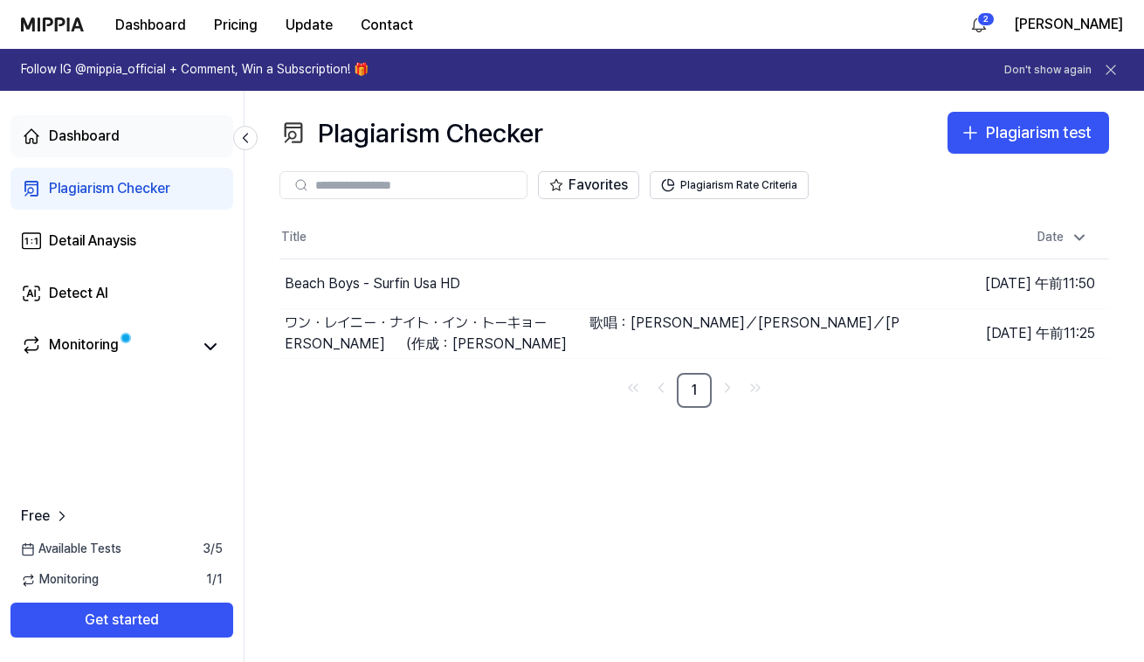
click at [118, 142] on div "Dashboard" at bounding box center [84, 136] width 71 height 21
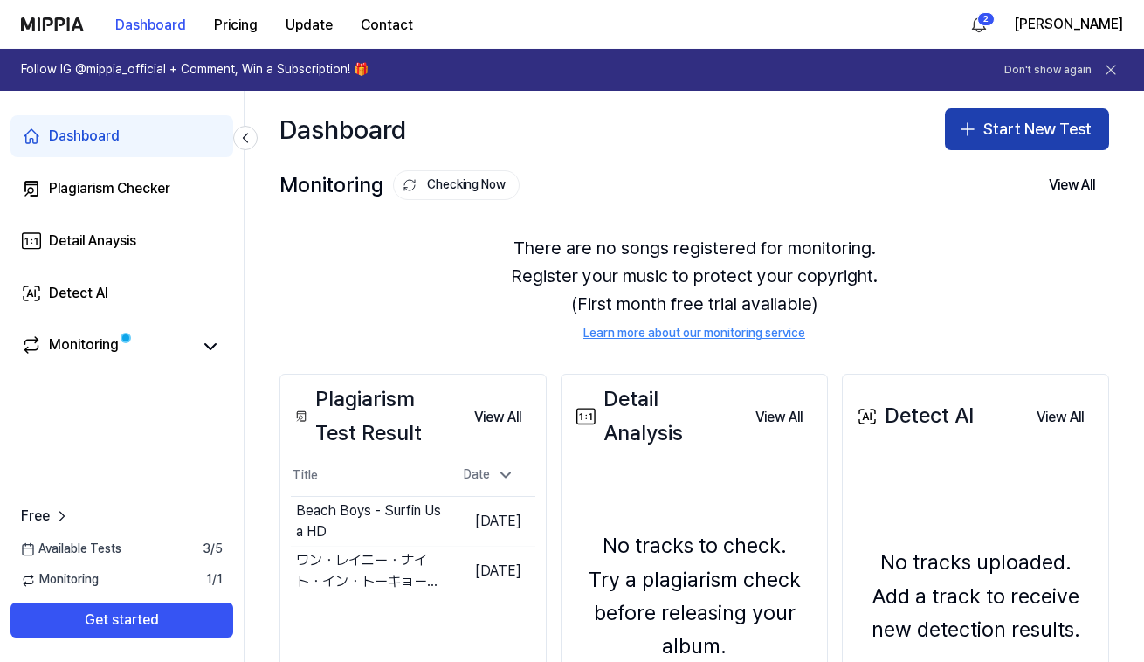
click at [959, 139] on icon "button" at bounding box center [967, 129] width 21 height 21
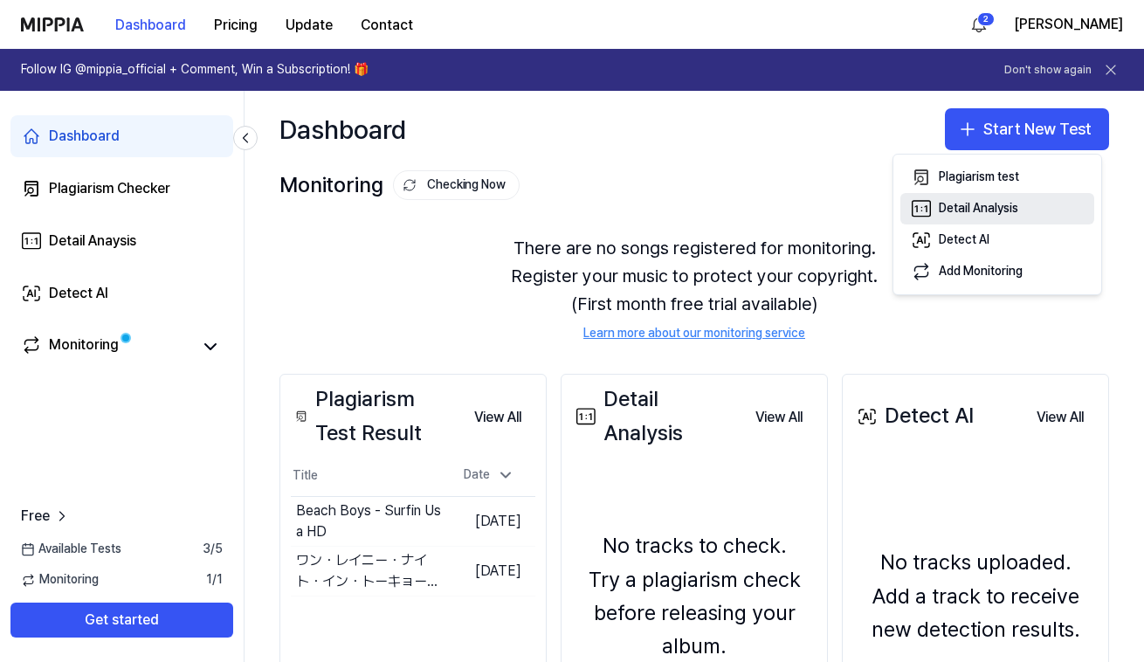
click at [953, 211] on div "Detail Analysis" at bounding box center [978, 208] width 79 height 17
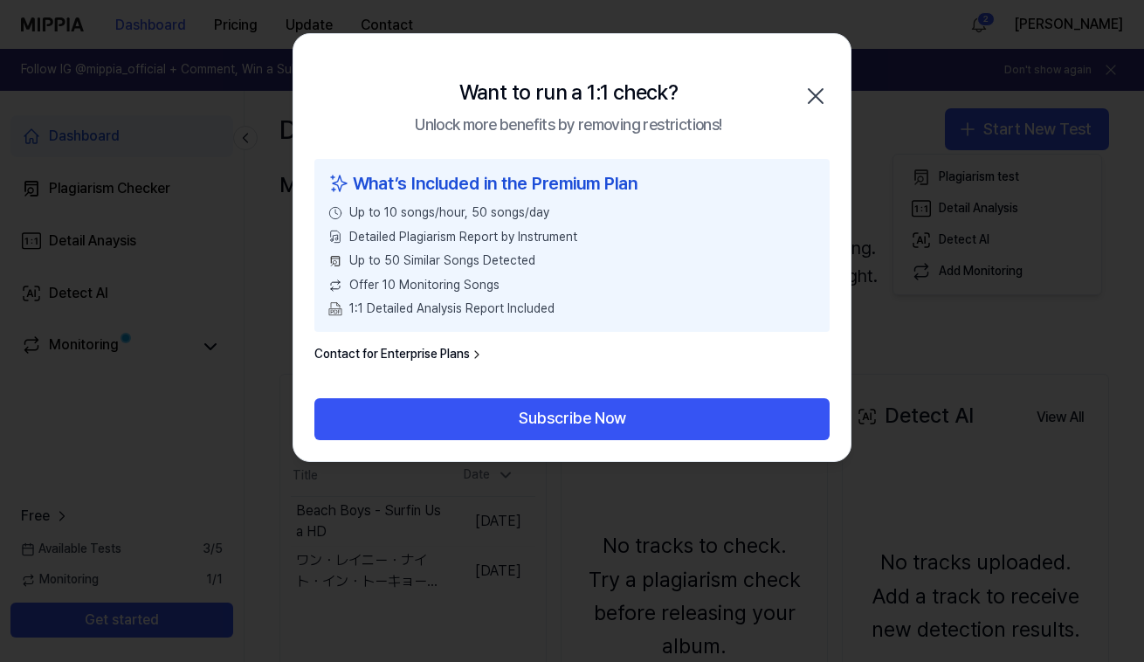
click at [814, 88] on icon "button" at bounding box center [815, 96] width 28 height 28
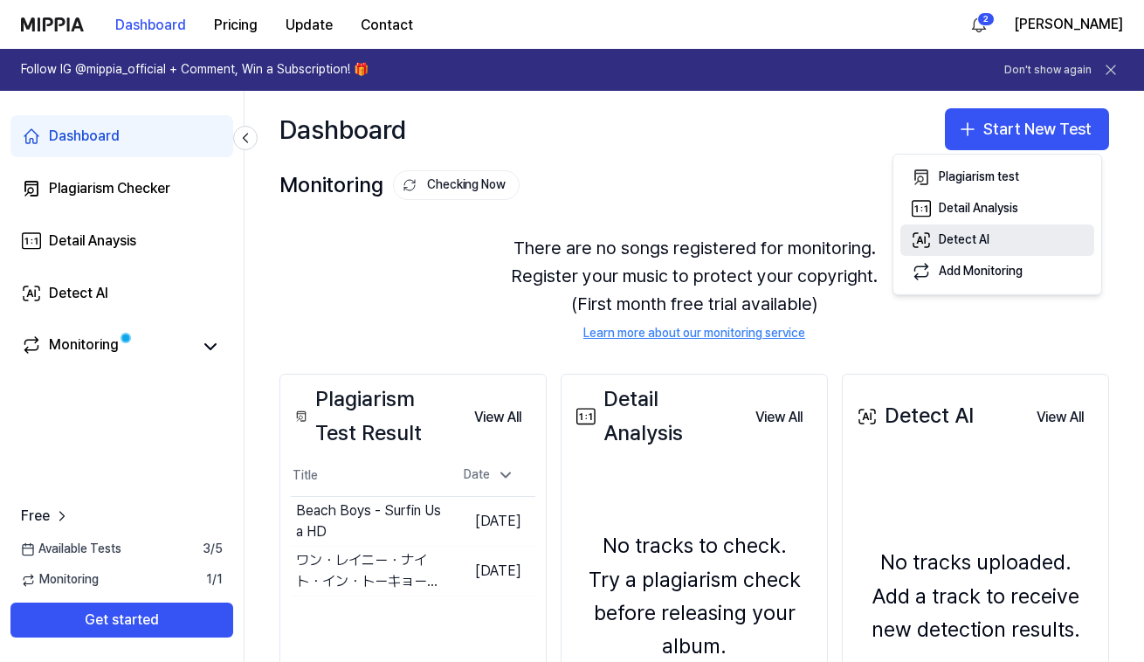
click at [960, 234] on div "Detect AI" at bounding box center [964, 239] width 51 height 17
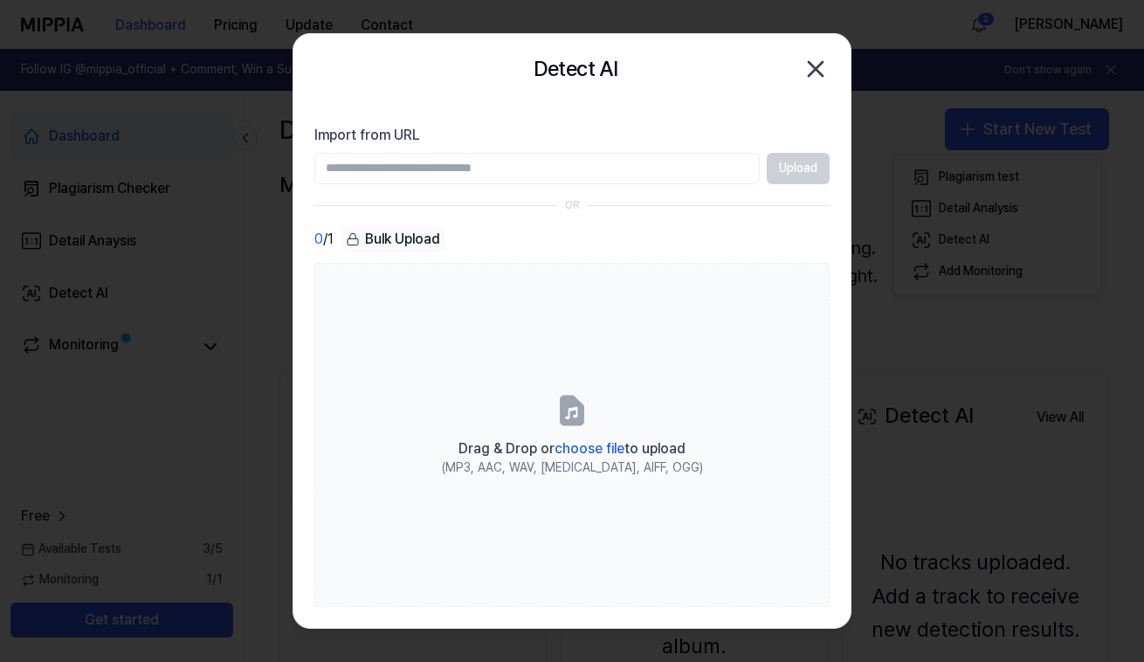
click at [818, 73] on icon "button" at bounding box center [815, 69] width 28 height 28
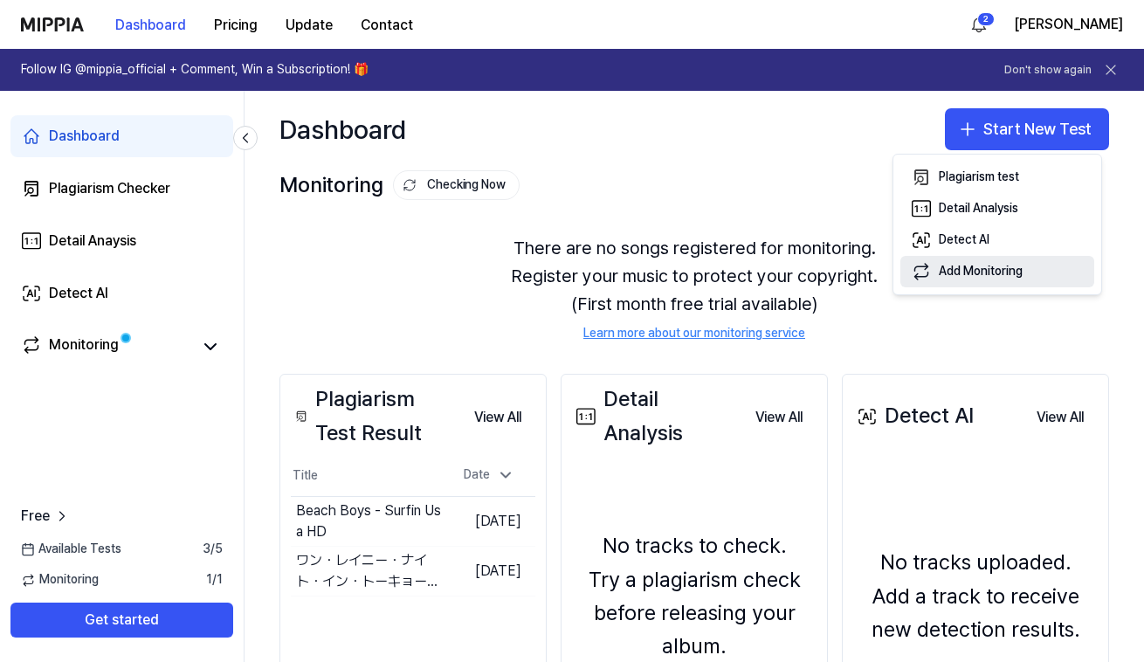
click at [1006, 274] on div "Add Monitoring" at bounding box center [981, 271] width 84 height 17
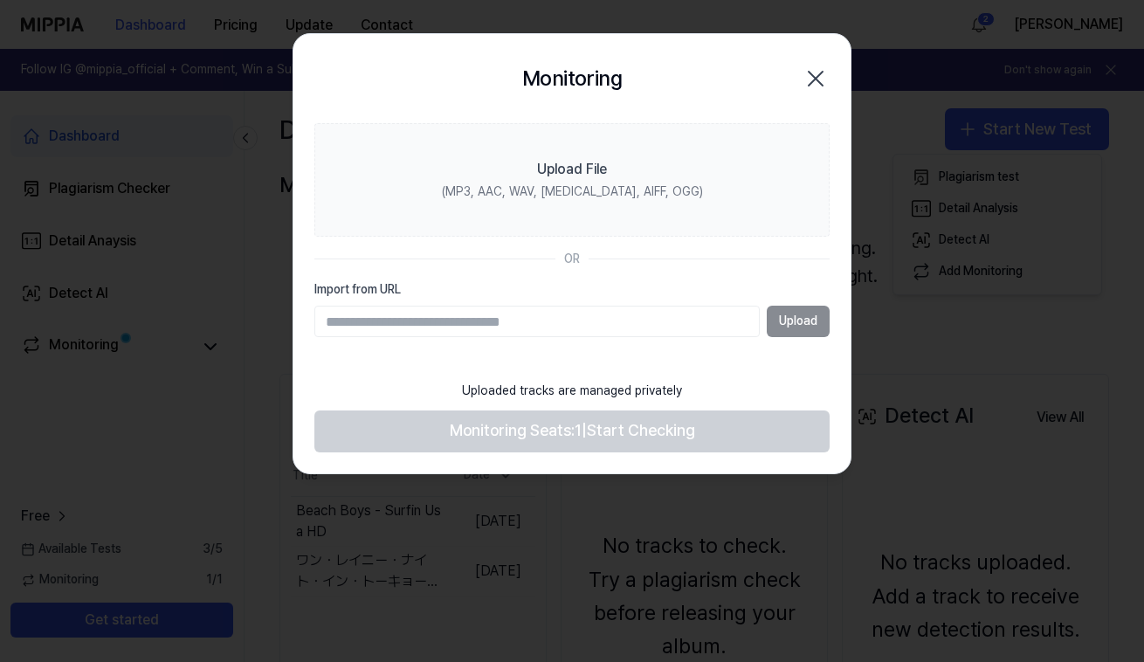
click at [816, 75] on icon "button" at bounding box center [815, 79] width 28 height 28
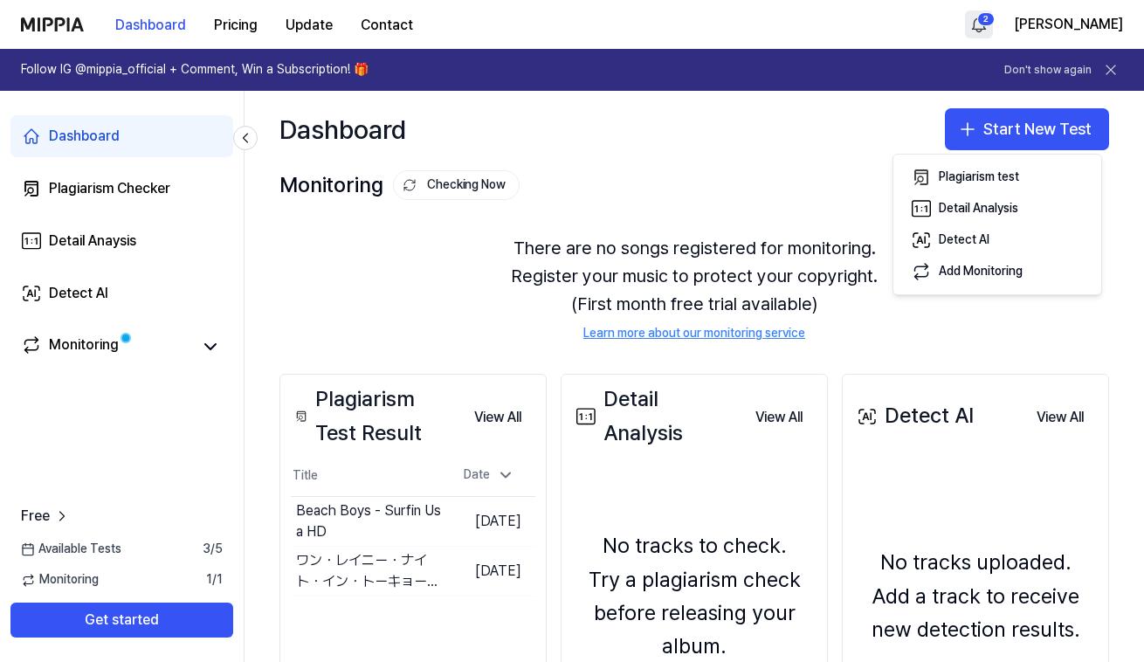
click at [1048, 23] on html "Dashboard Pricing Update Contact 2 [PERSON_NAME] Follow IG @mippia_official + C…" at bounding box center [572, 331] width 1144 height 662
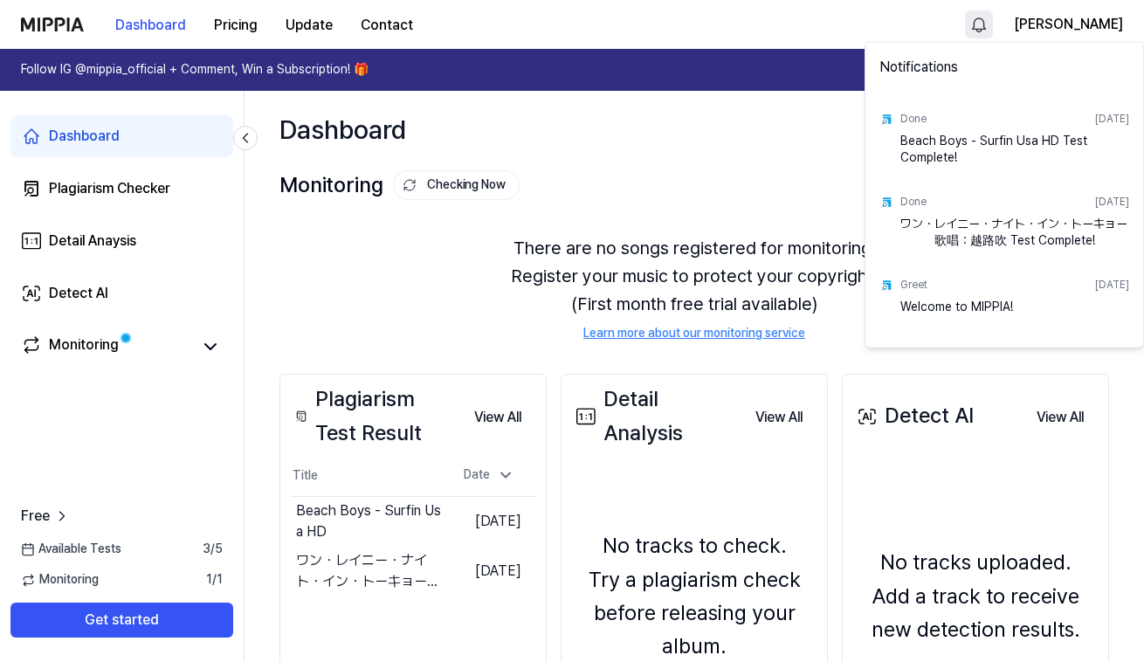
click at [1048, 24] on html "Dashboard Pricing Update Contact [PERSON_NAME] Follow IG @mippia_official + Com…" at bounding box center [572, 331] width 1144 height 662
